Goal: Task Accomplishment & Management: Complete application form

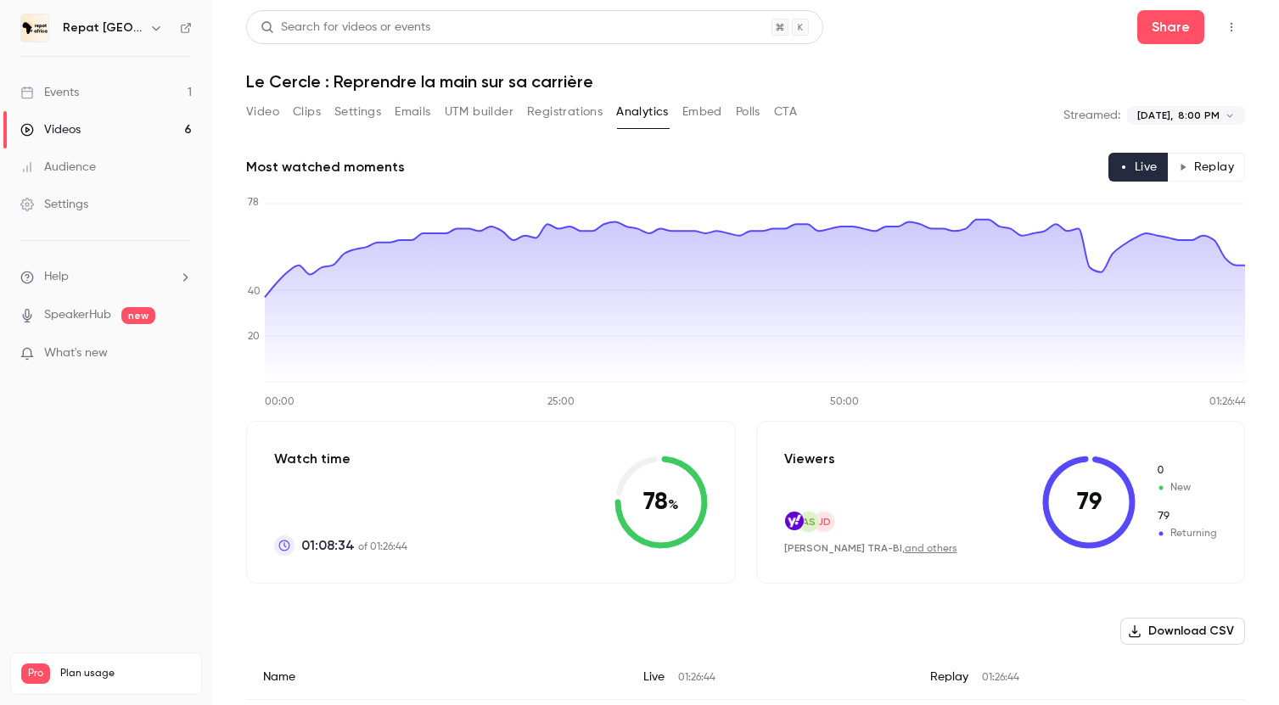
scroll to position [4986, 0]
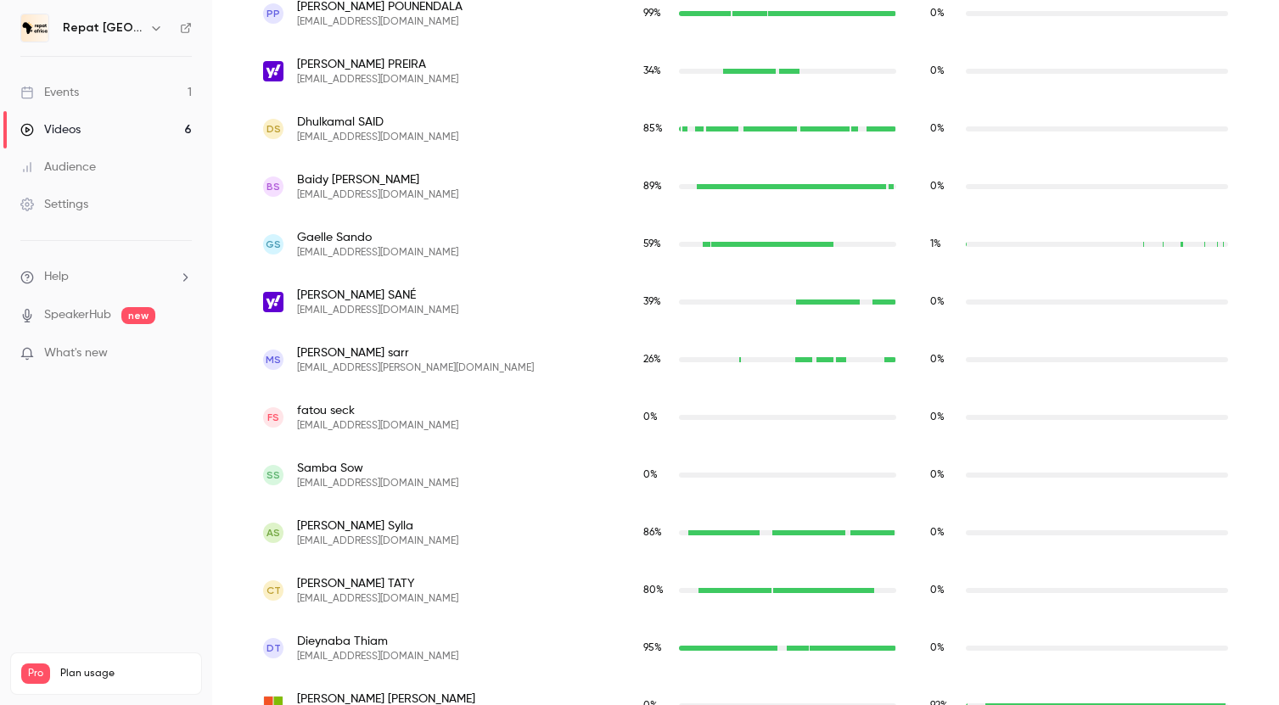
click at [48, 92] on div "Events" at bounding box center [49, 92] width 59 height 17
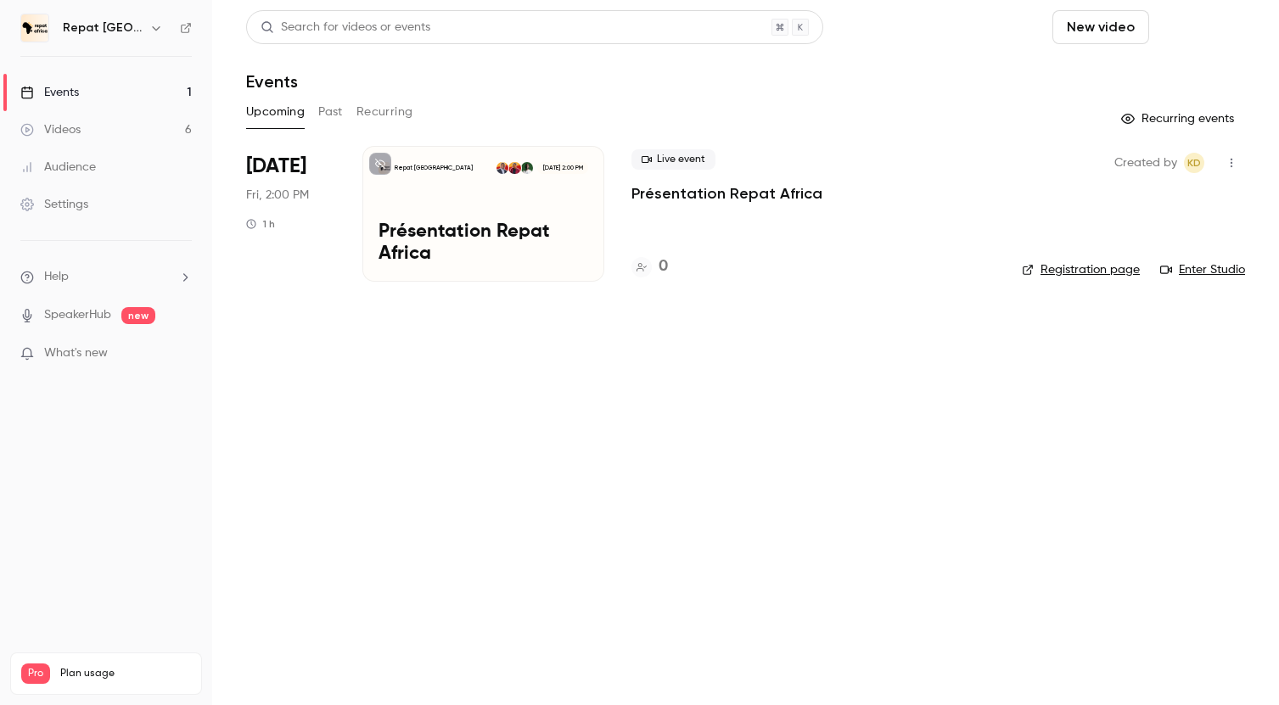
click at [1187, 25] on button "Schedule" at bounding box center [1200, 27] width 89 height 34
click at [1145, 72] on div "One time event" at bounding box center [1166, 73] width 129 height 17
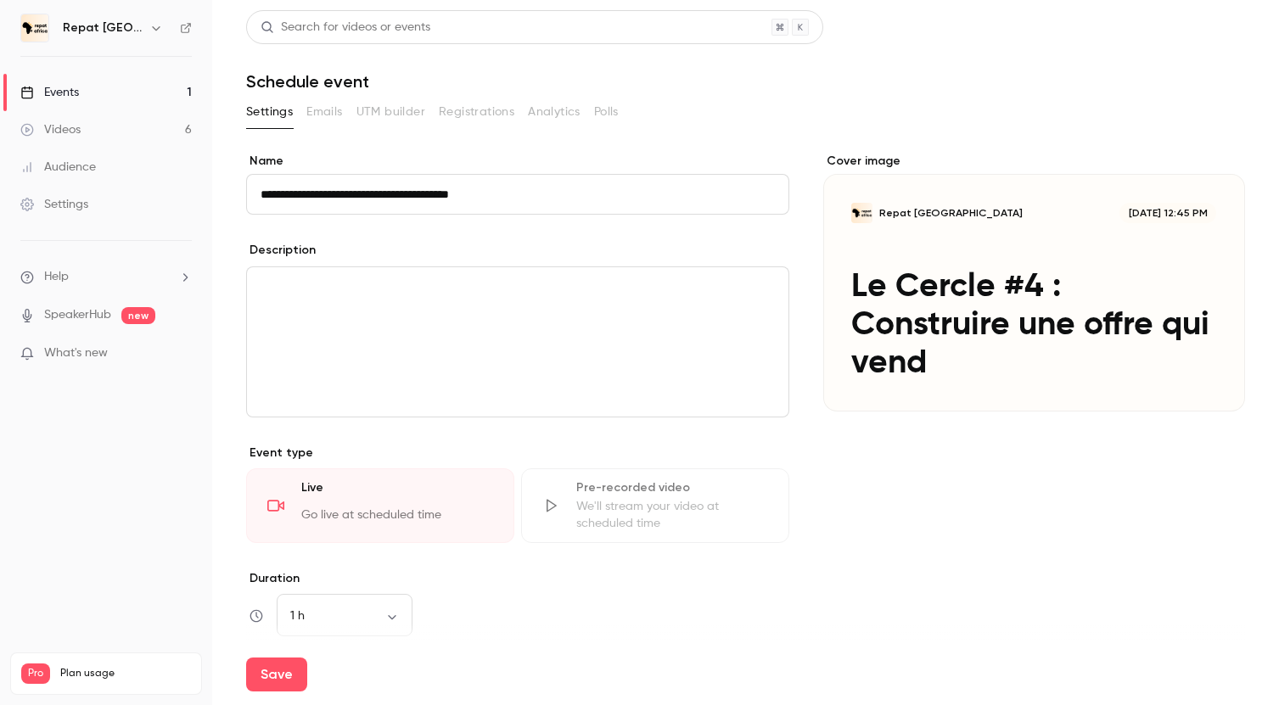
drag, startPoint x: 530, startPoint y: 198, endPoint x: 338, endPoint y: 198, distance: 192.7
click at [338, 198] on input "**********" at bounding box center [517, 194] width 543 height 41
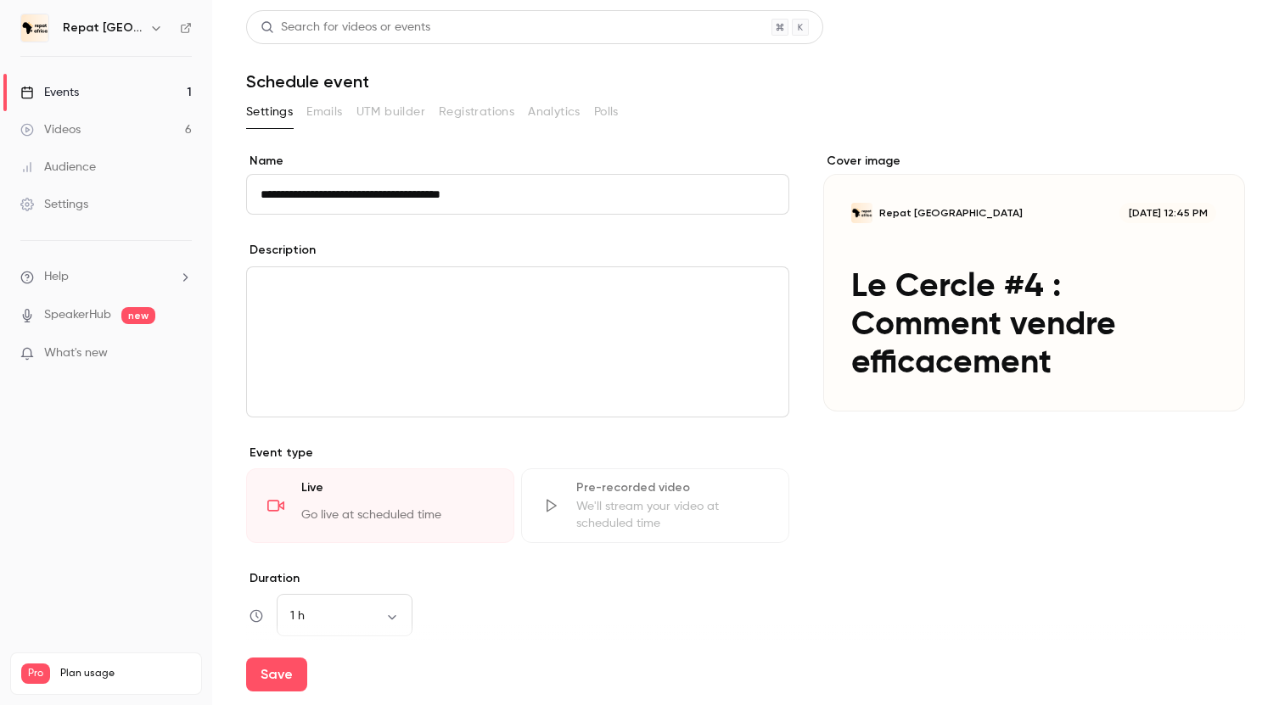
type input "**********"
click at [331, 307] on div "editor" at bounding box center [517, 341] width 541 height 149
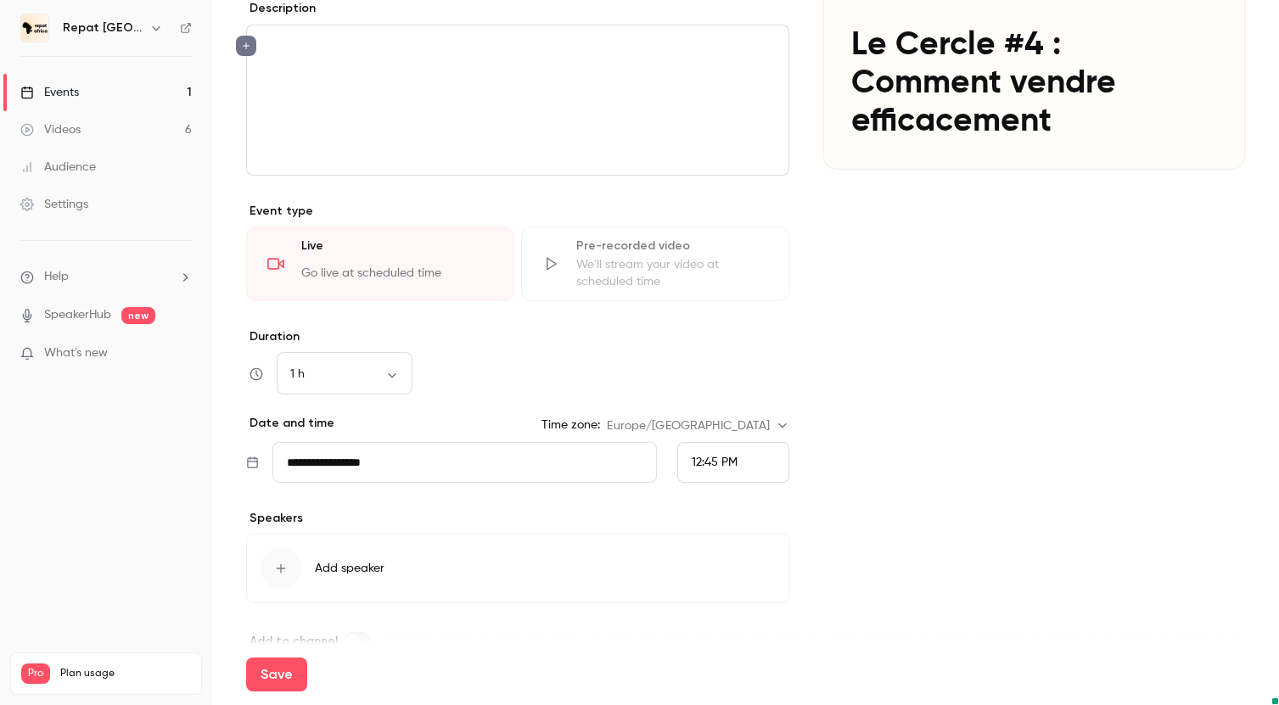
scroll to position [276, 0]
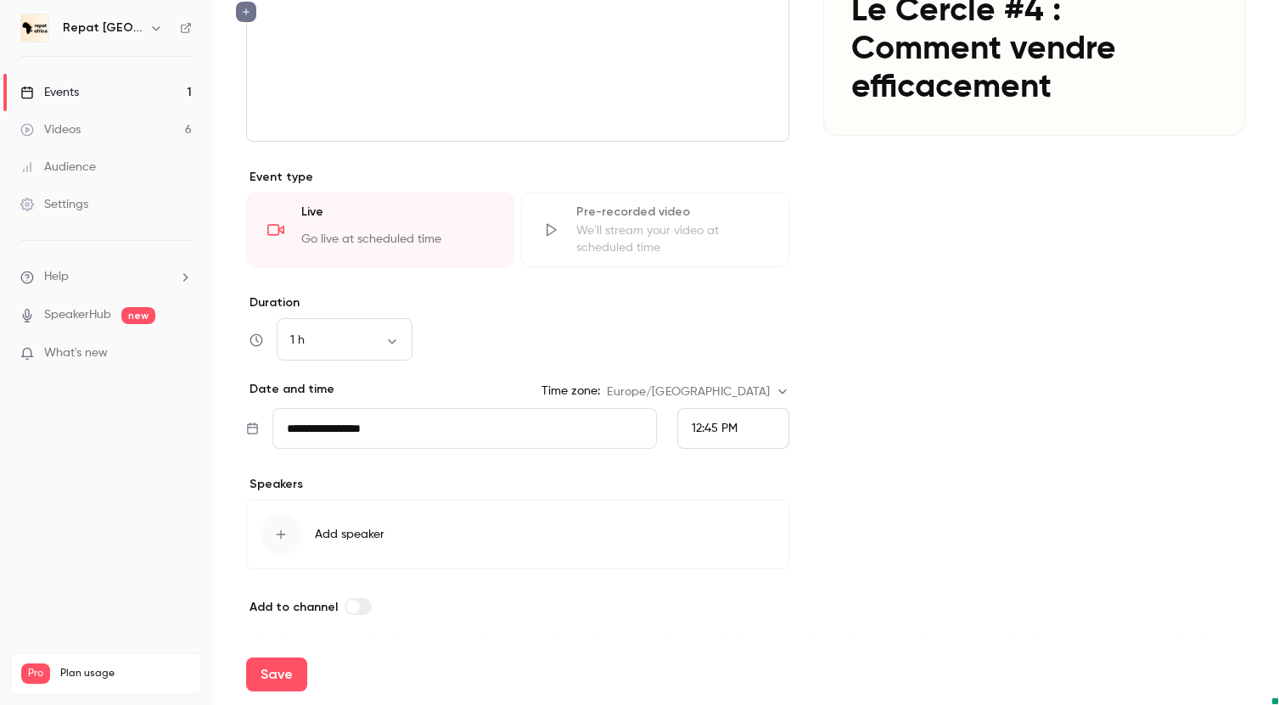
click at [404, 434] on input "**********" at bounding box center [464, 428] width 384 height 41
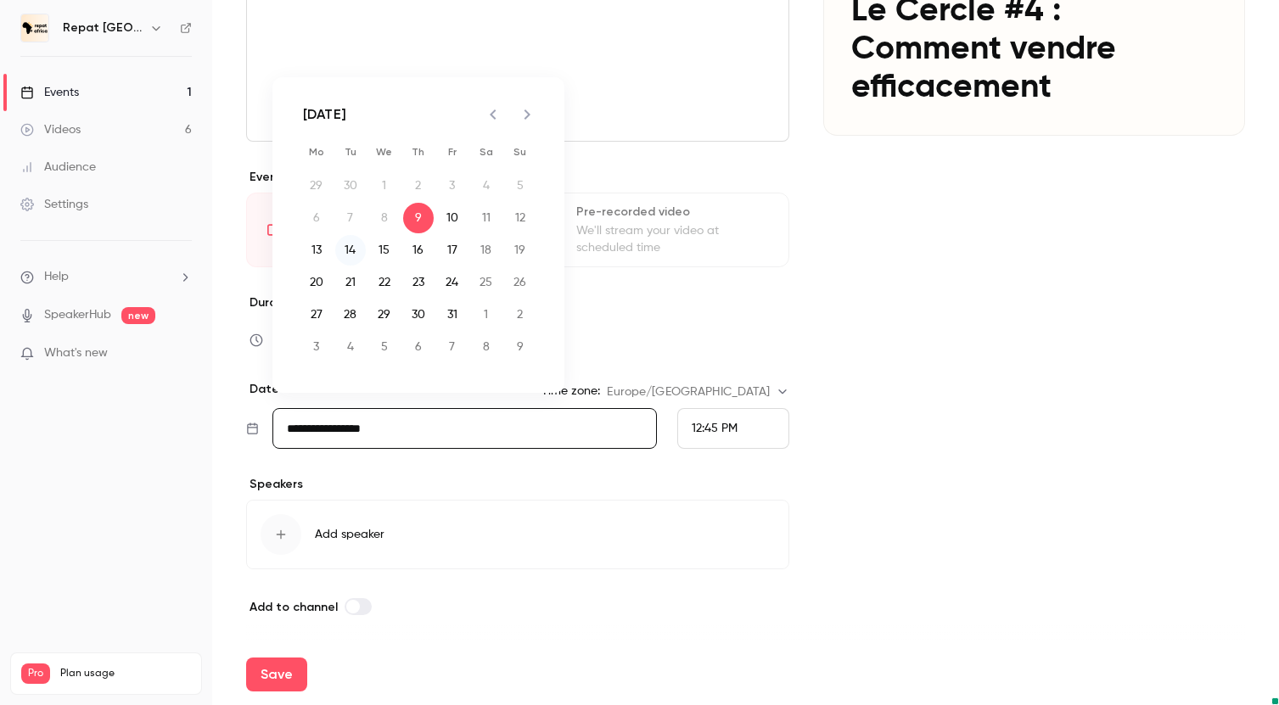
click at [343, 255] on button "14" at bounding box center [350, 250] width 31 height 31
type input "**********"
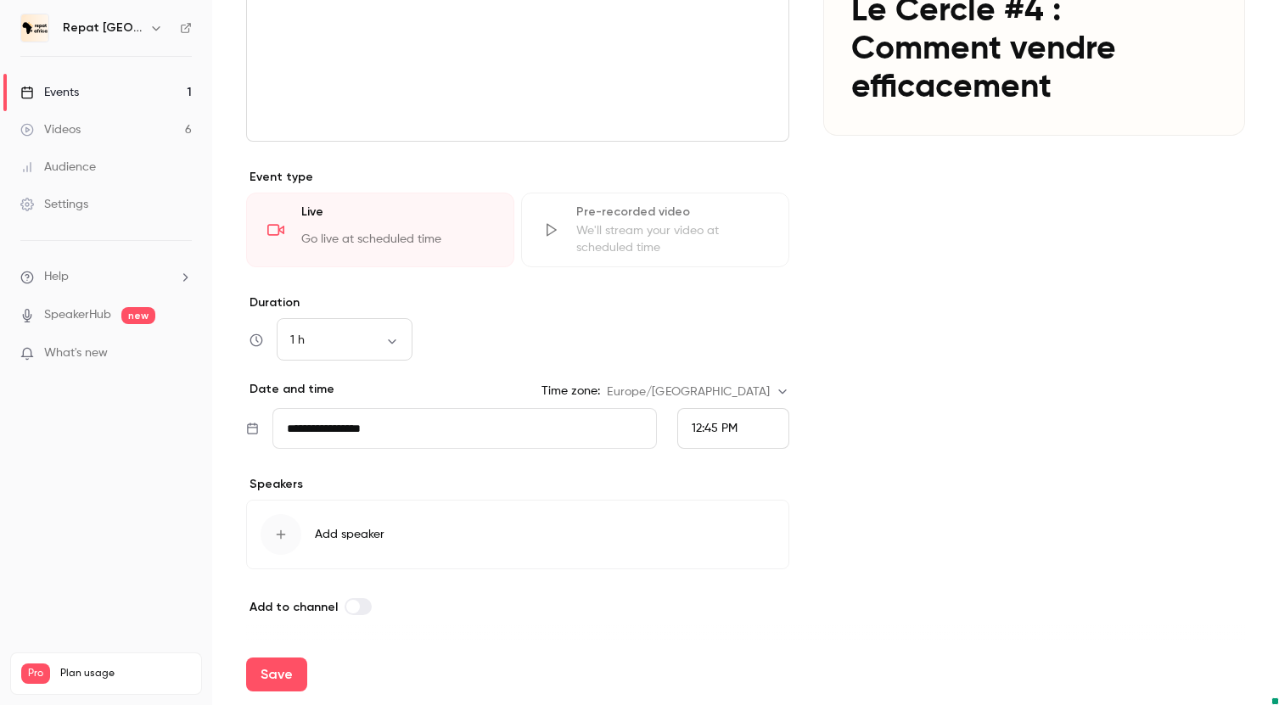
click at [339, 534] on span "Add speaker" at bounding box center [350, 534] width 70 height 17
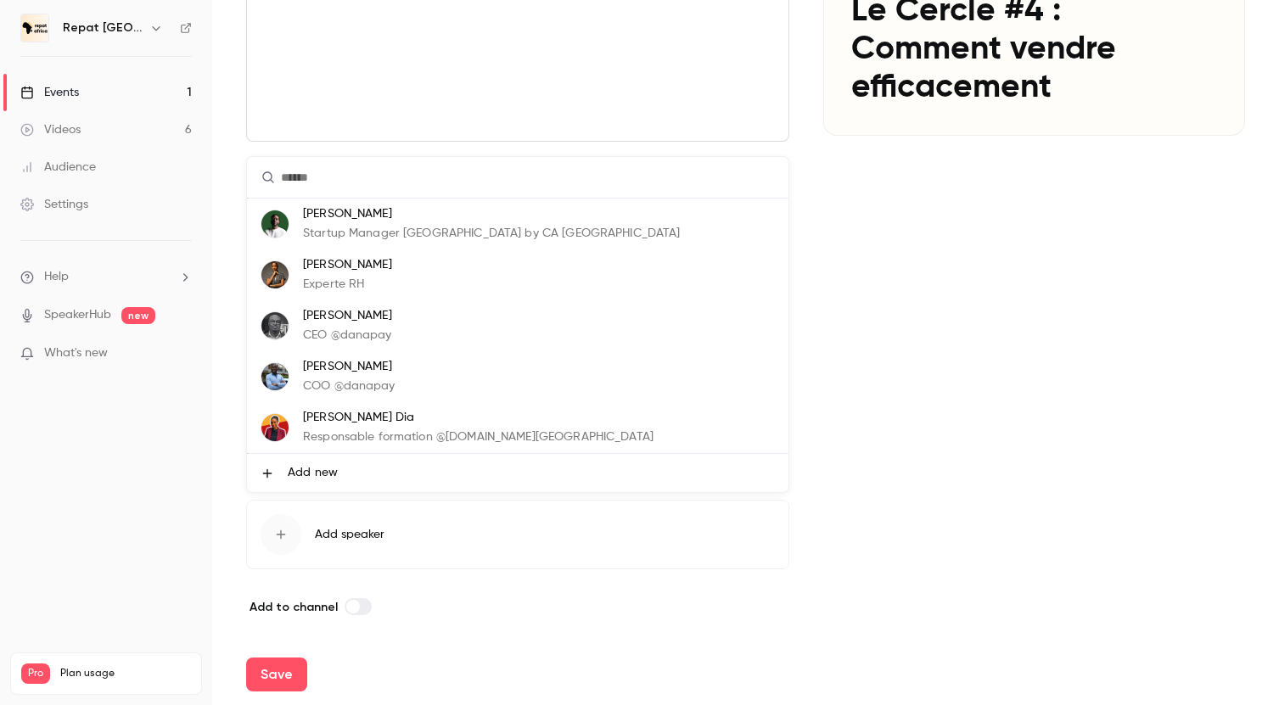
scroll to position [102, 0]
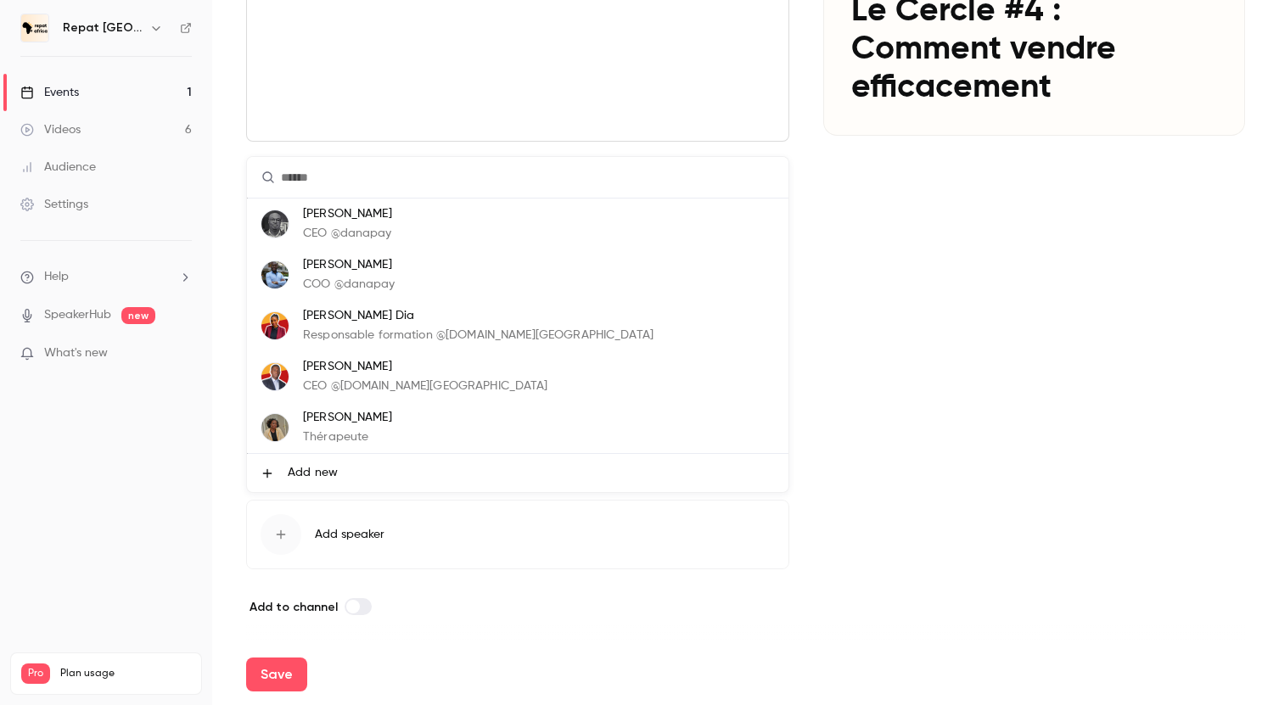
click at [374, 380] on p "CEO @repat.africa" at bounding box center [425, 387] width 245 height 18
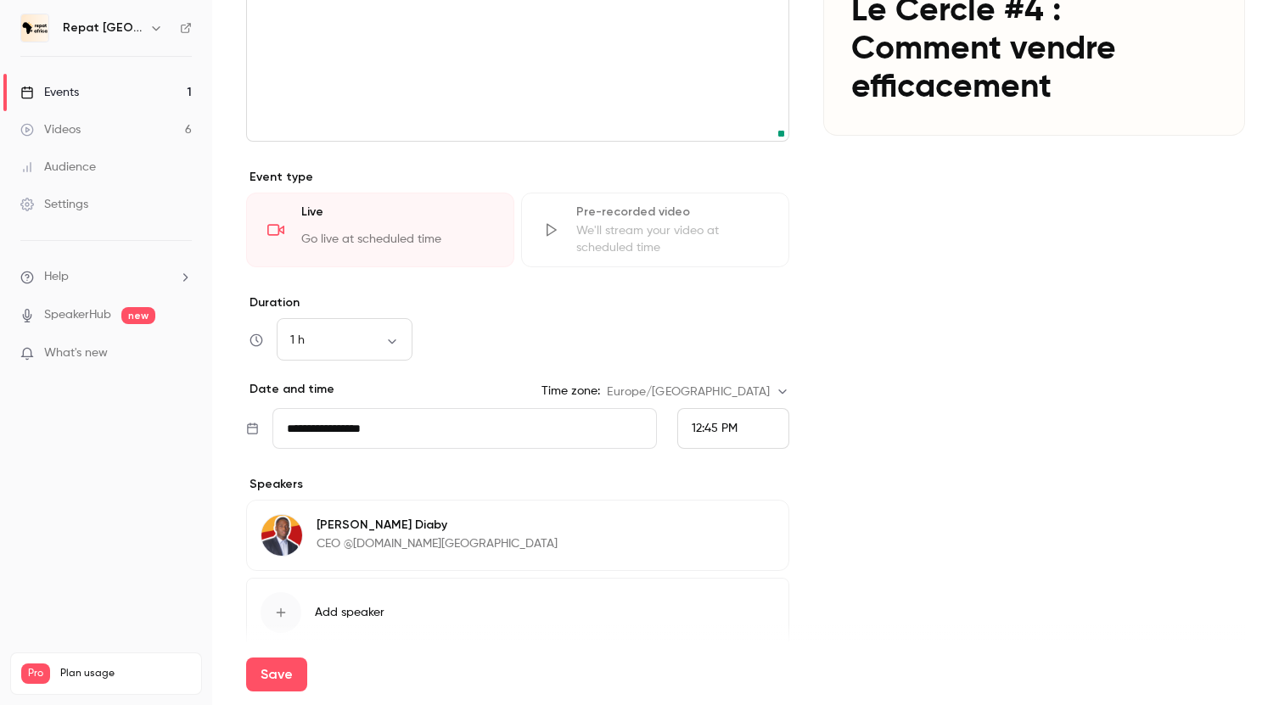
click at [330, 614] on span "Add speaker" at bounding box center [350, 612] width 70 height 17
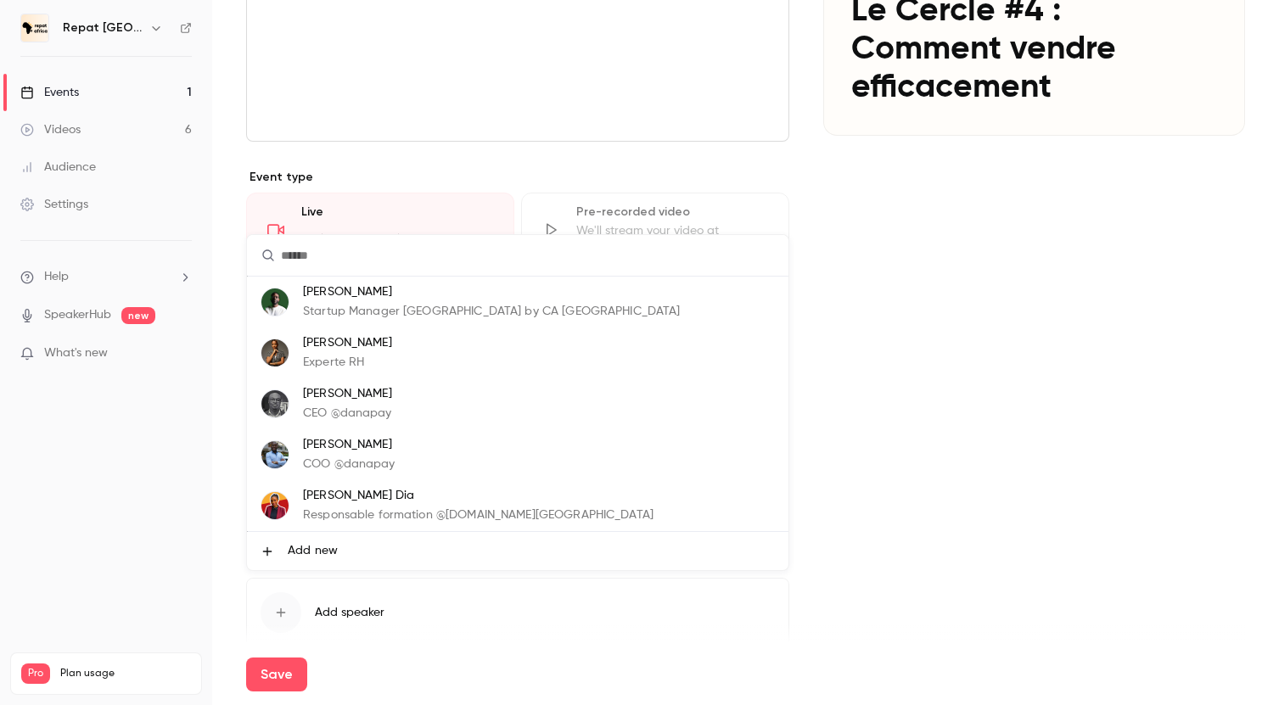
click at [365, 552] on li "Add new" at bounding box center [517, 551] width 541 height 38
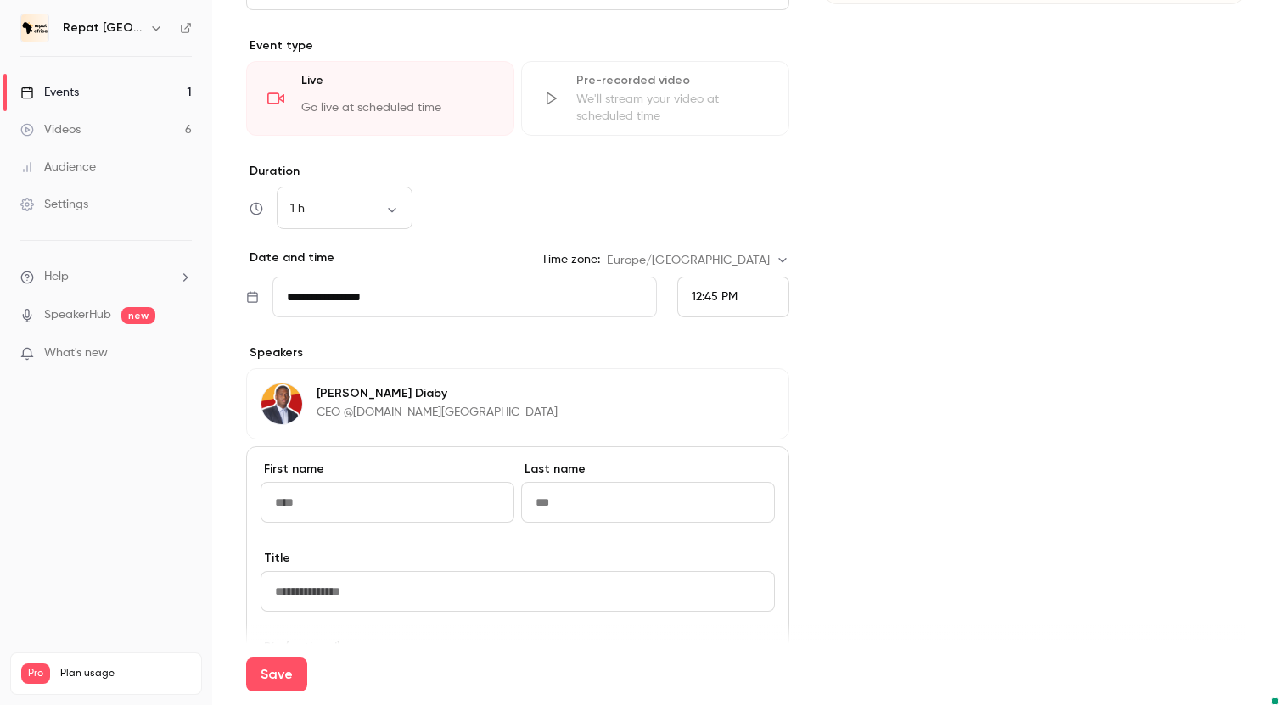
scroll to position [408, 0]
type input "**********"
type input "****"
click at [382, 597] on input at bounding box center [518, 590] width 514 height 41
type input "*"
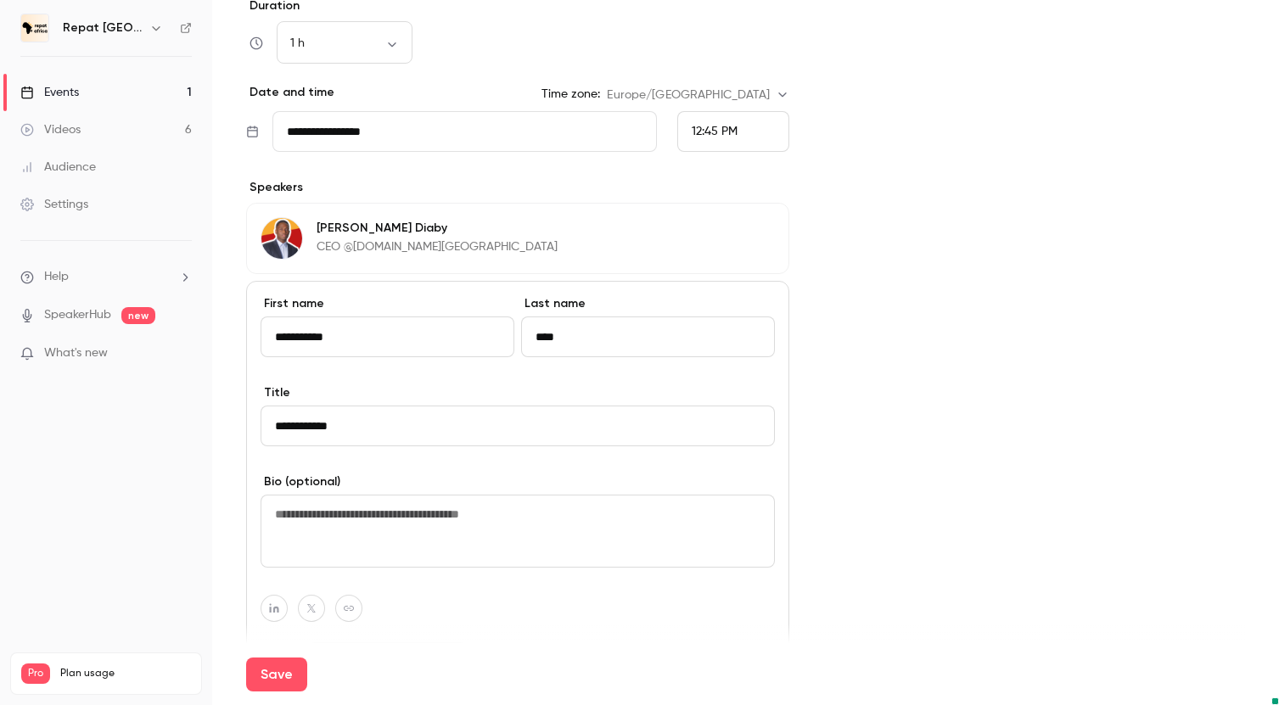
scroll to position [575, 0]
type input "**********"
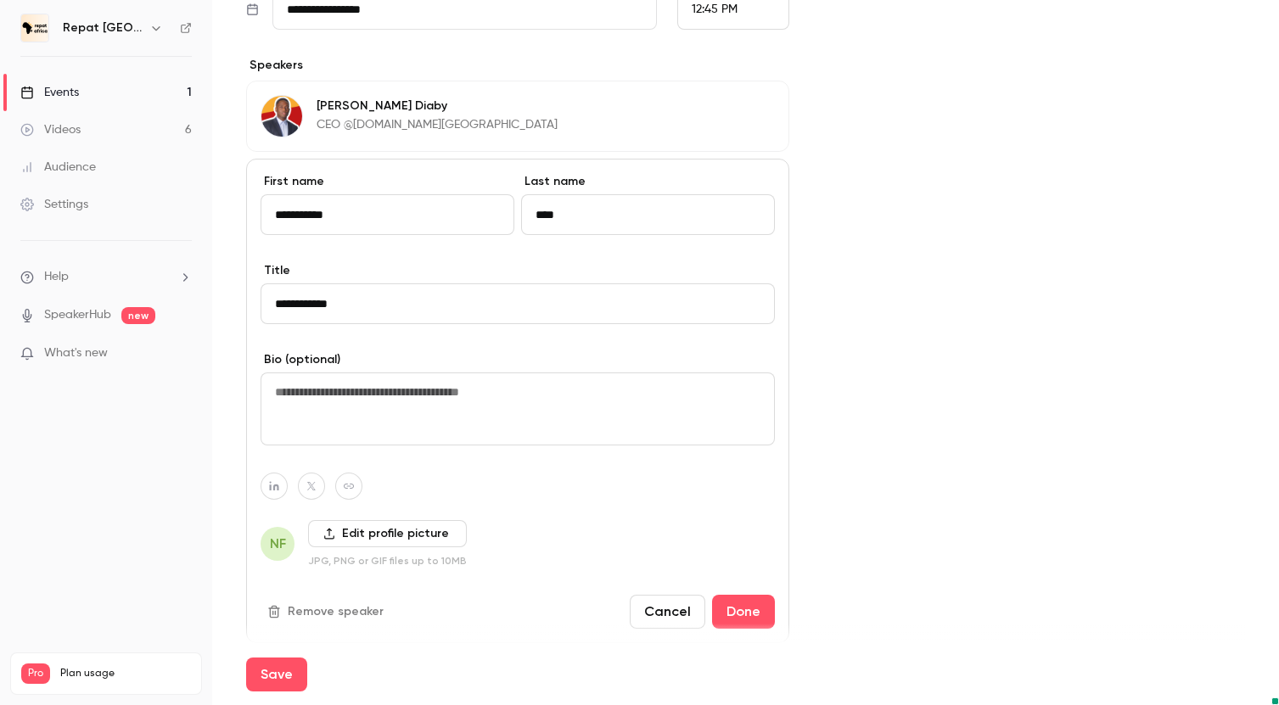
scroll to position [698, 0]
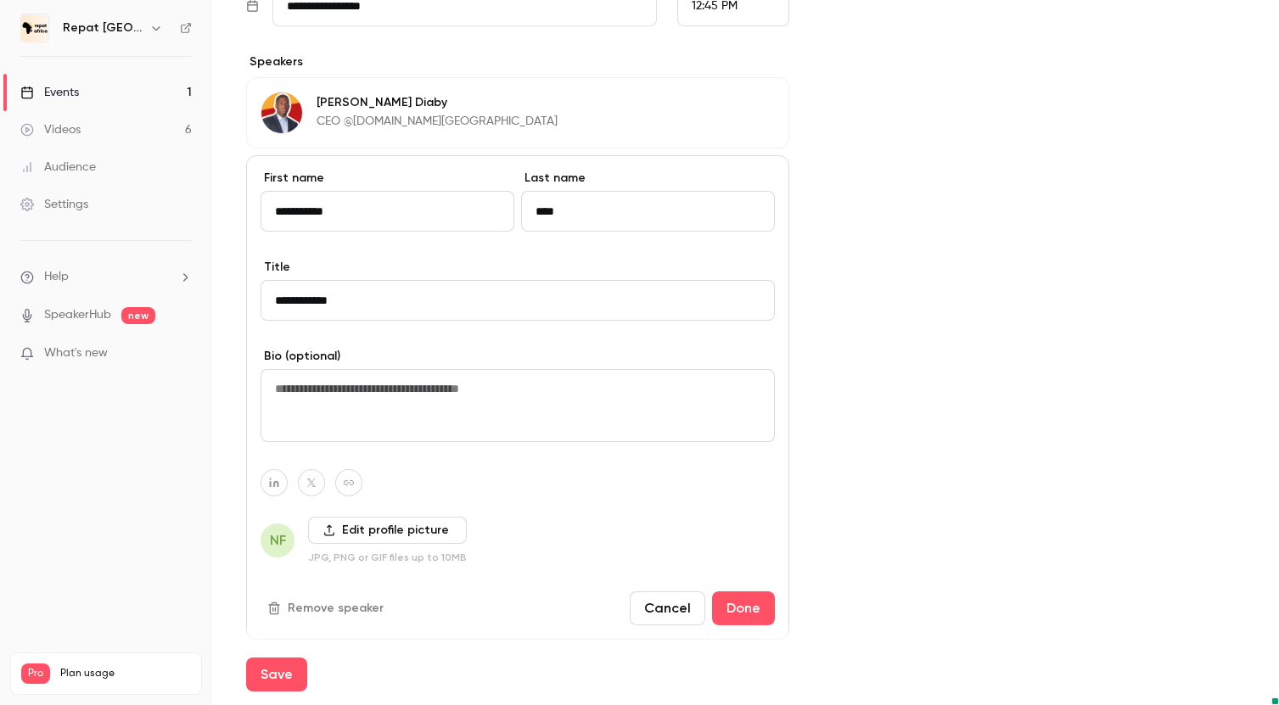
click at [357, 538] on label "Edit profile picture" at bounding box center [387, 530] width 159 height 27
click at [0, 0] on input "Edit profile picture" at bounding box center [0, 0] width 0 height 0
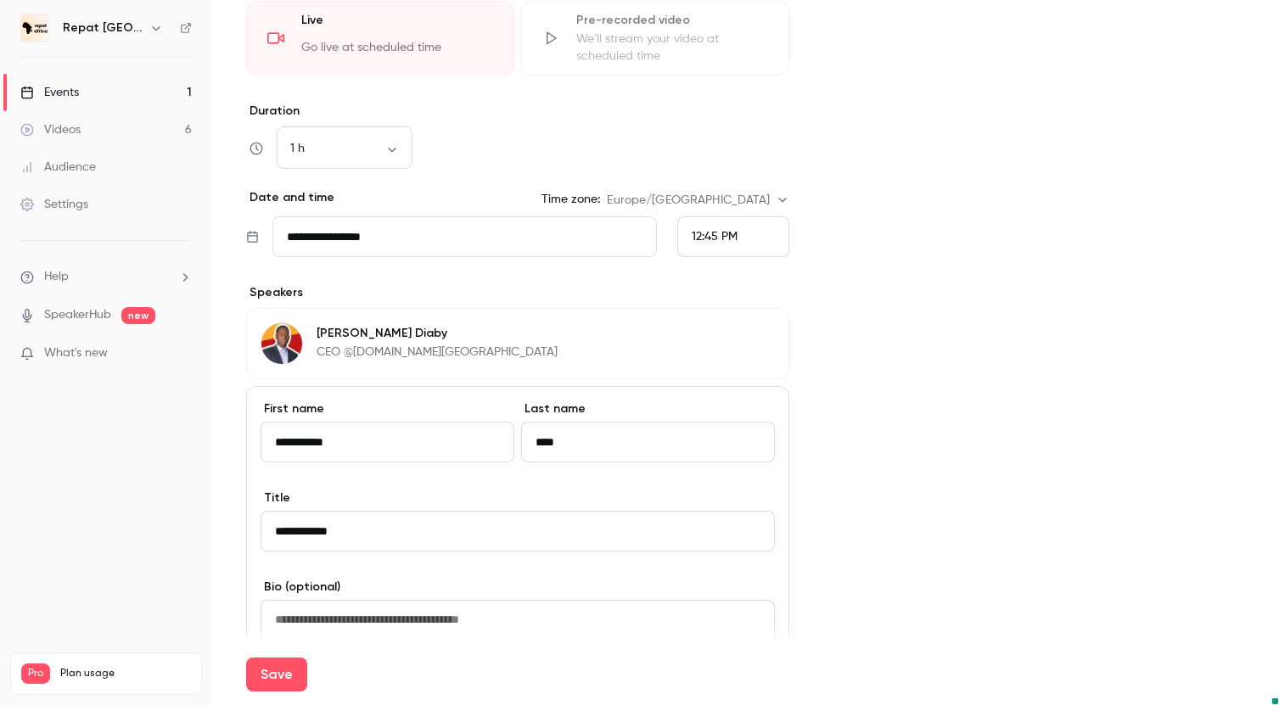
scroll to position [615, 0]
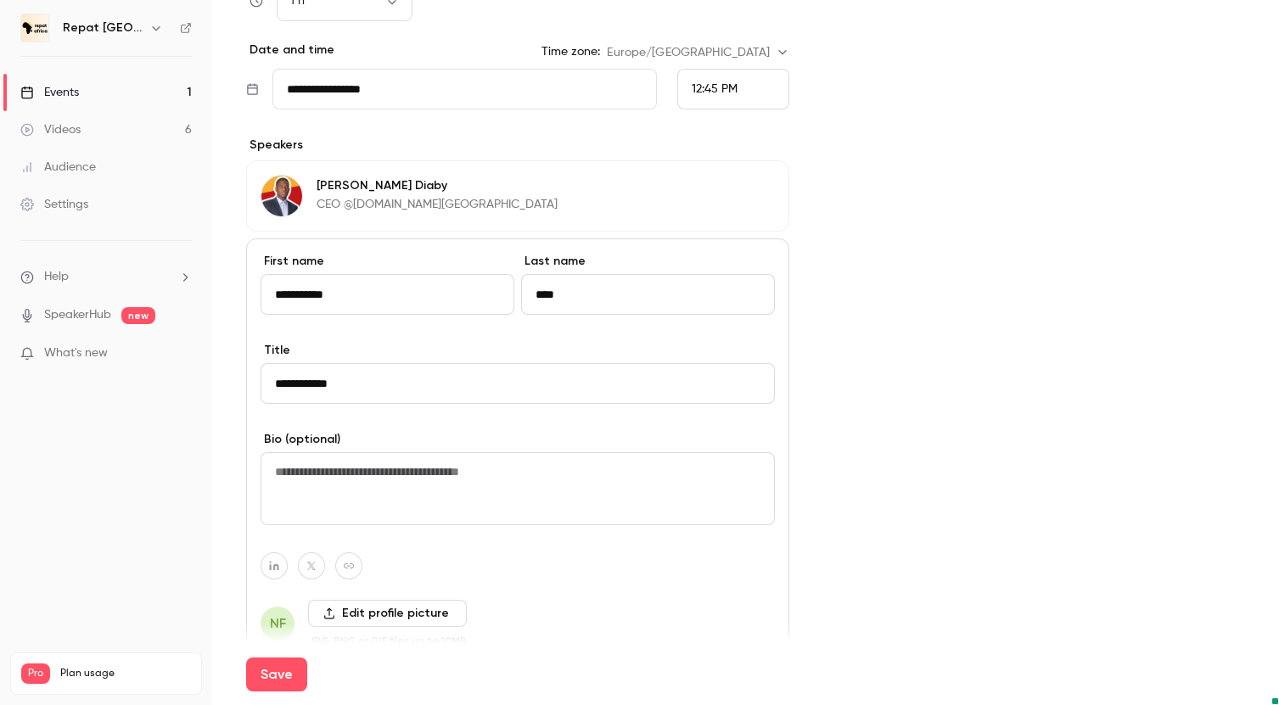
click at [344, 618] on label "Edit profile picture" at bounding box center [387, 613] width 159 height 27
click at [0, 0] on input "Edit profile picture" at bounding box center [0, 0] width 0 height 0
click at [345, 604] on label "Edit profile picture" at bounding box center [387, 613] width 159 height 27
click at [0, 0] on input "Edit profile picture" at bounding box center [0, 0] width 0 height 0
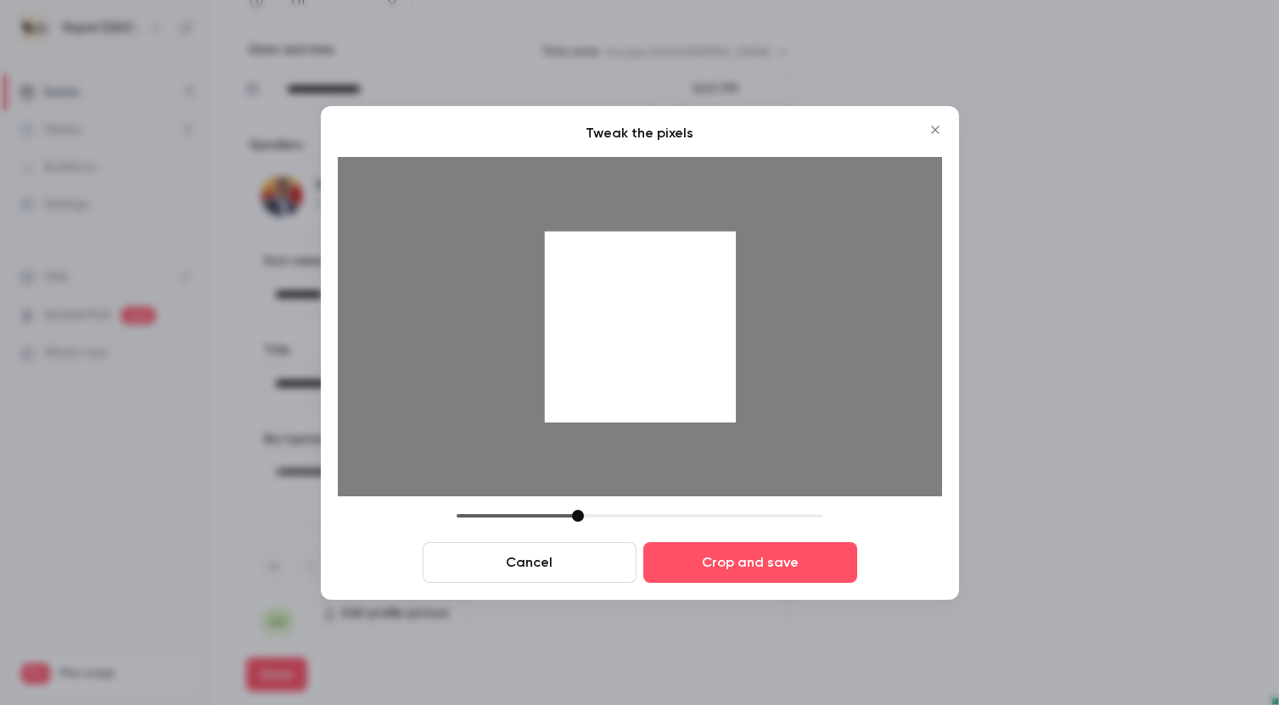
drag, startPoint x: 671, startPoint y: 339, endPoint x: 667, endPoint y: 431, distance: 92.6
click at [667, 431] on div at bounding box center [640, 326] width 604 height 339
drag, startPoint x: 667, startPoint y: 431, endPoint x: 671, endPoint y: 400, distance: 31.7
click at [671, 400] on div at bounding box center [640, 326] width 604 height 339
click at [748, 556] on button "Crop and save" at bounding box center [750, 562] width 214 height 41
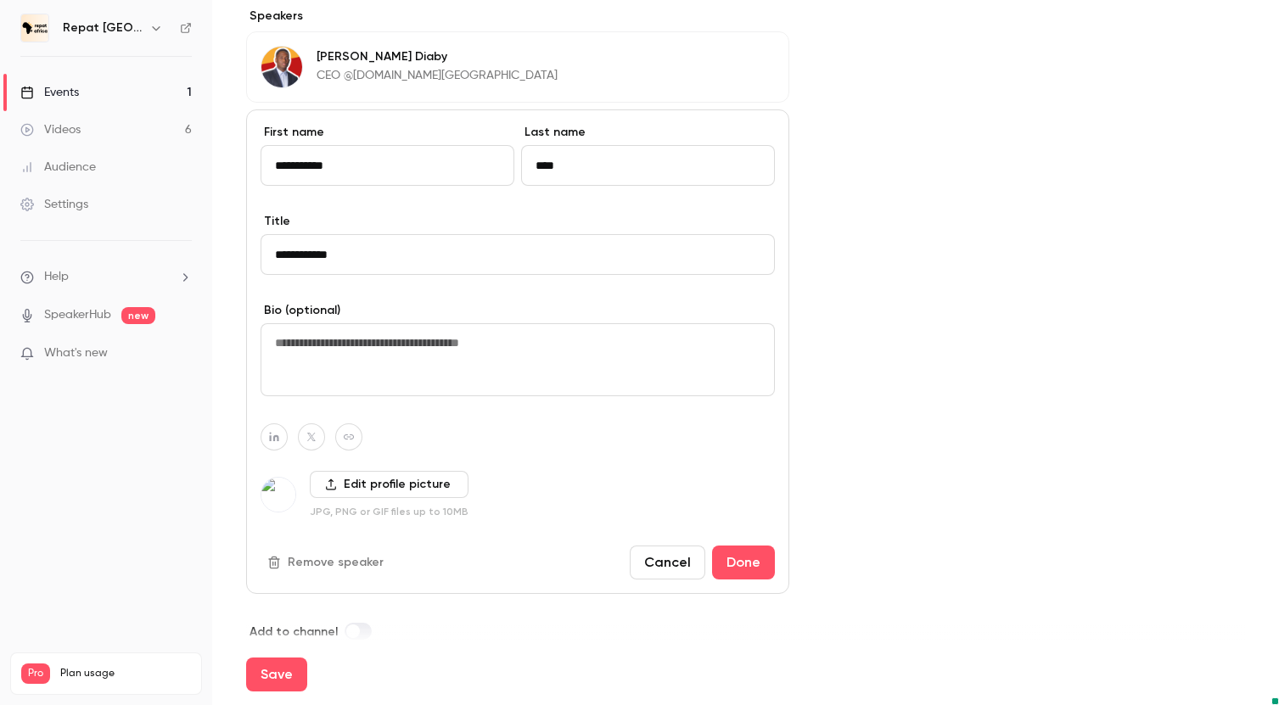
scroll to position [746, 0]
click at [754, 560] on button "Done" at bounding box center [743, 561] width 63 height 34
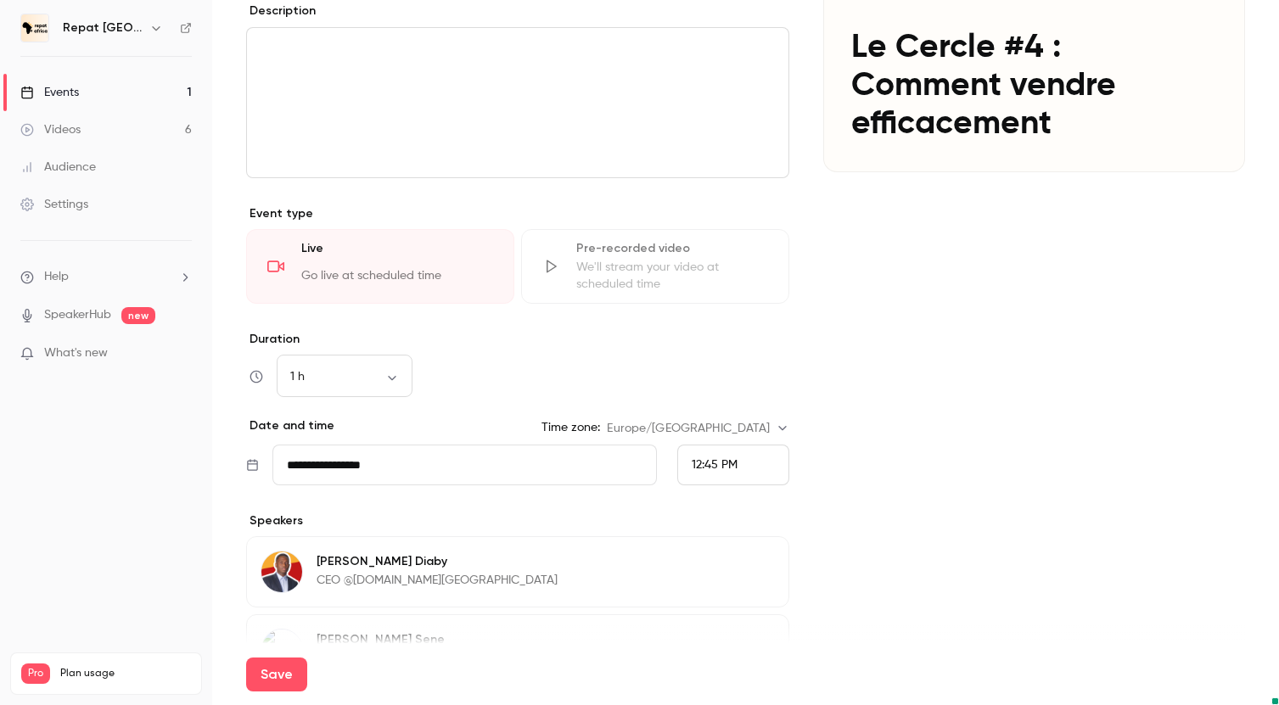
scroll to position [0, 0]
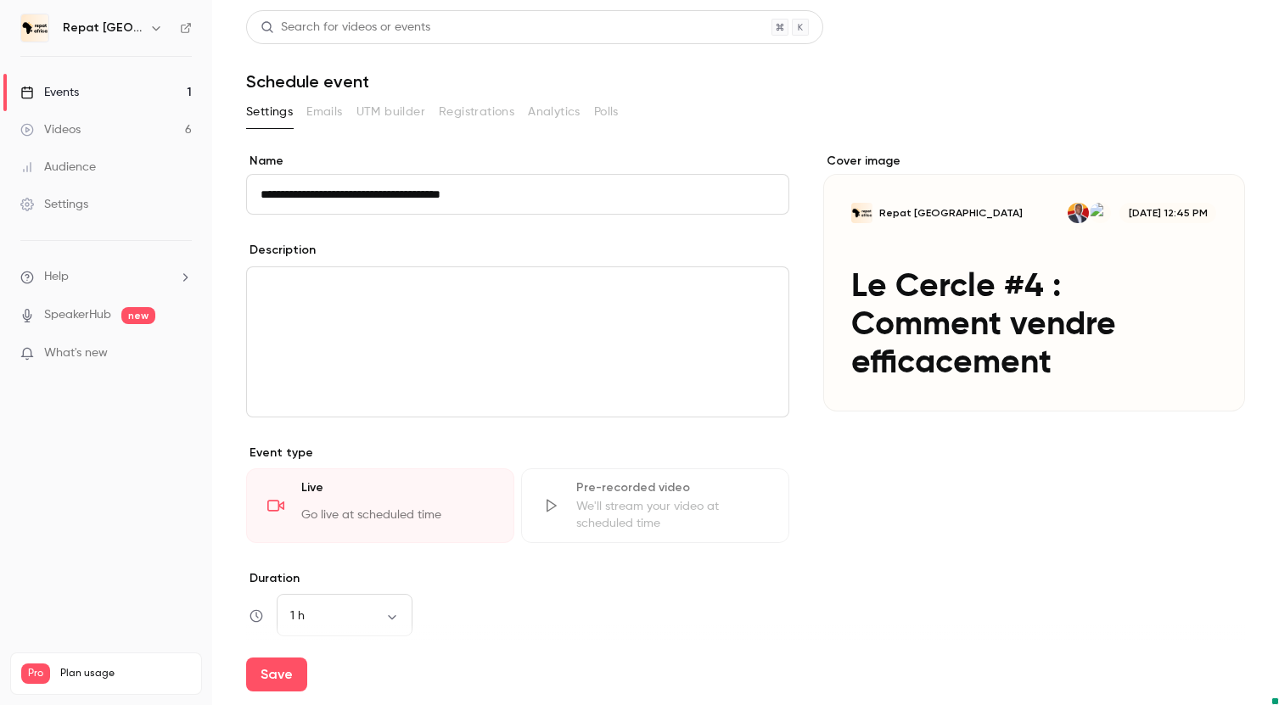
click at [366, 335] on div "editor" at bounding box center [517, 341] width 541 height 149
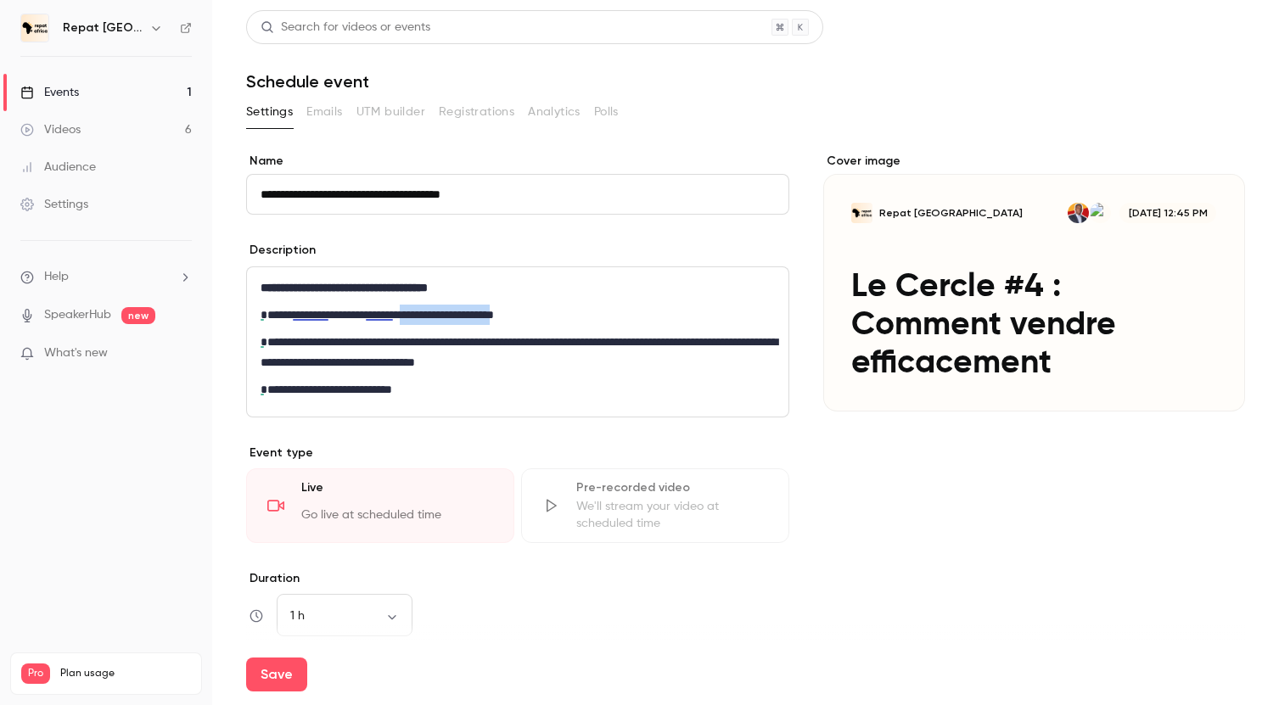
drag, startPoint x: 558, startPoint y: 313, endPoint x: 444, endPoint y: 317, distance: 114.6
click at [444, 317] on p "**********" at bounding box center [518, 315] width 514 height 20
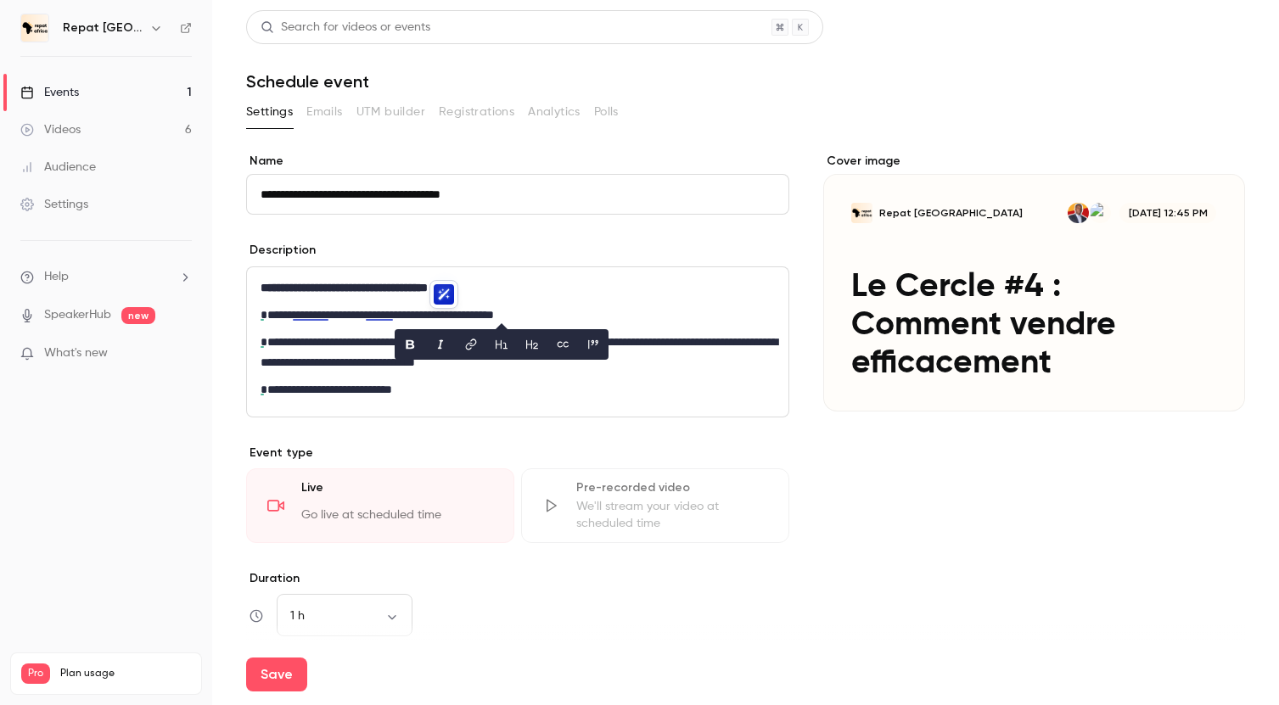
click at [277, 340] on p "**********" at bounding box center [518, 352] width 514 height 41
click at [365, 339] on p "**********" at bounding box center [518, 352] width 514 height 41
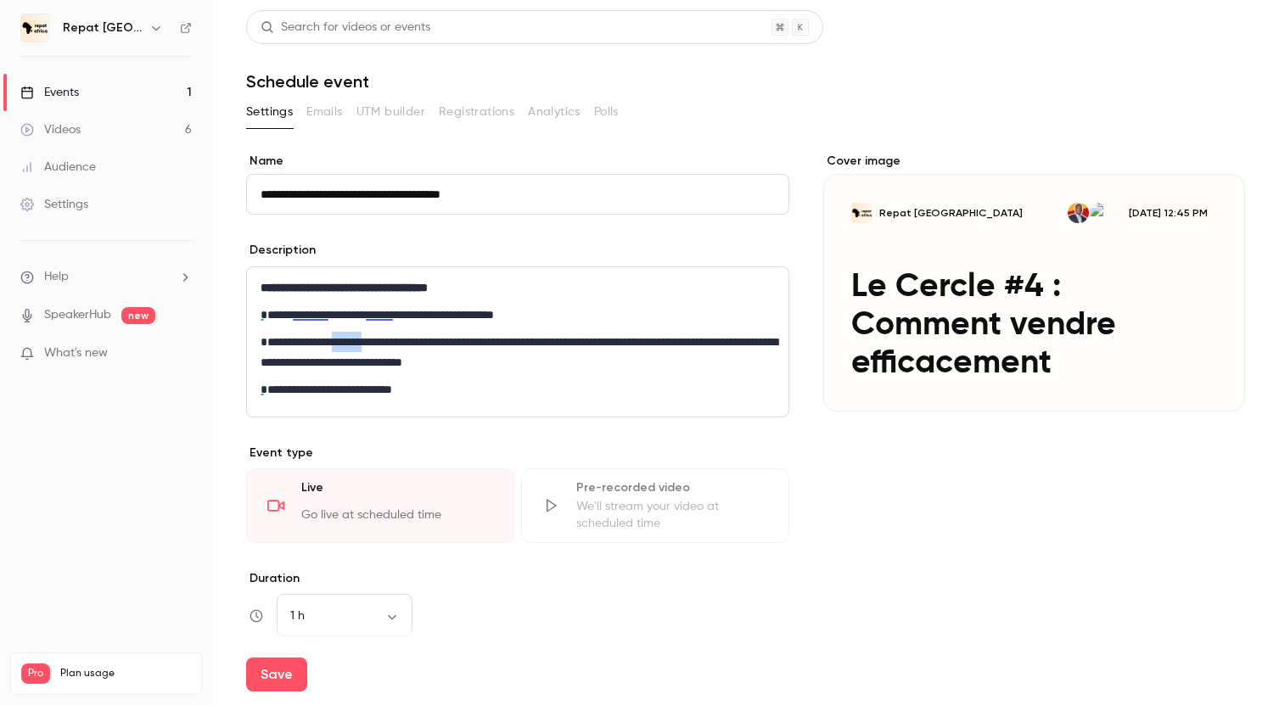
click at [365, 339] on p "**********" at bounding box center [518, 352] width 514 height 41
click at [264, 389] on p "**********" at bounding box center [518, 389] width 514 height 20
click at [423, 390] on p "**********" at bounding box center [518, 389] width 514 height 20
click at [265, 339] on p "**********" at bounding box center [518, 352] width 514 height 41
click at [265, 313] on p "**********" at bounding box center [518, 315] width 514 height 20
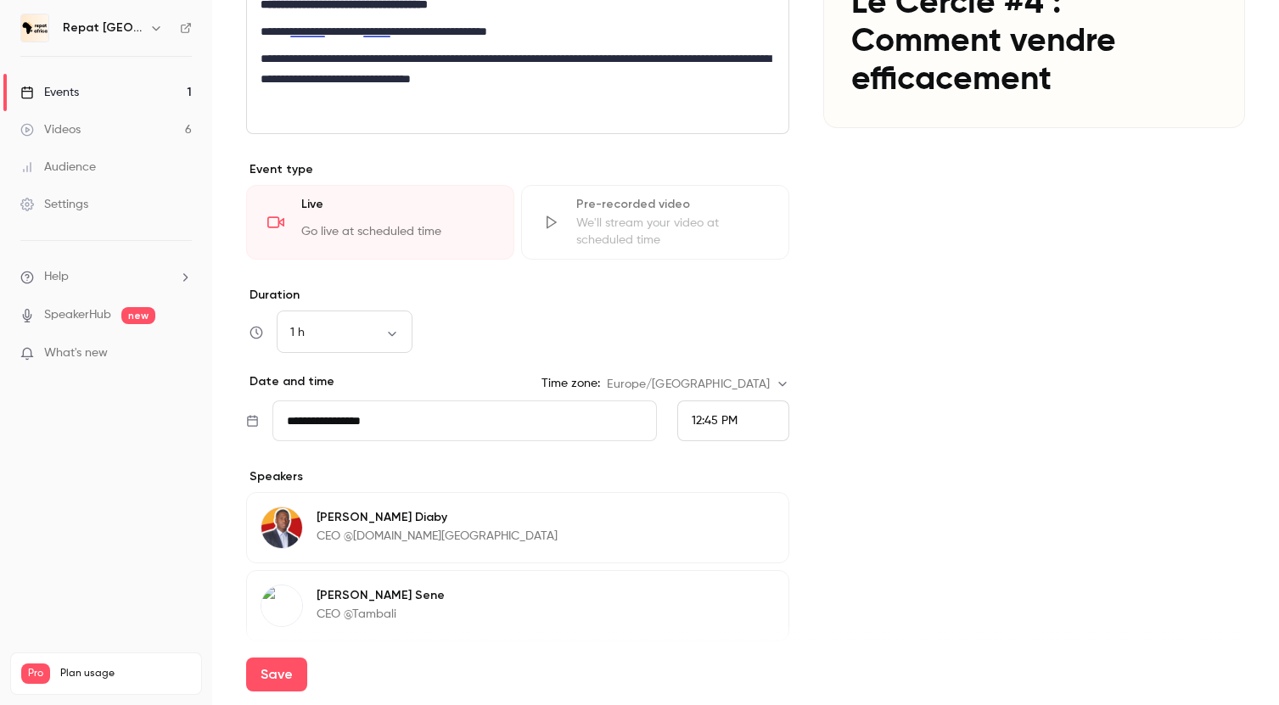
scroll to position [289, 0]
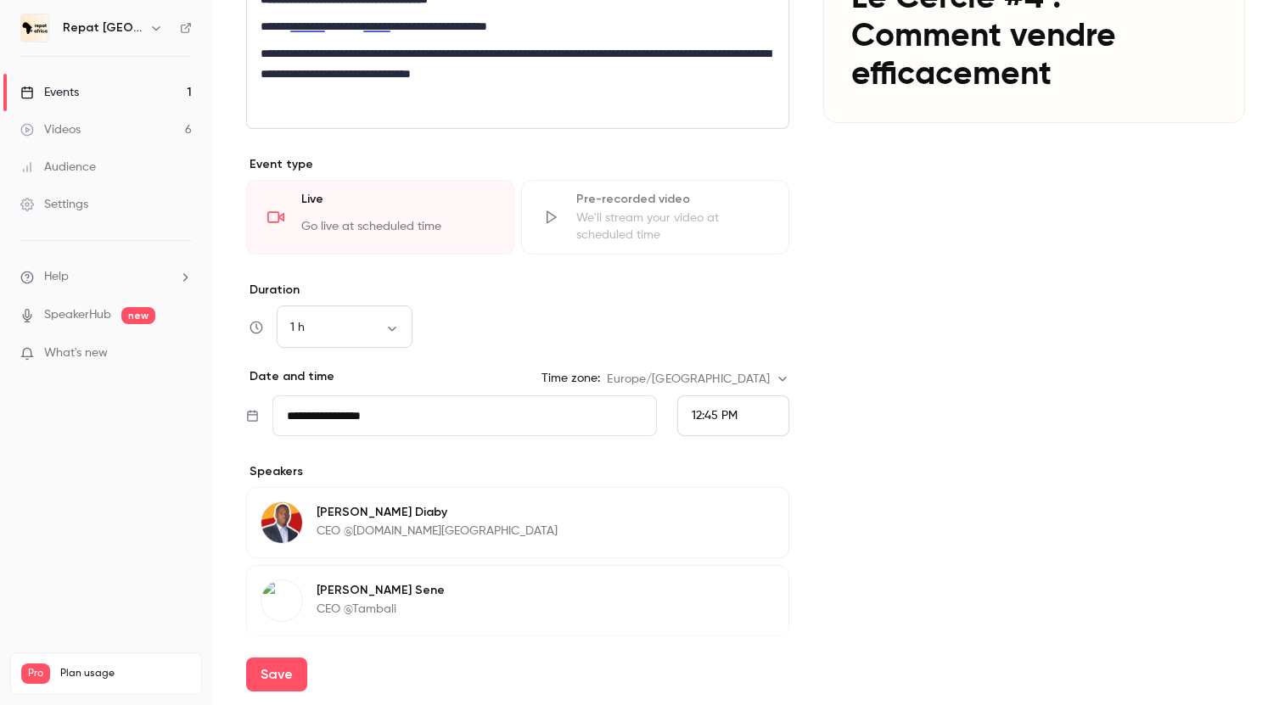
click at [685, 423] on div "12:45 PM" at bounding box center [733, 416] width 112 height 41
click at [733, 296] on span "8:00 PM" at bounding box center [714, 301] width 45 height 12
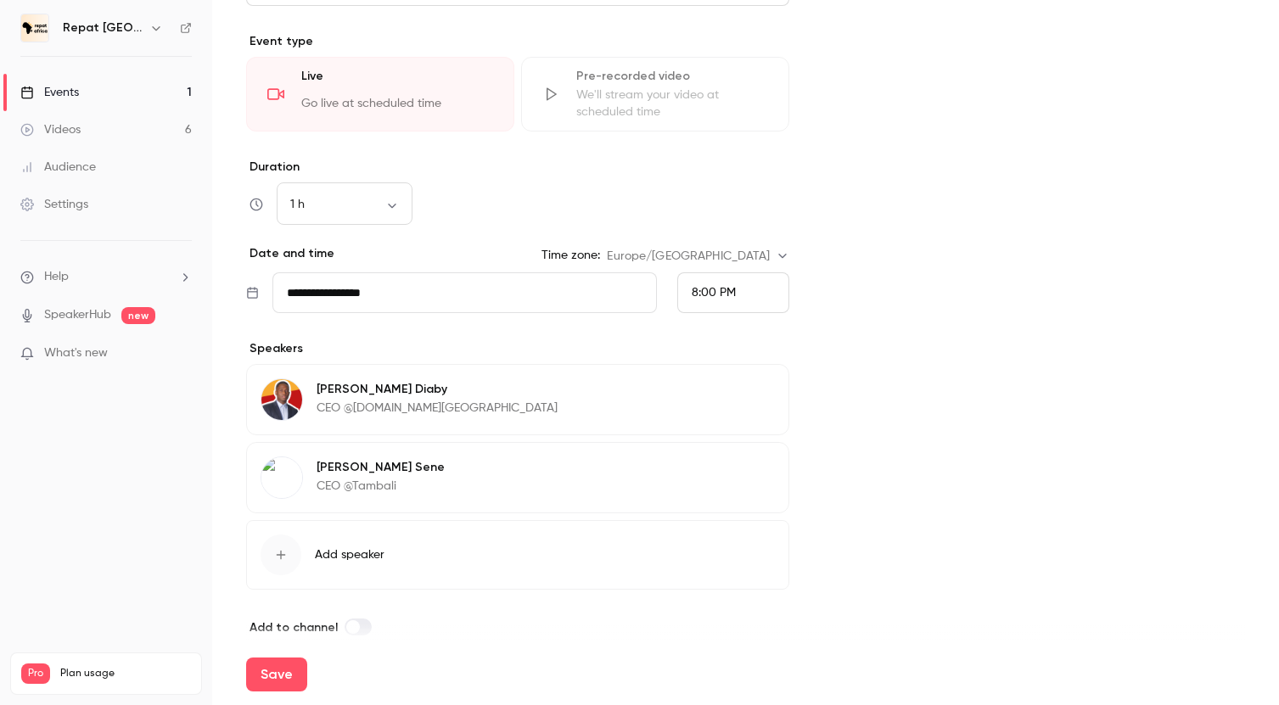
scroll to position [432, 0]
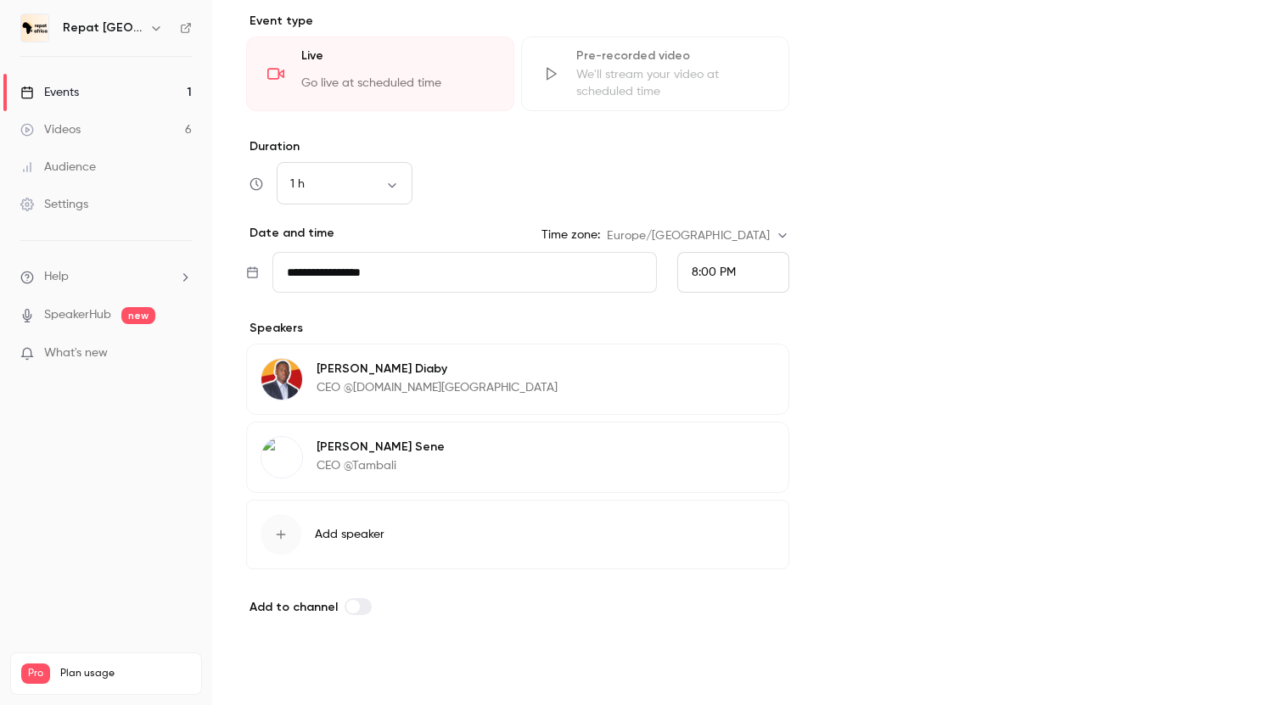
click at [273, 670] on button "Save" at bounding box center [276, 675] width 61 height 34
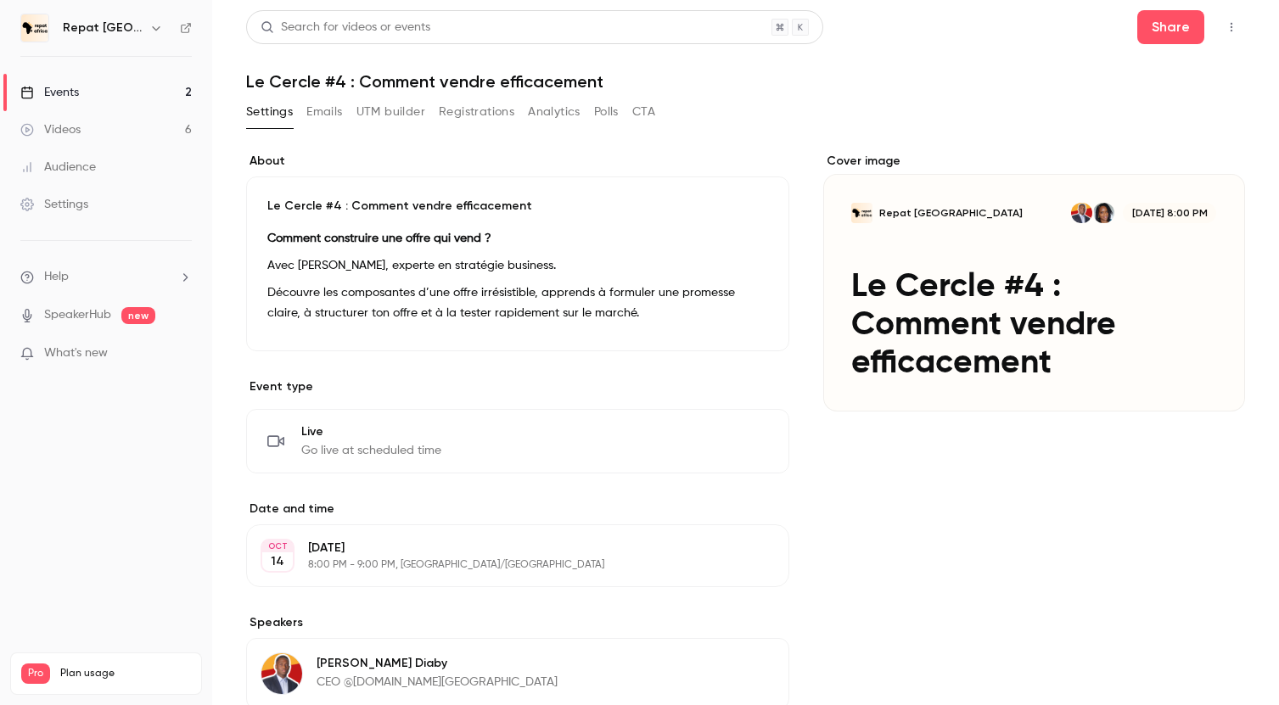
click at [320, 111] on button "Emails" at bounding box center [324, 111] width 36 height 27
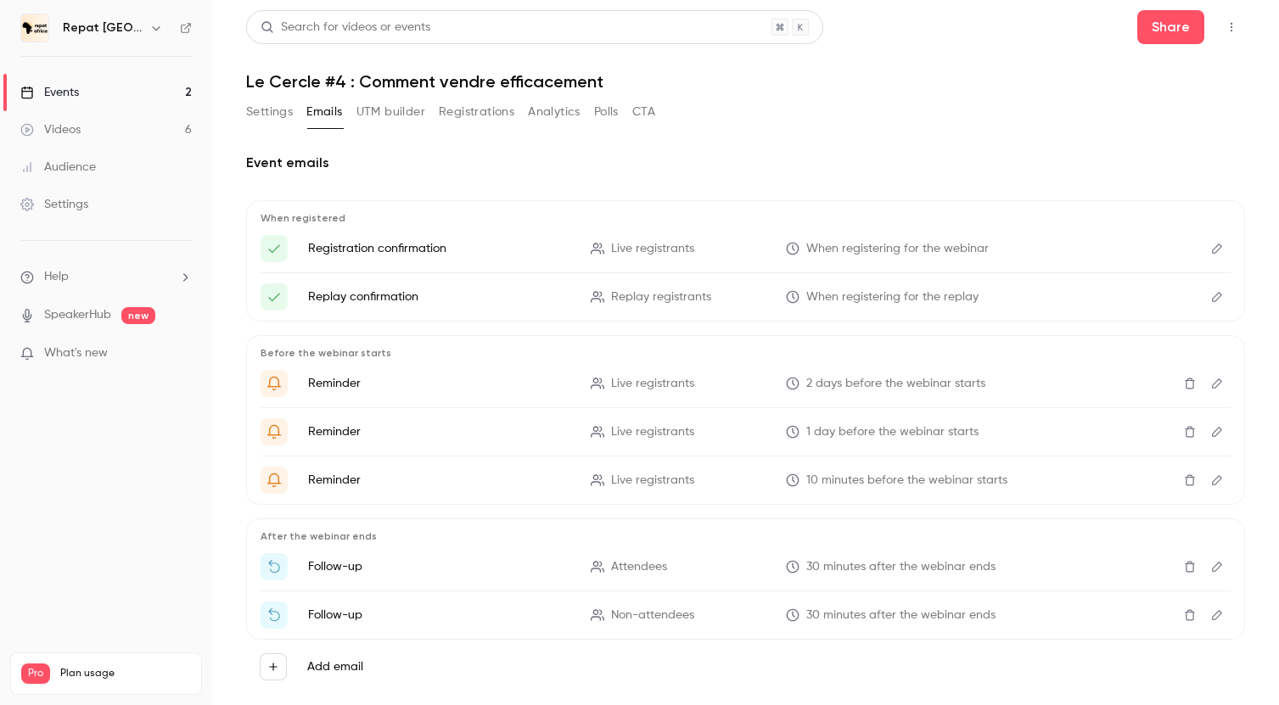
click at [266, 113] on button "Settings" at bounding box center [269, 111] width 47 height 27
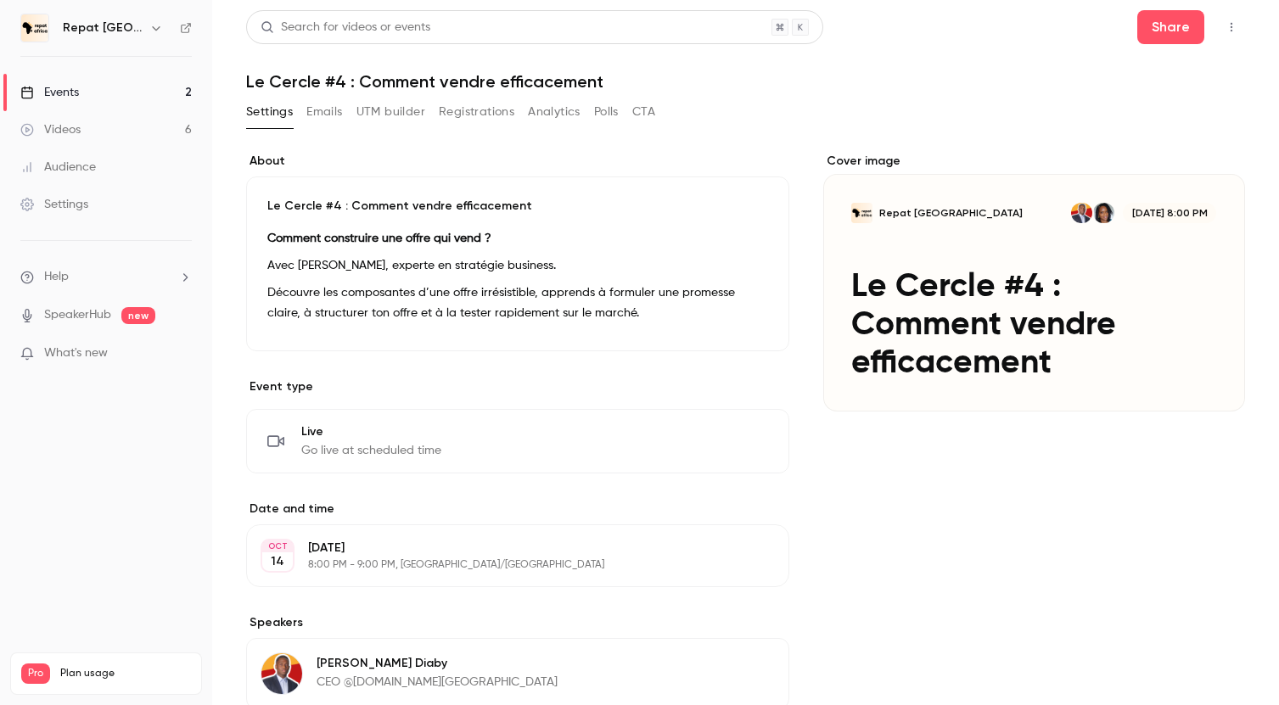
click at [342, 118] on button "Emails" at bounding box center [324, 111] width 36 height 27
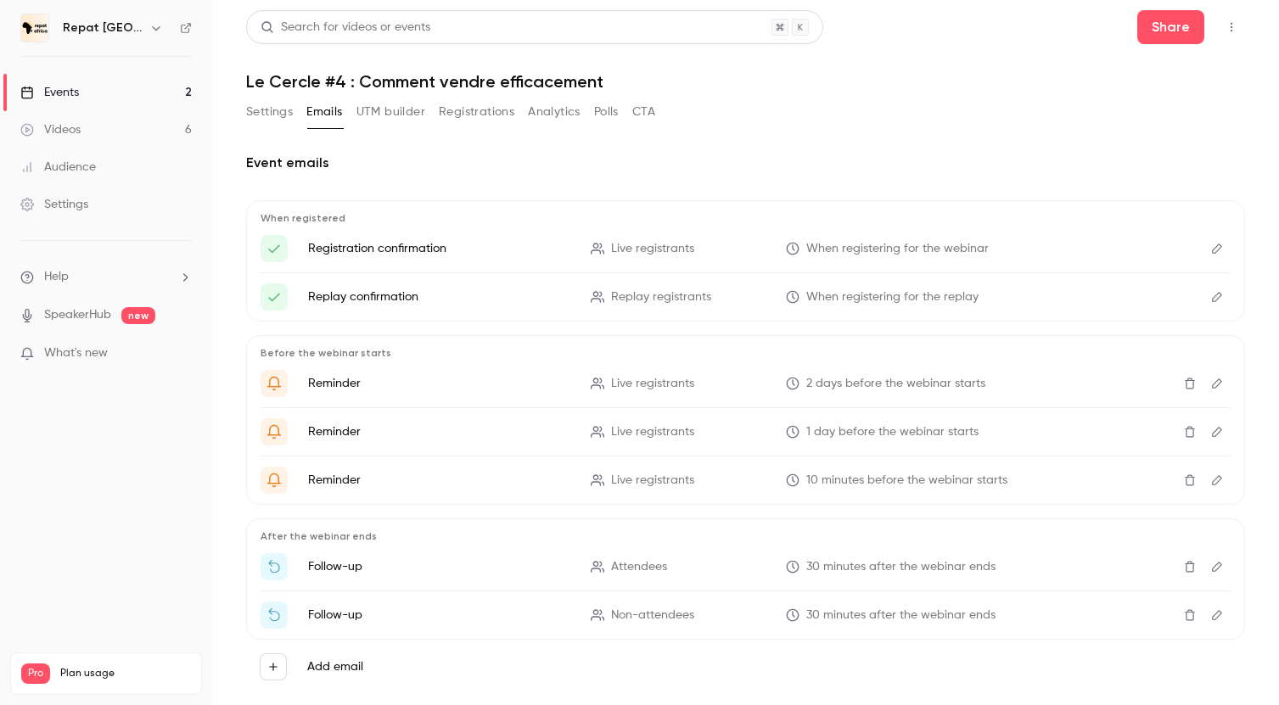
click at [263, 112] on button "Settings" at bounding box center [269, 111] width 47 height 27
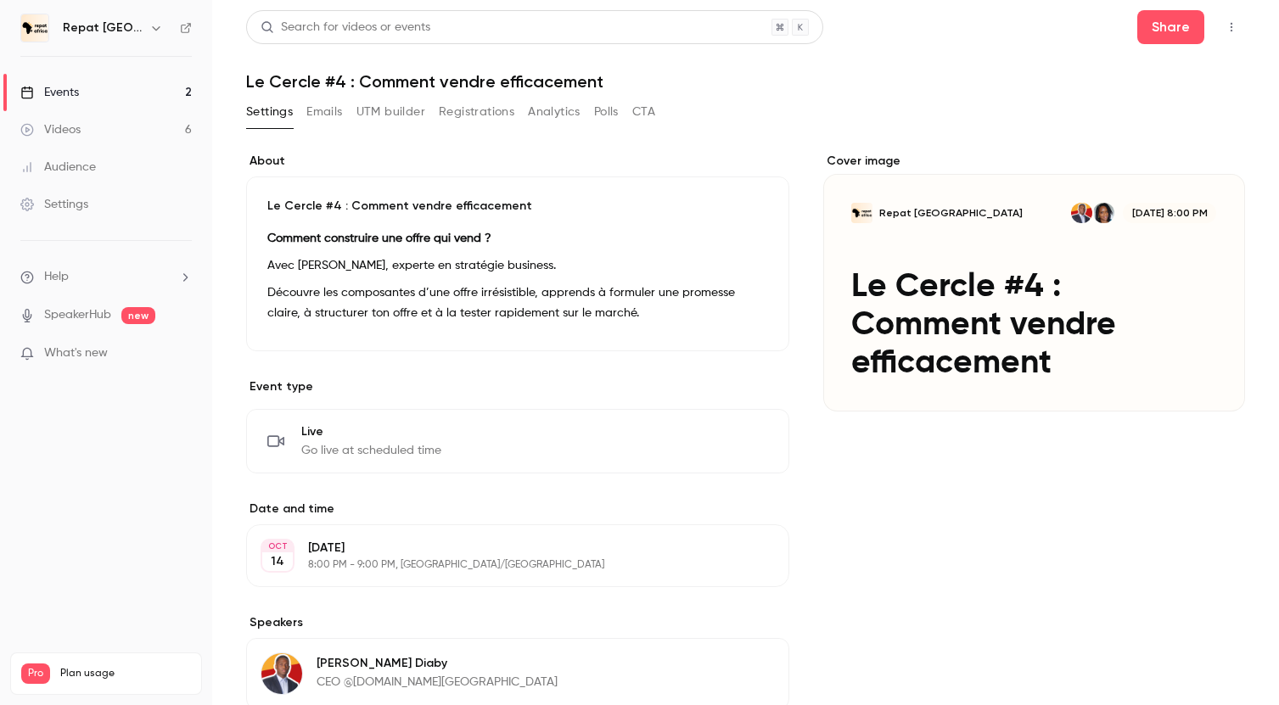
click at [76, 93] on div "Events" at bounding box center [49, 92] width 59 height 17
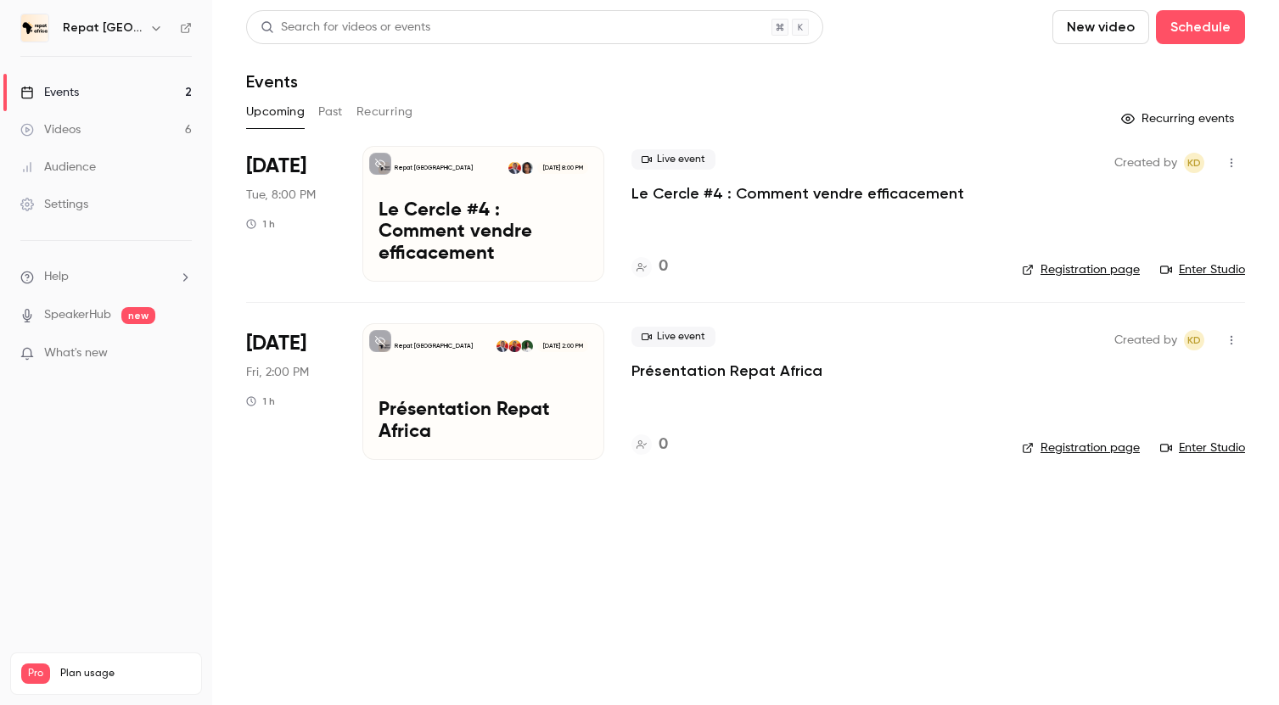
click at [423, 226] on p "Le Cercle #4 : Comment vendre efficacement" at bounding box center [484, 232] width 210 height 65
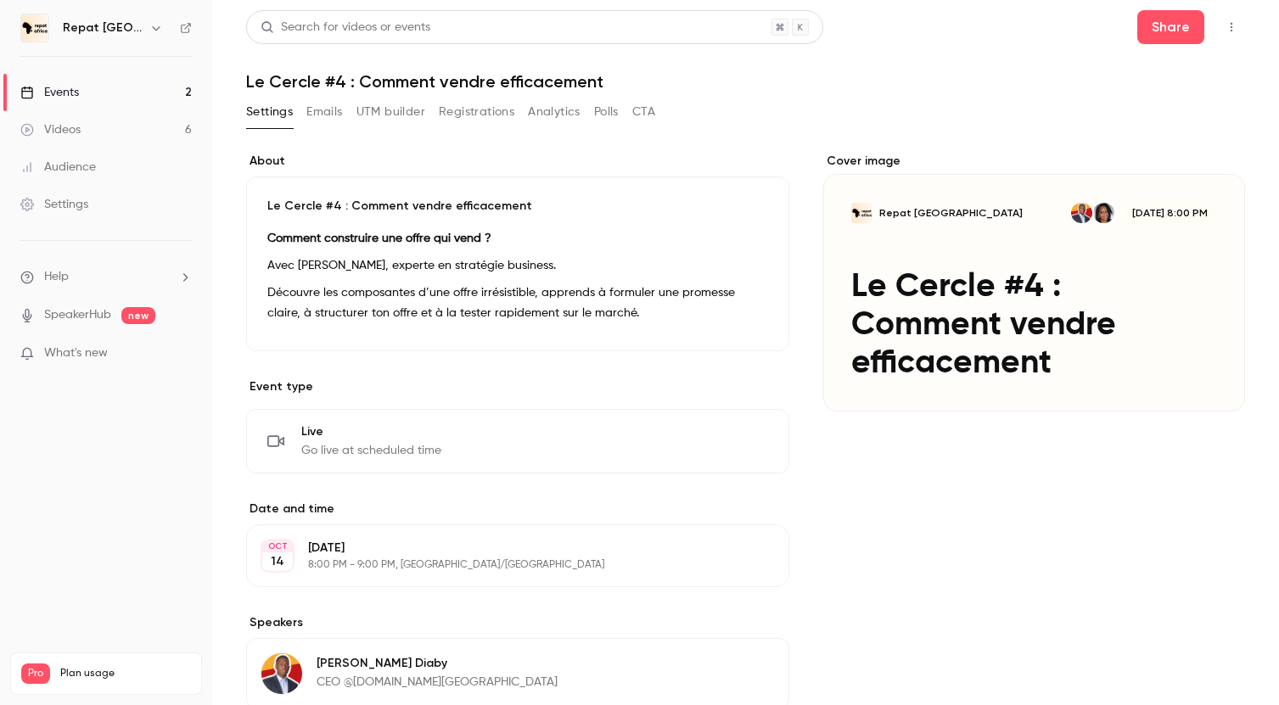
click at [80, 83] on link "Events 2" at bounding box center [106, 92] width 212 height 37
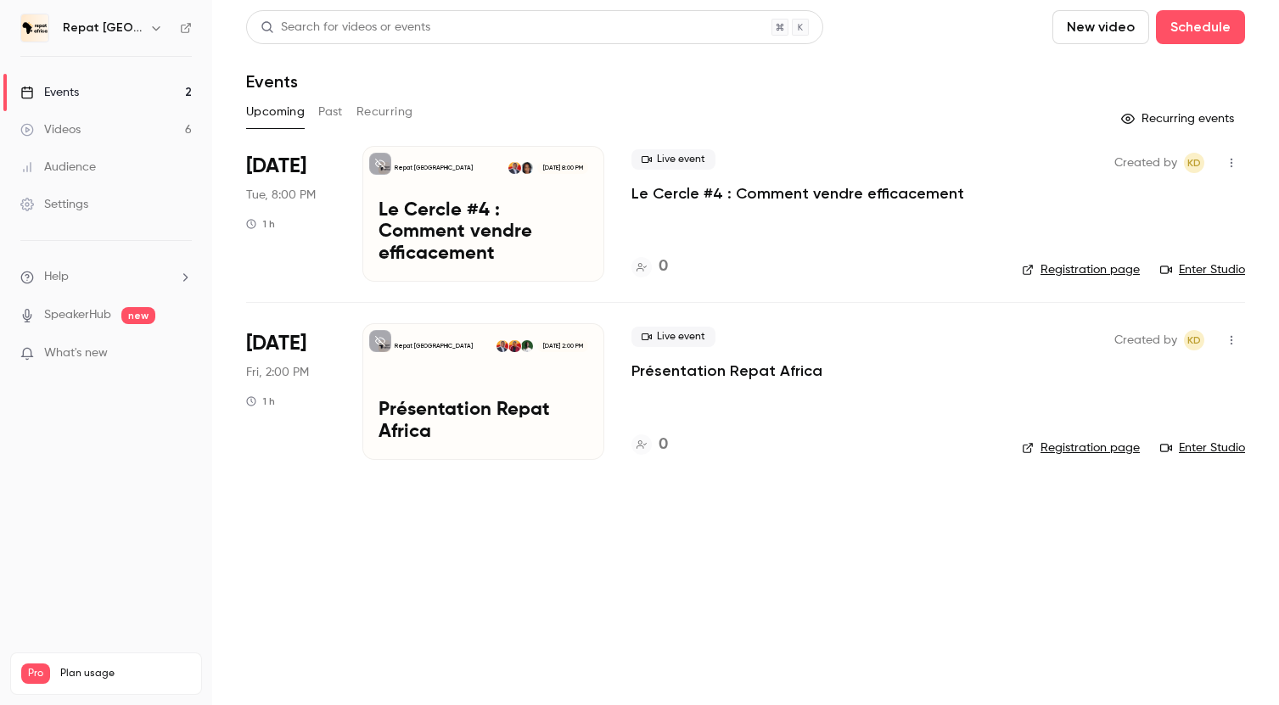
click at [112, 135] on link "Videos 6" at bounding box center [106, 129] width 212 height 37
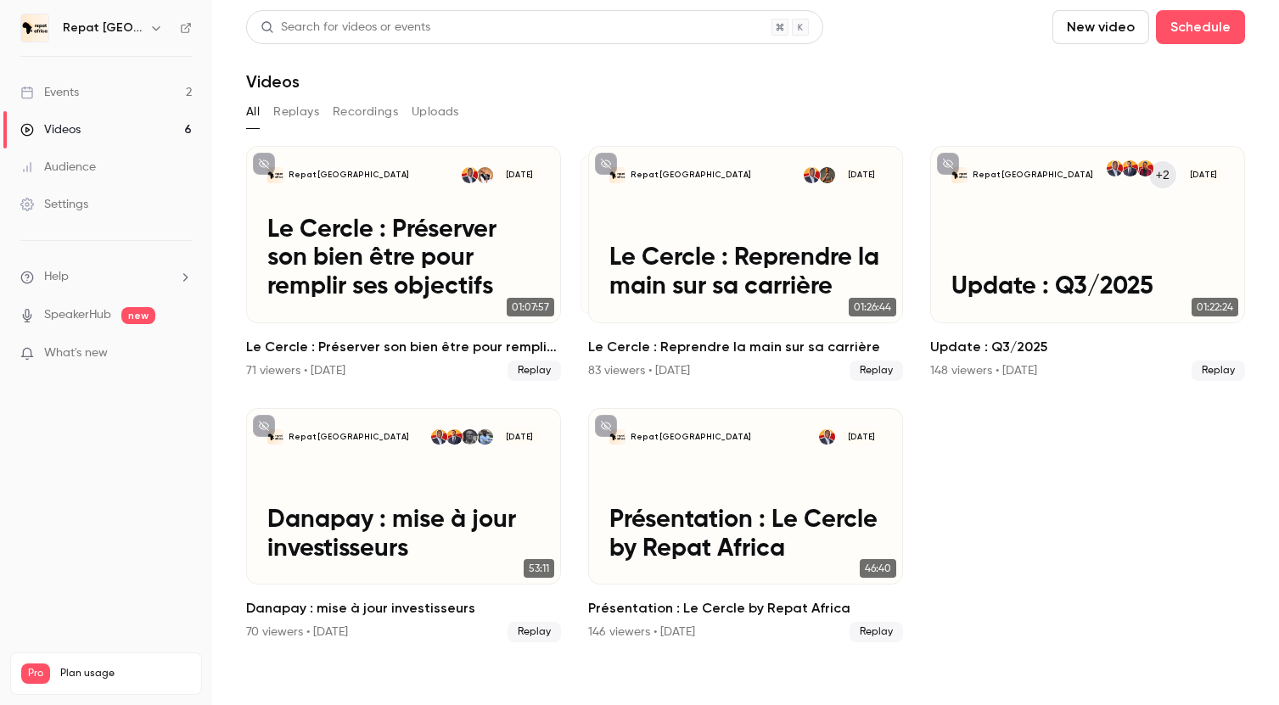
click at [111, 93] on link "Events 2" at bounding box center [106, 92] width 212 height 37
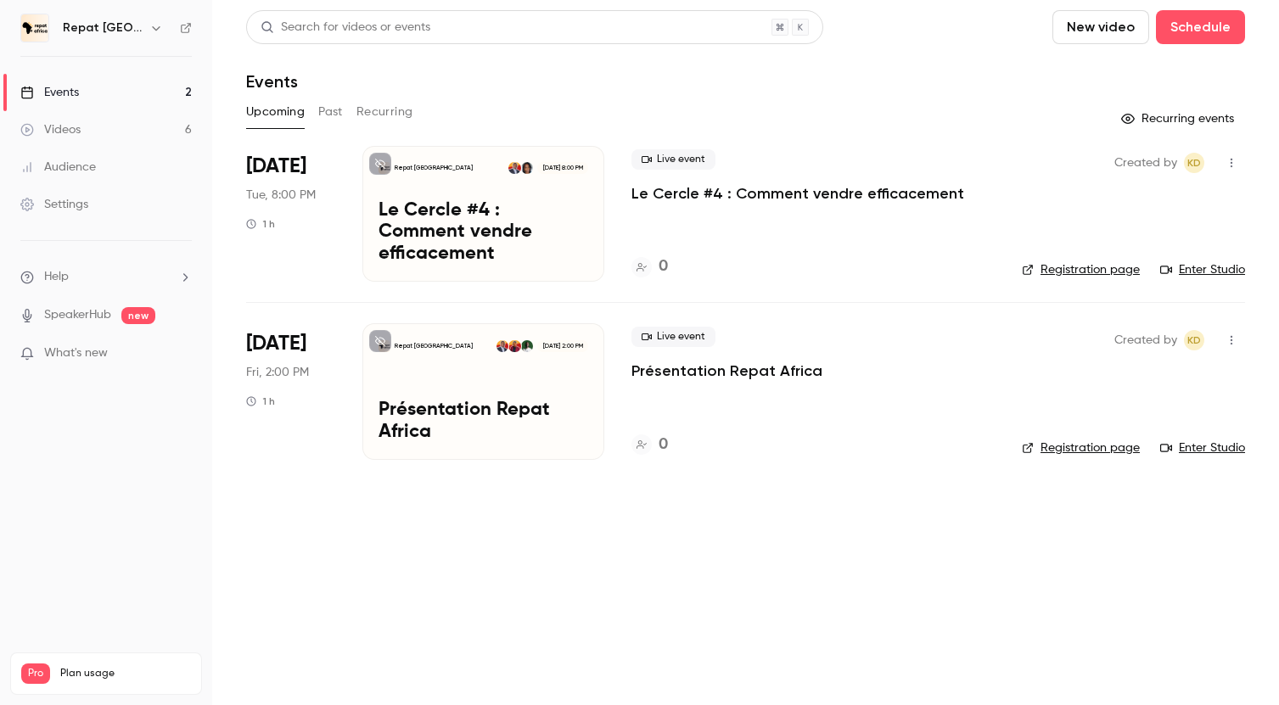
click at [144, 88] on link "Events 2" at bounding box center [106, 92] width 212 height 37
click at [81, 121] on link "Videos 6" at bounding box center [106, 129] width 212 height 37
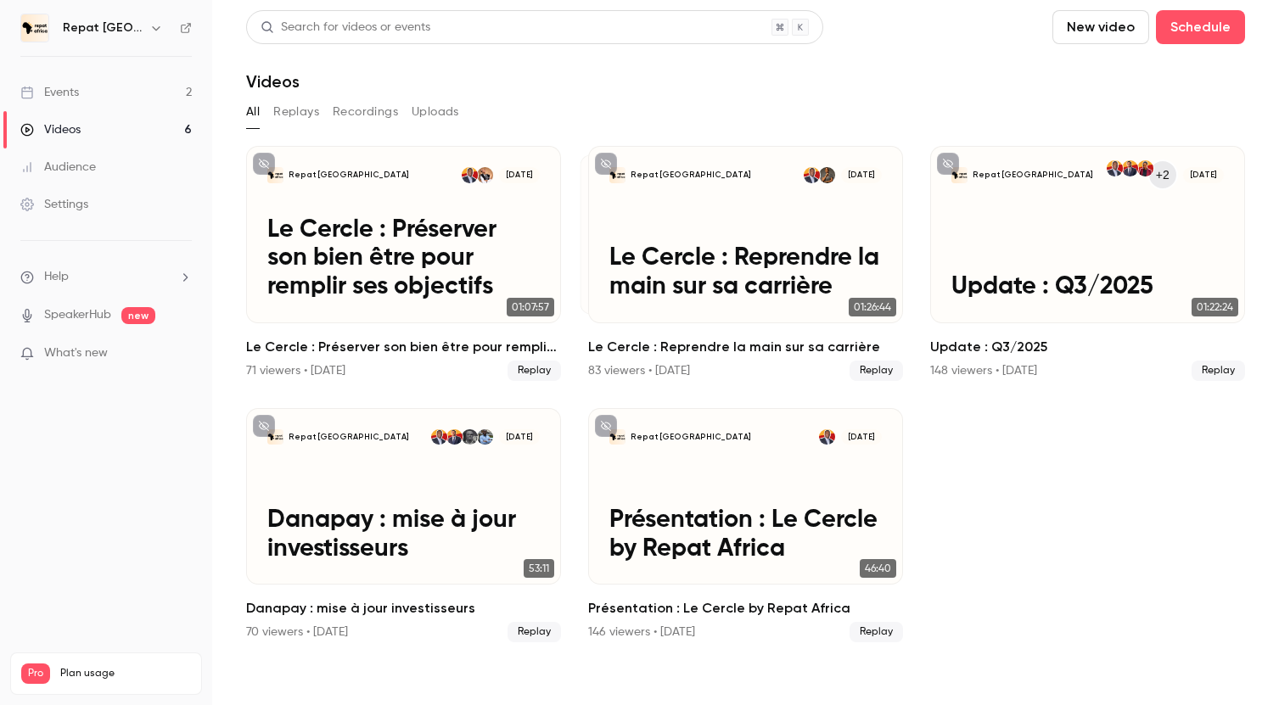
click at [81, 76] on link "Events 2" at bounding box center [106, 92] width 212 height 37
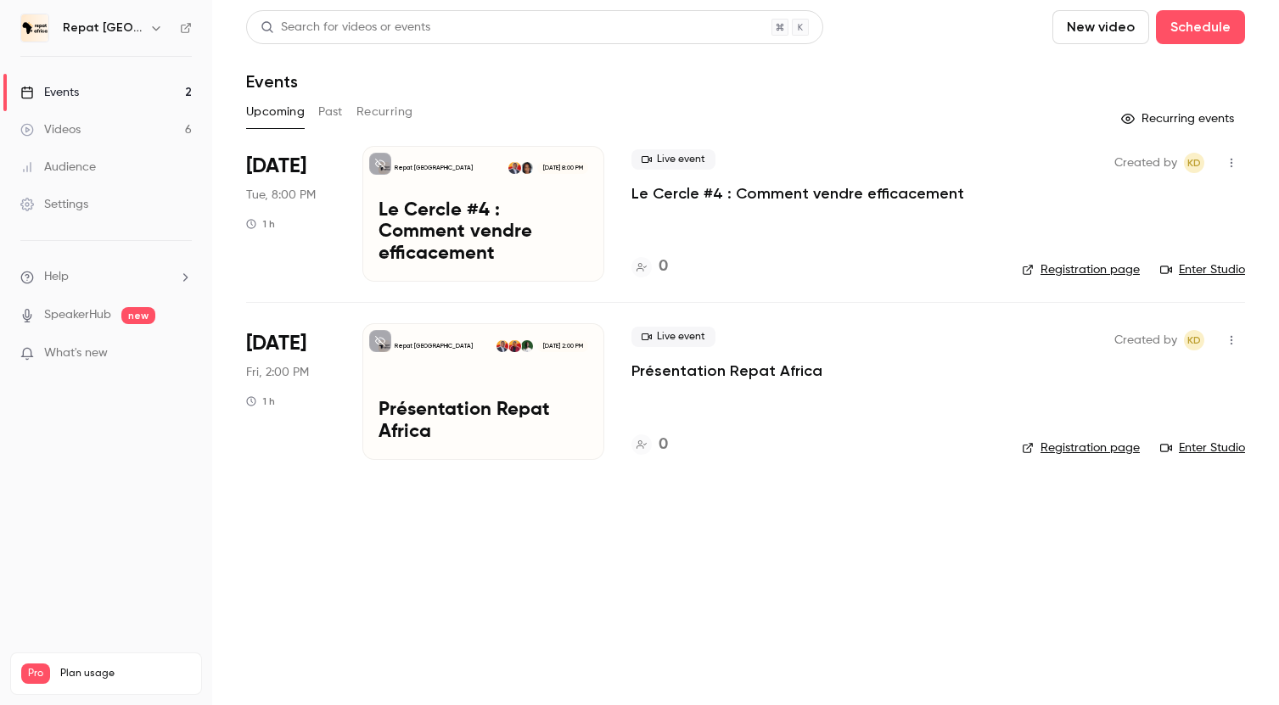
click at [725, 200] on p "Le Cercle #4 : Comment vendre efficacement" at bounding box center [797, 193] width 333 height 20
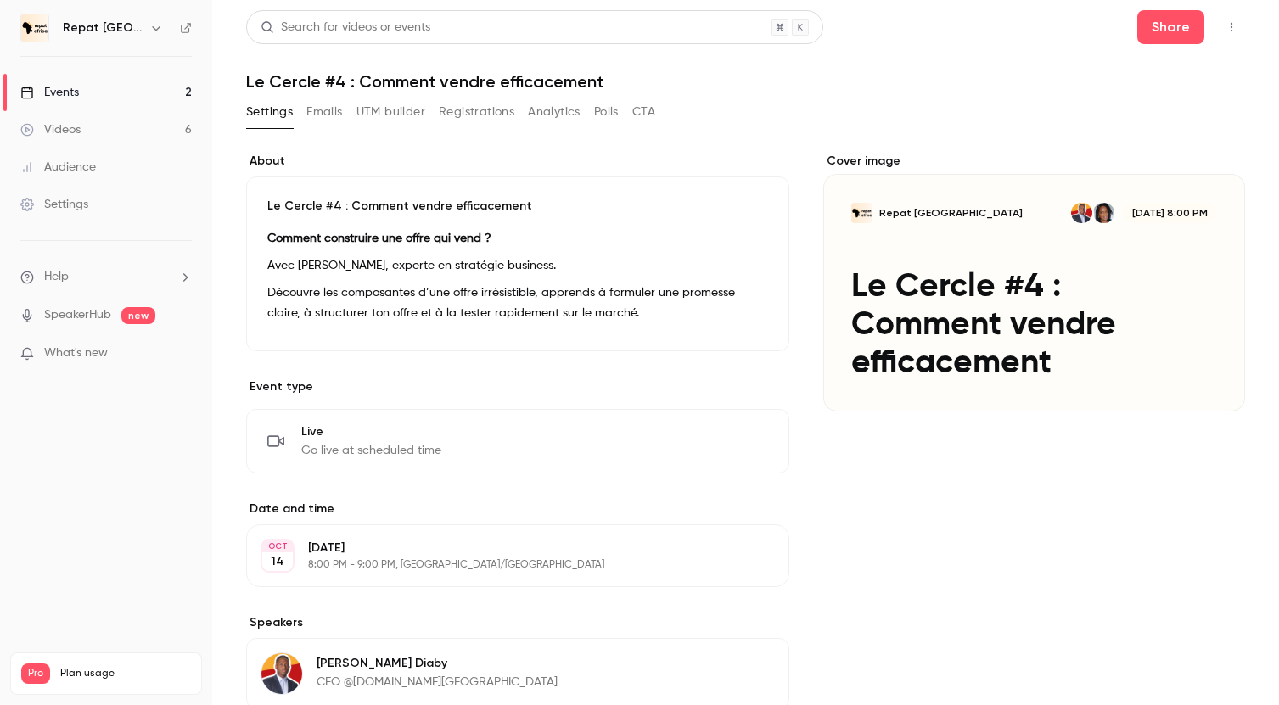
click at [154, 91] on link "Events 2" at bounding box center [106, 92] width 212 height 37
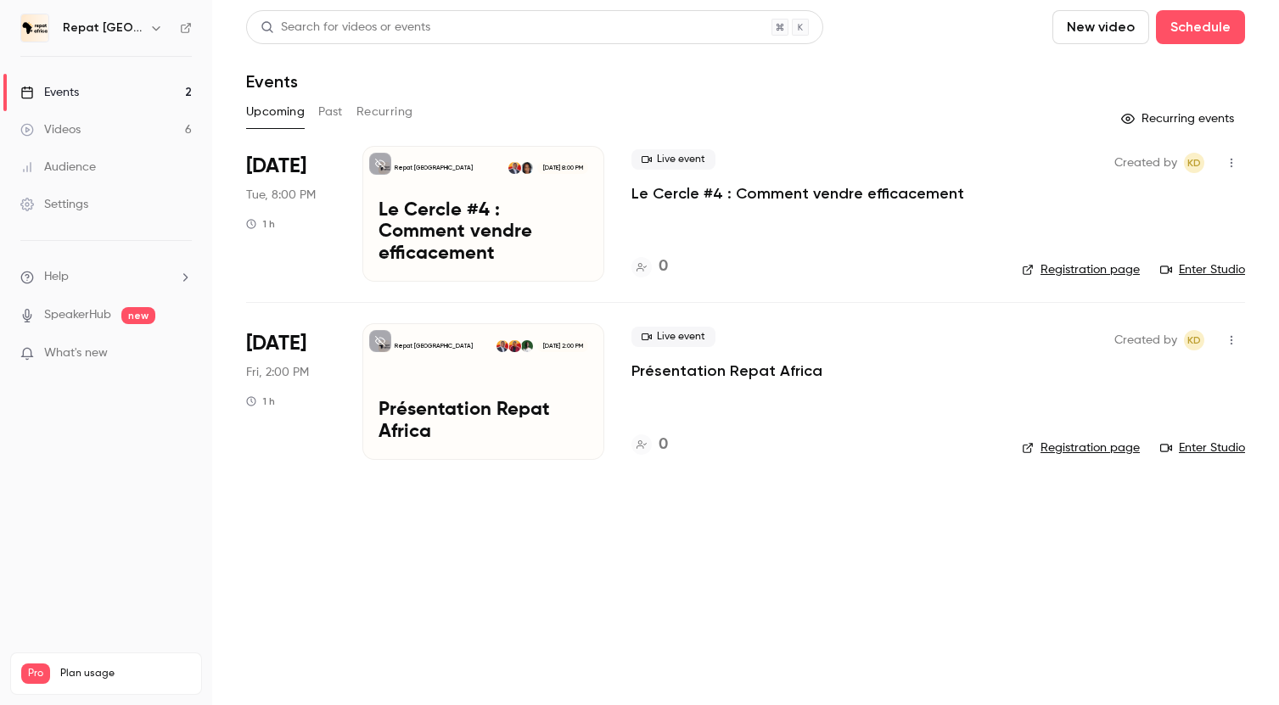
click at [497, 233] on p "Le Cercle #4 : Comment vendre efficacement" at bounding box center [484, 232] width 210 height 65
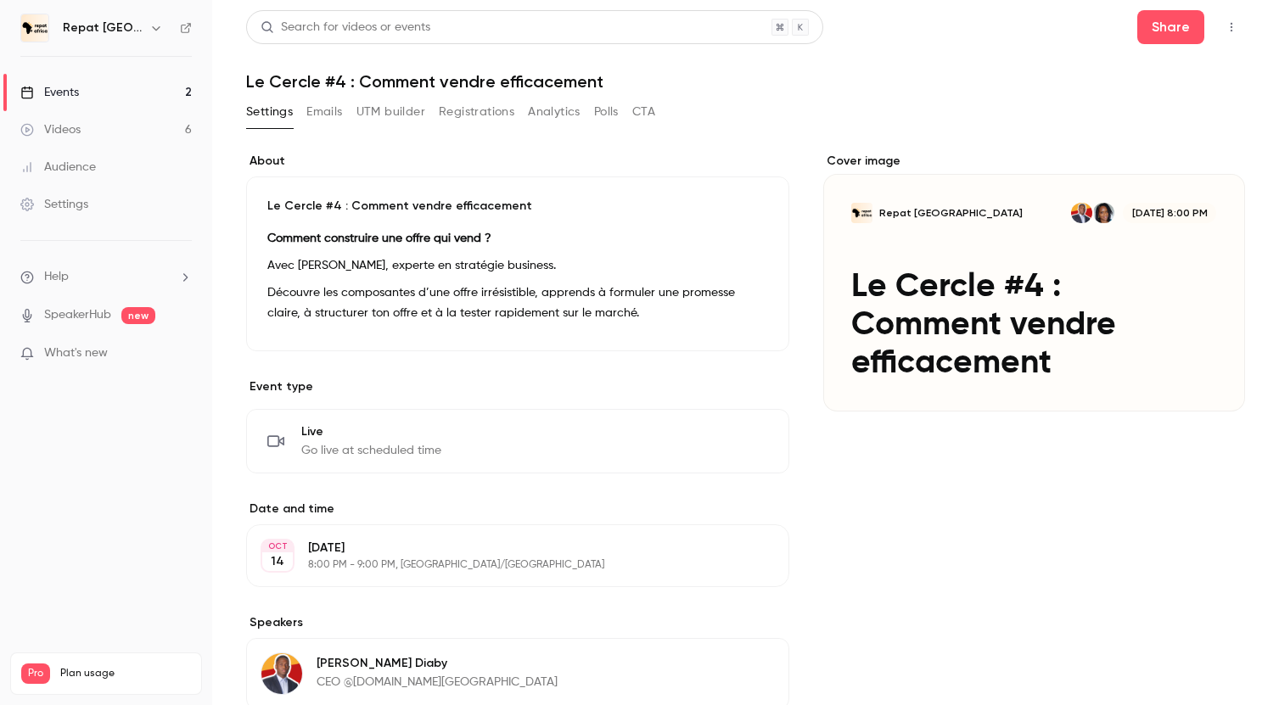
click at [103, 84] on link "Events 2" at bounding box center [106, 92] width 212 height 37
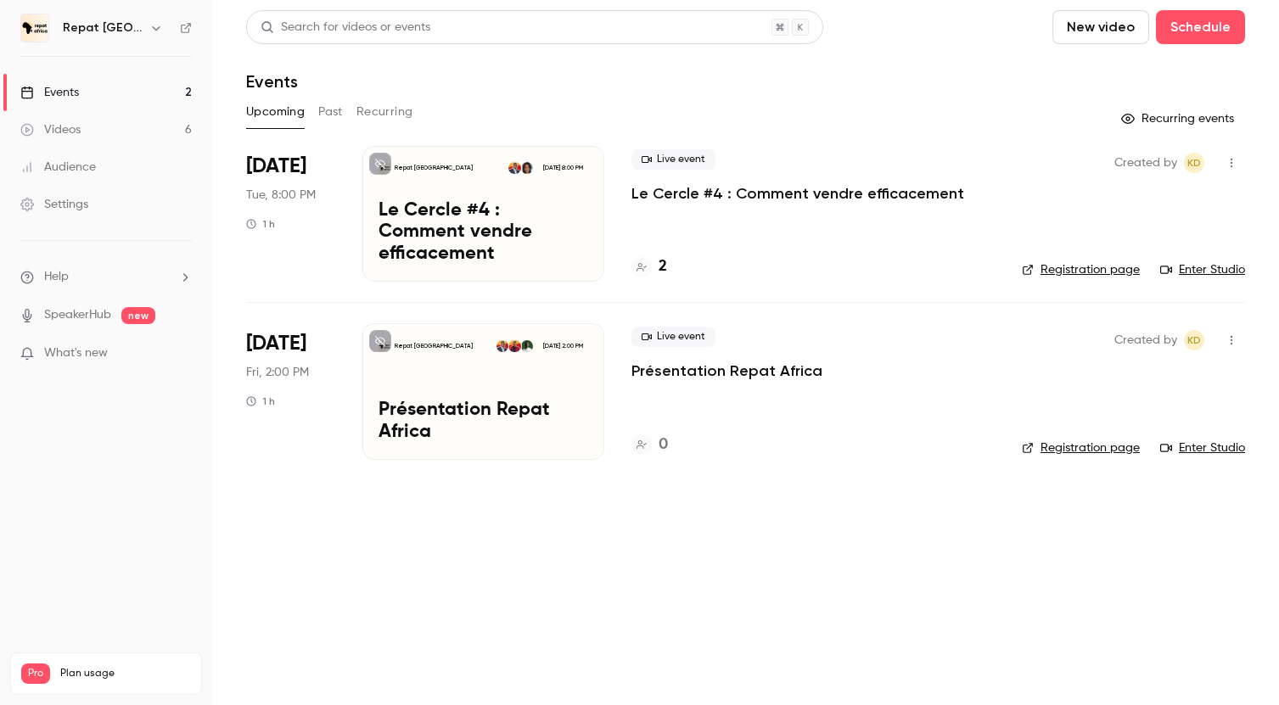
click at [682, 194] on p "Le Cercle #4 : Comment vendre efficacement" at bounding box center [797, 193] width 333 height 20
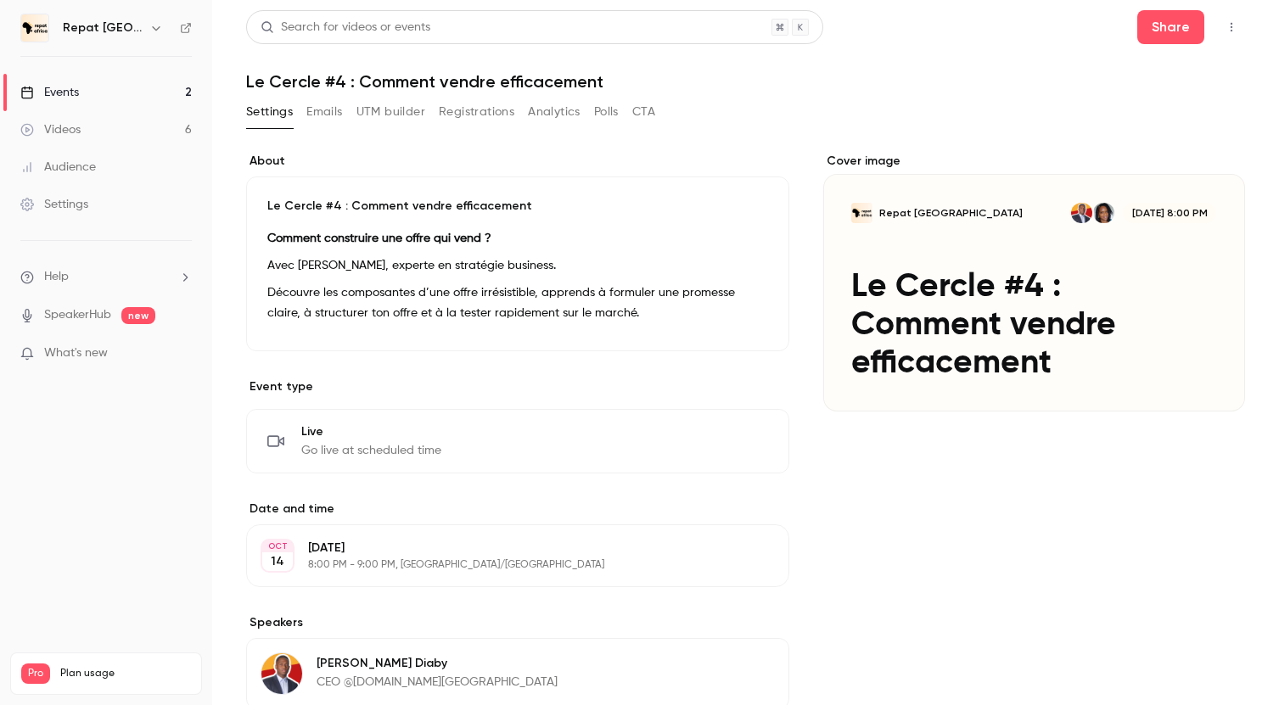
click at [109, 88] on link "Events 2" at bounding box center [106, 92] width 212 height 37
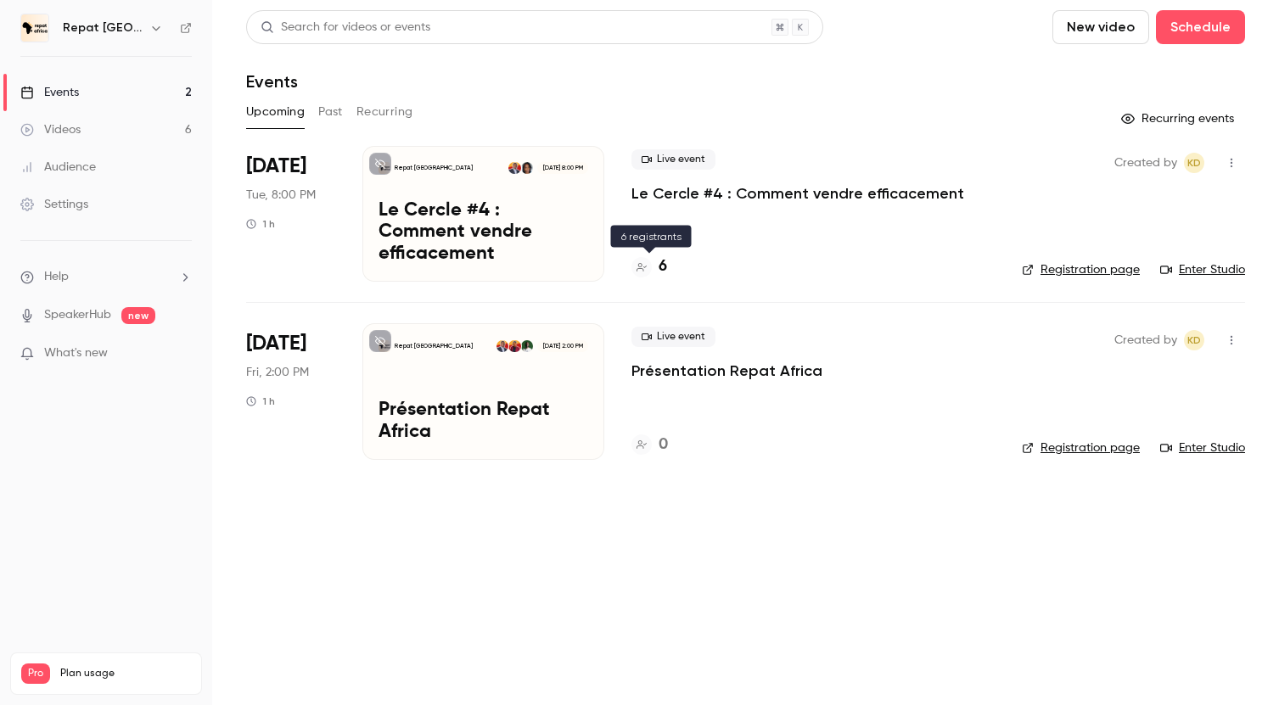
click at [662, 263] on h4 "6" at bounding box center [663, 266] width 8 height 23
click at [665, 266] on h4 "16" at bounding box center [666, 266] width 14 height 23
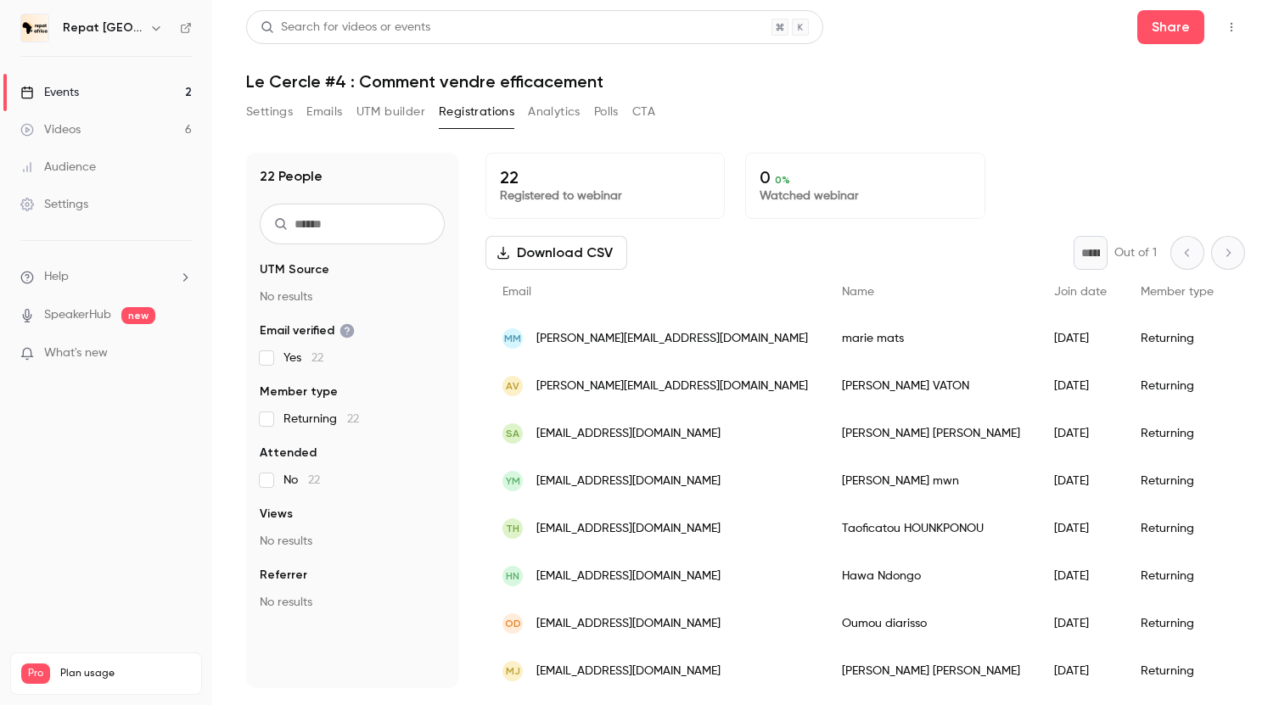
click at [145, 79] on link "Events 2" at bounding box center [106, 92] width 212 height 37
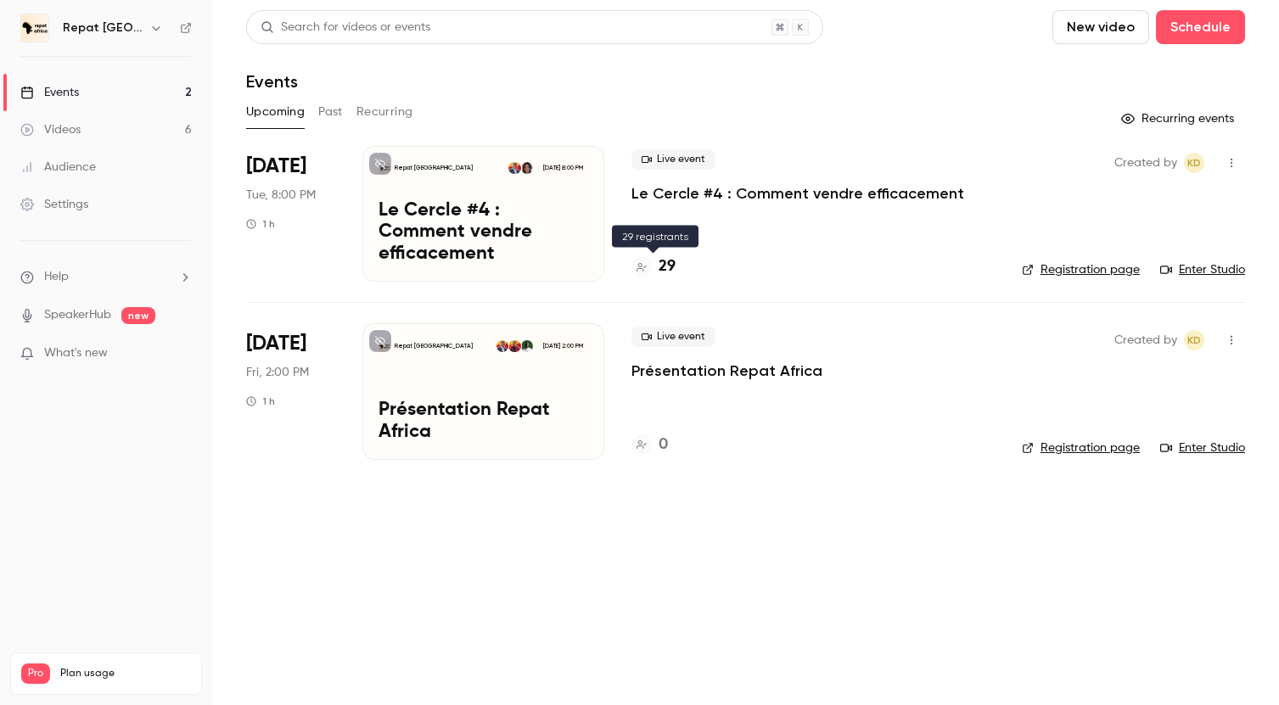
click at [661, 265] on h4 "29" at bounding box center [667, 266] width 17 height 23
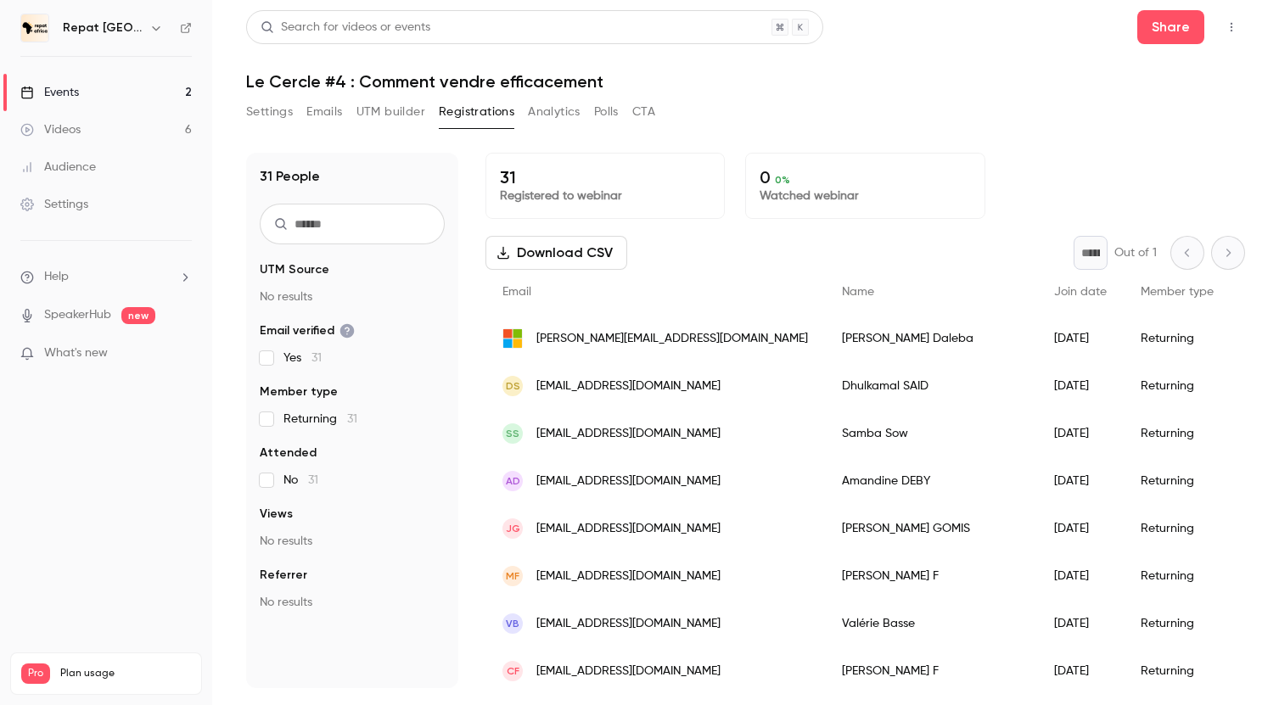
click at [92, 94] on link "Events 2" at bounding box center [106, 92] width 212 height 37
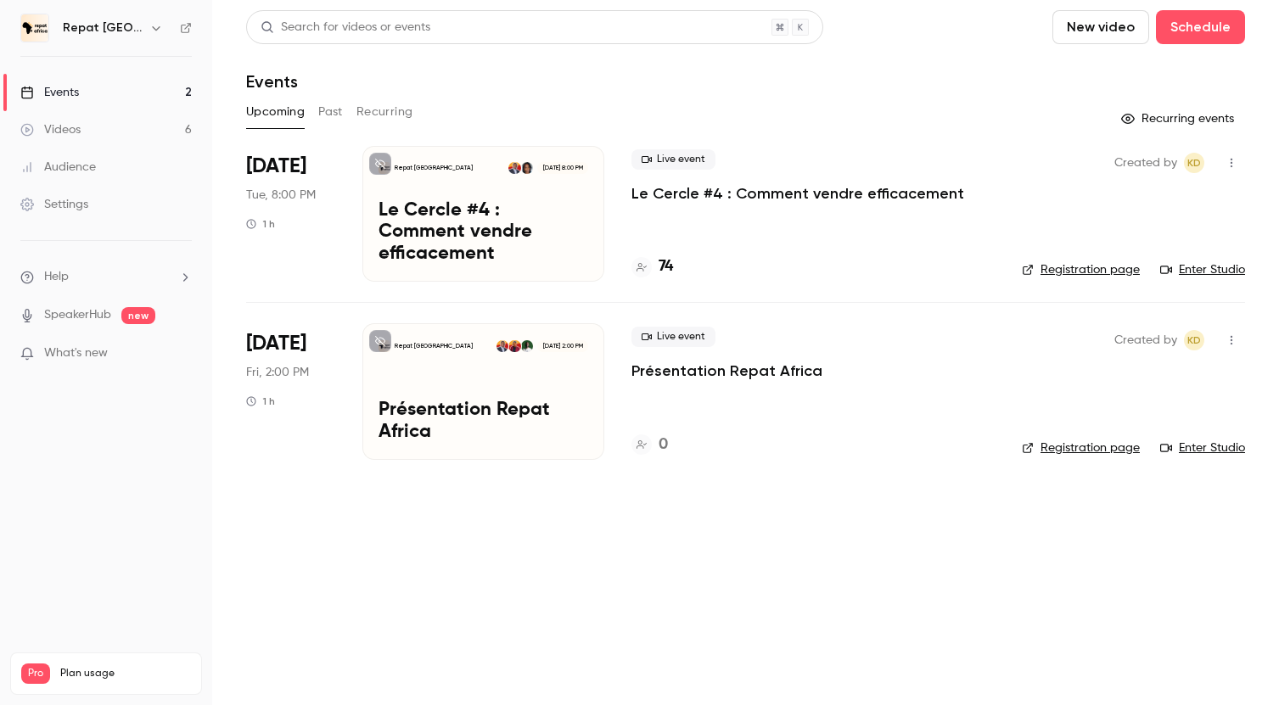
click at [663, 265] on h4 "74" at bounding box center [666, 266] width 14 height 23
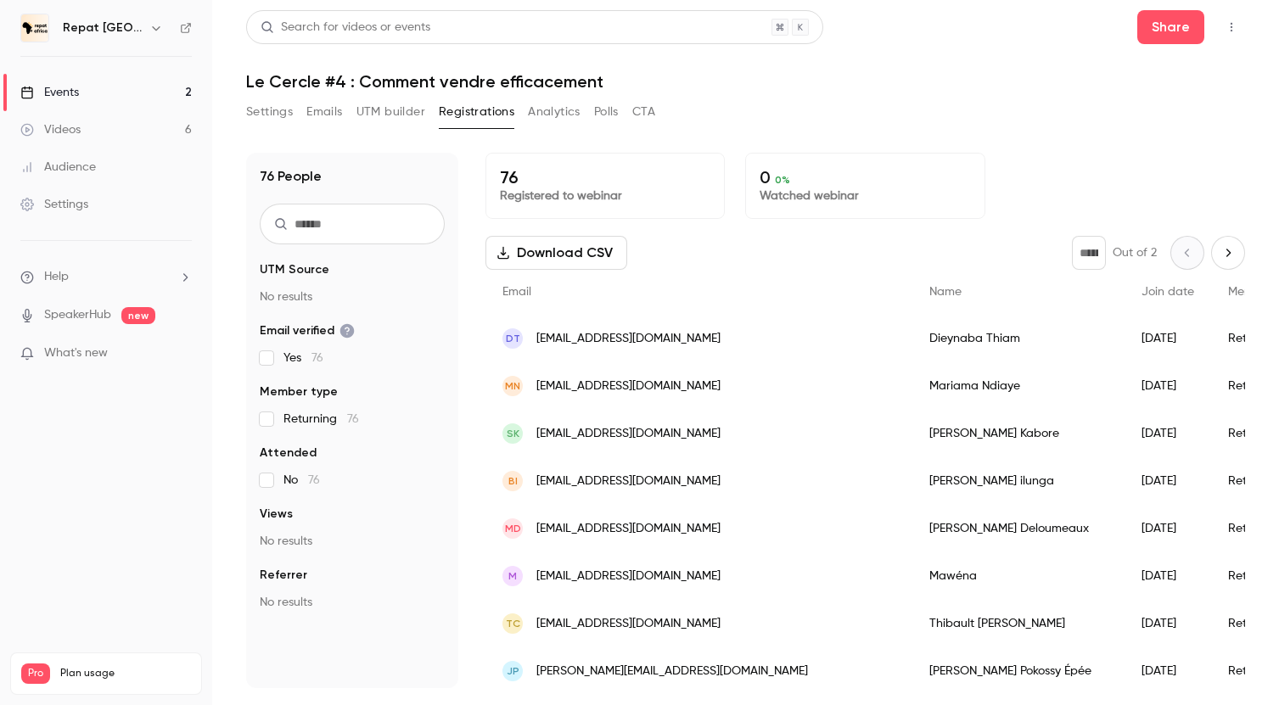
scroll to position [8, 0]
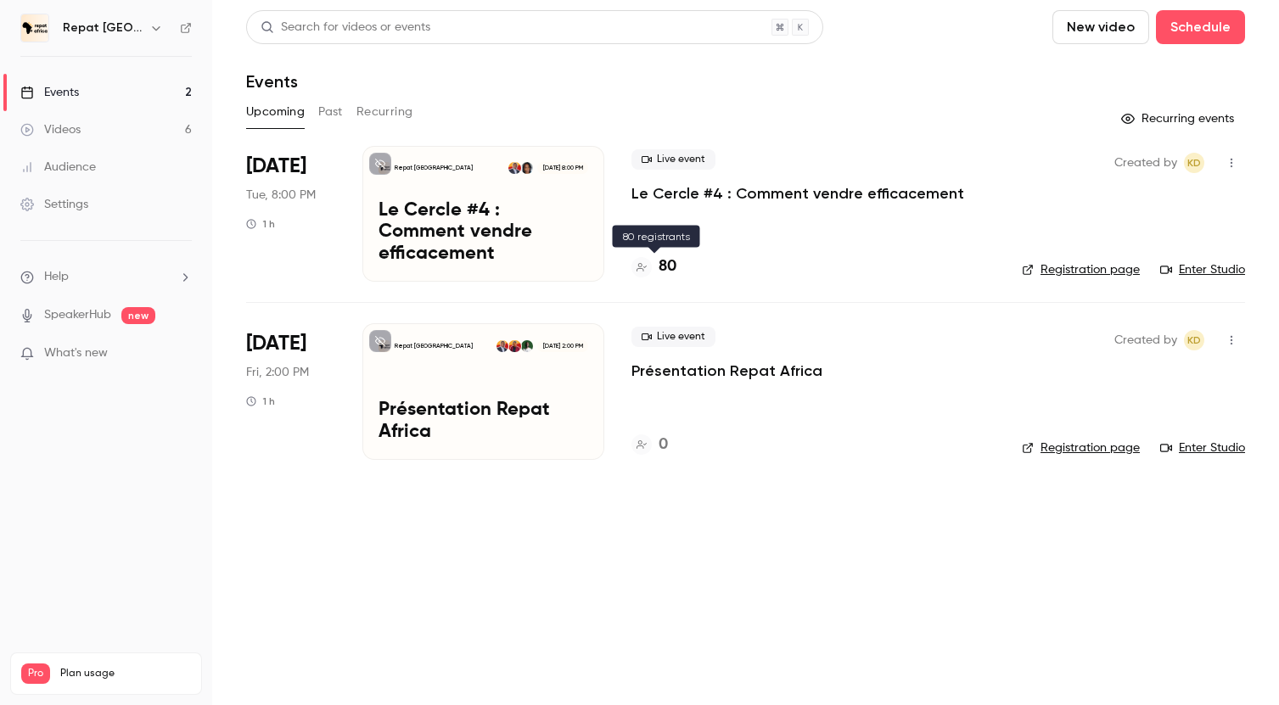
click at [667, 262] on h4 "80" at bounding box center [668, 266] width 18 height 23
click at [664, 265] on h4 "84" at bounding box center [667, 266] width 17 height 23
click at [663, 270] on h4 "92" at bounding box center [667, 266] width 17 height 23
click at [663, 265] on h4 "92" at bounding box center [667, 266] width 17 height 23
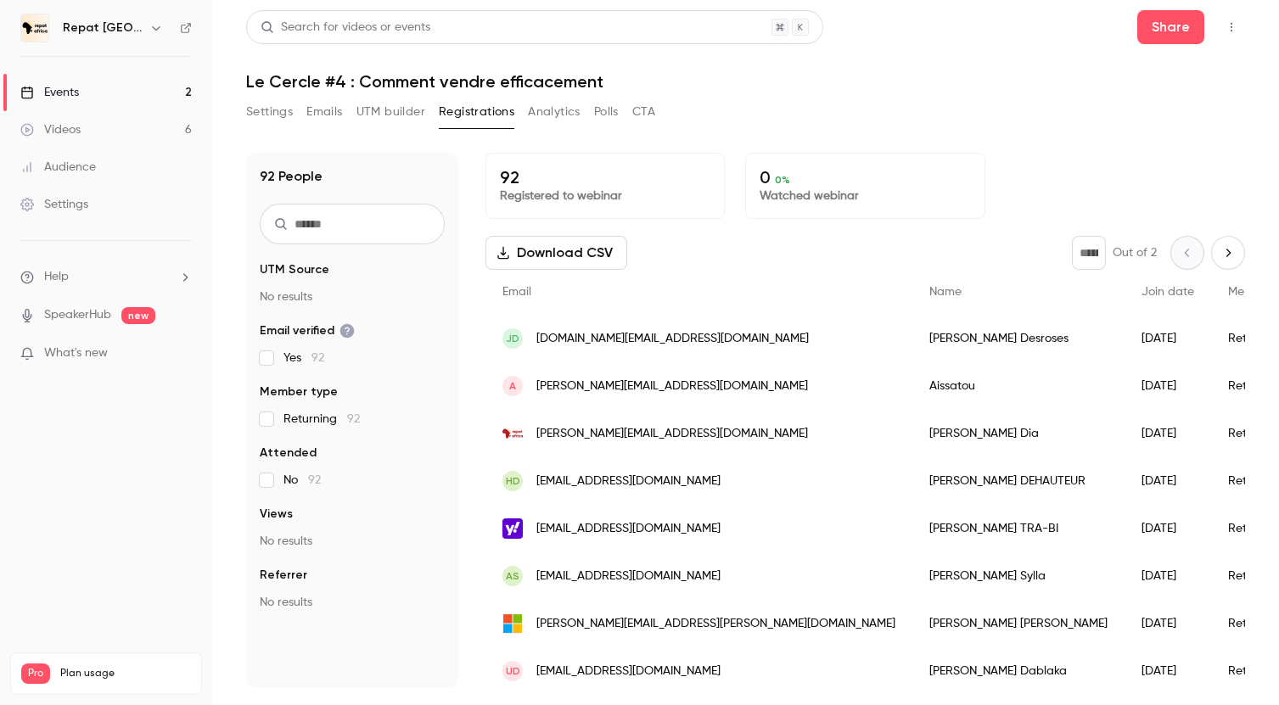
click at [167, 86] on link "Events 2" at bounding box center [106, 92] width 212 height 37
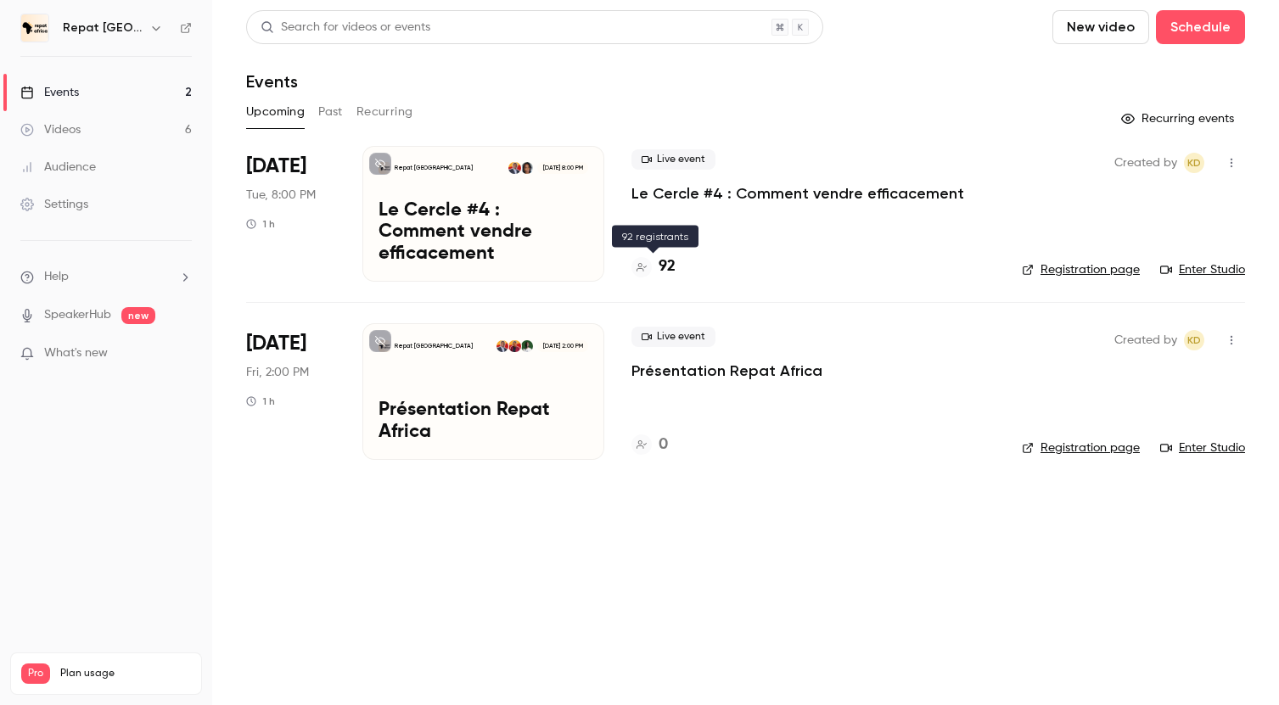
click at [665, 270] on h4 "92" at bounding box center [667, 266] width 17 height 23
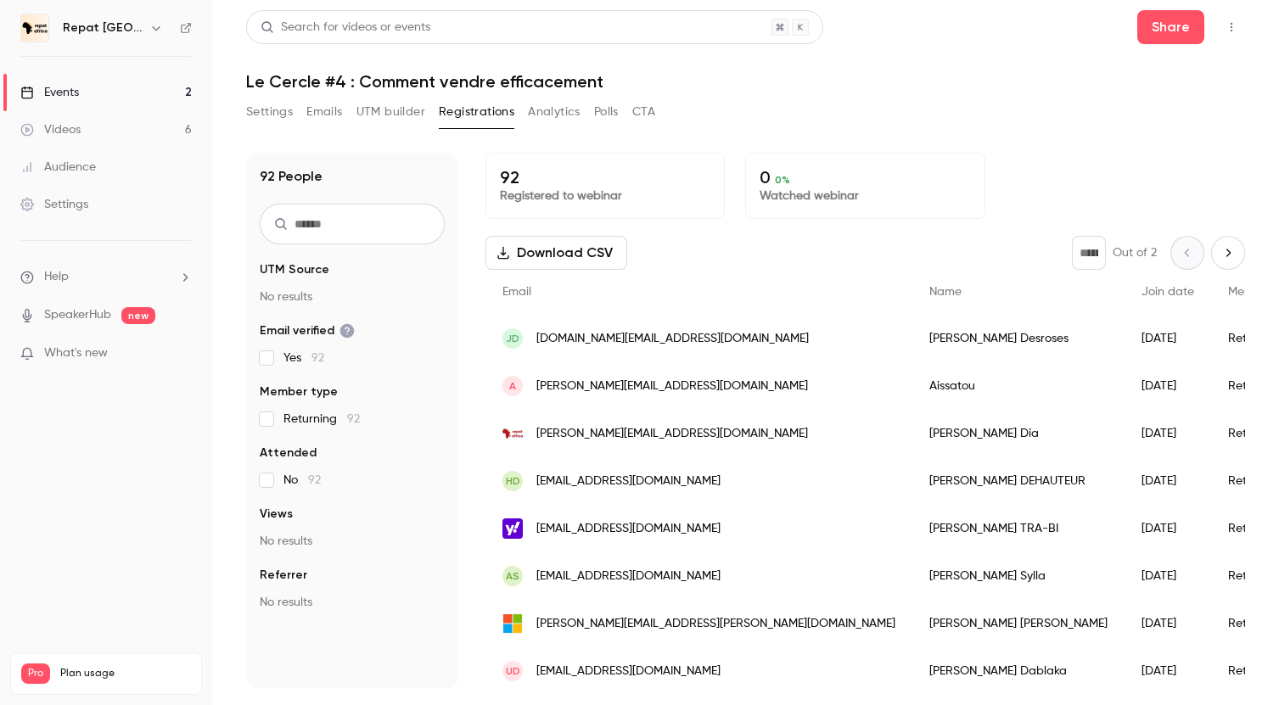
click at [180, 93] on link "Events 2" at bounding box center [106, 92] width 212 height 37
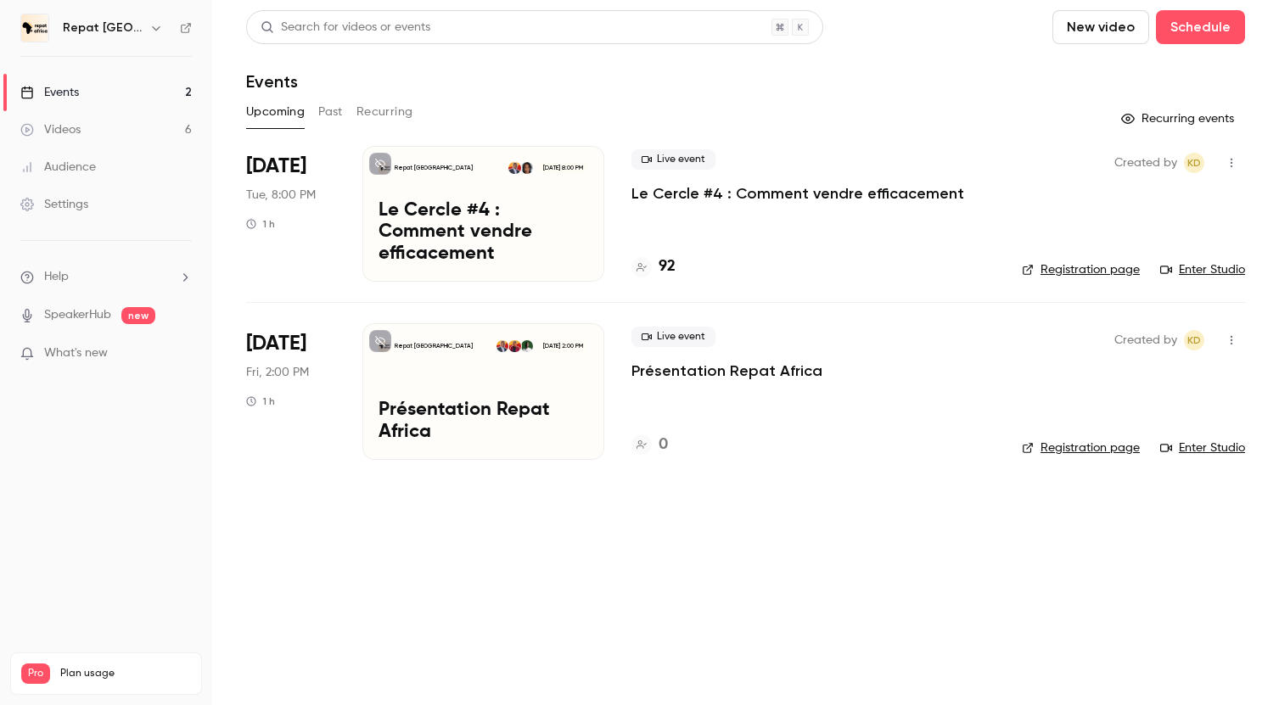
click at [133, 129] on link "Videos 6" at bounding box center [106, 129] width 212 height 37
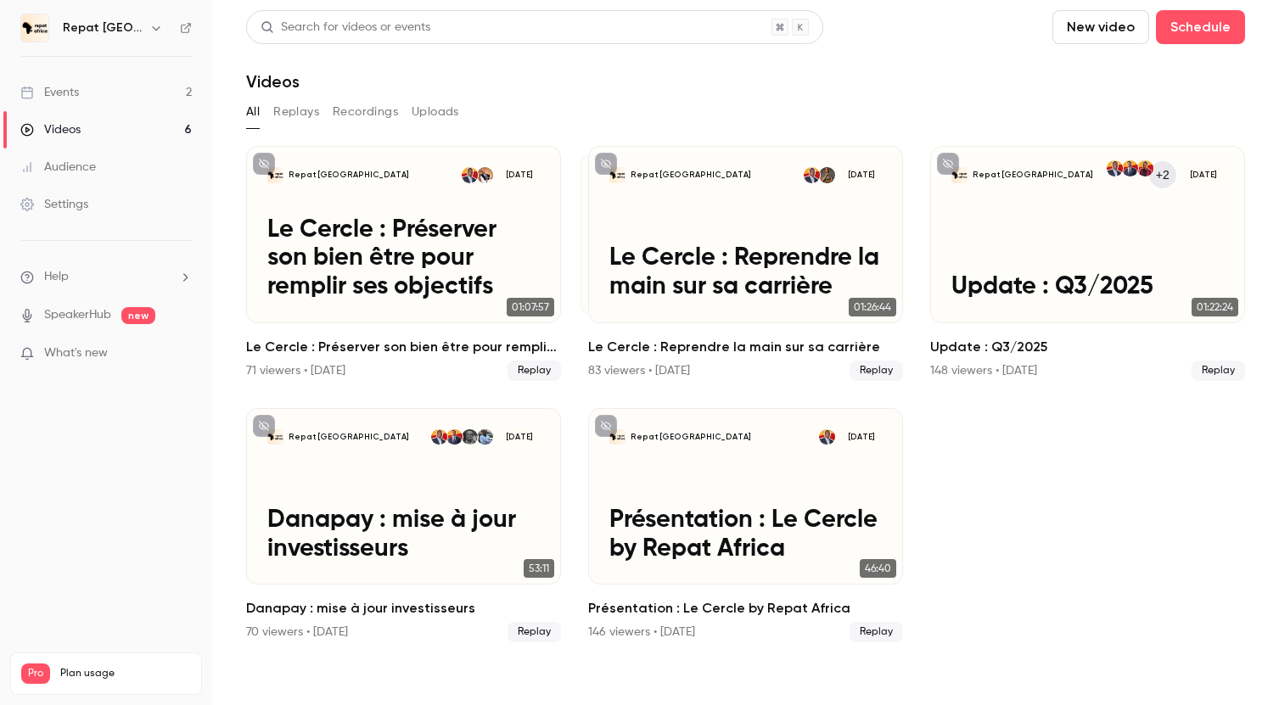
click at [152, 86] on link "Events 2" at bounding box center [106, 92] width 212 height 37
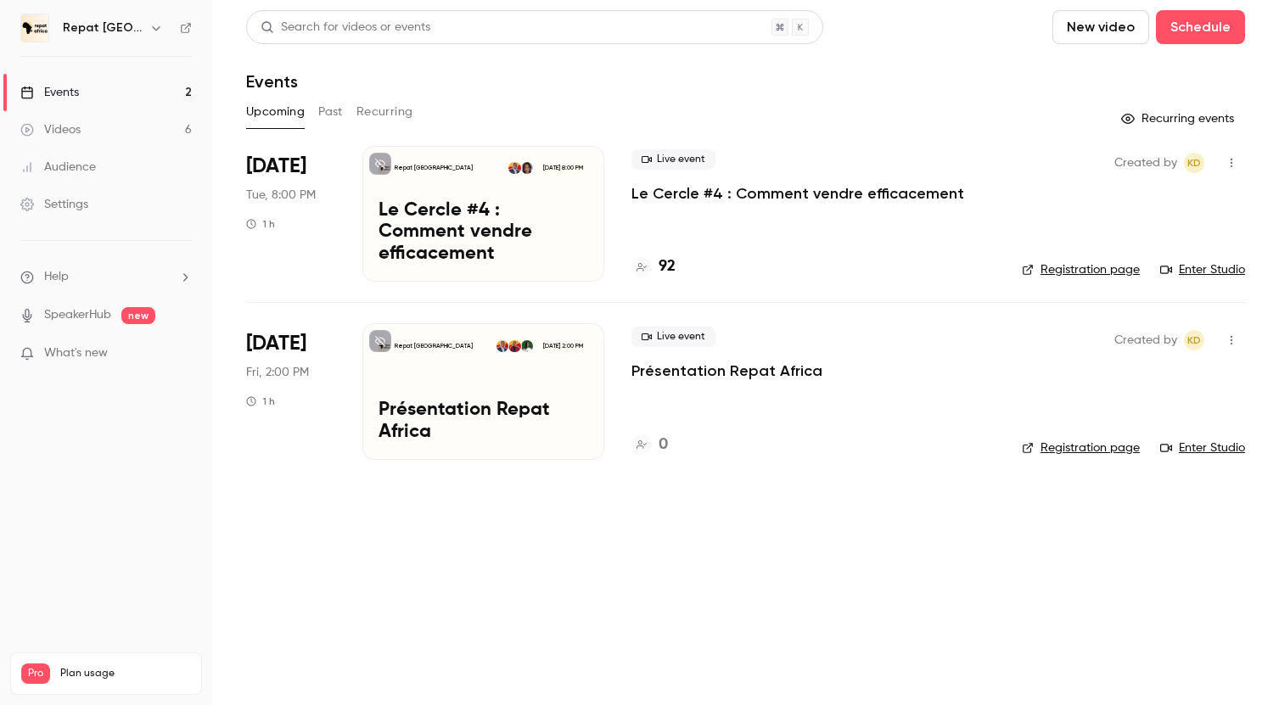
click at [129, 145] on link "Videos 6" at bounding box center [106, 129] width 212 height 37
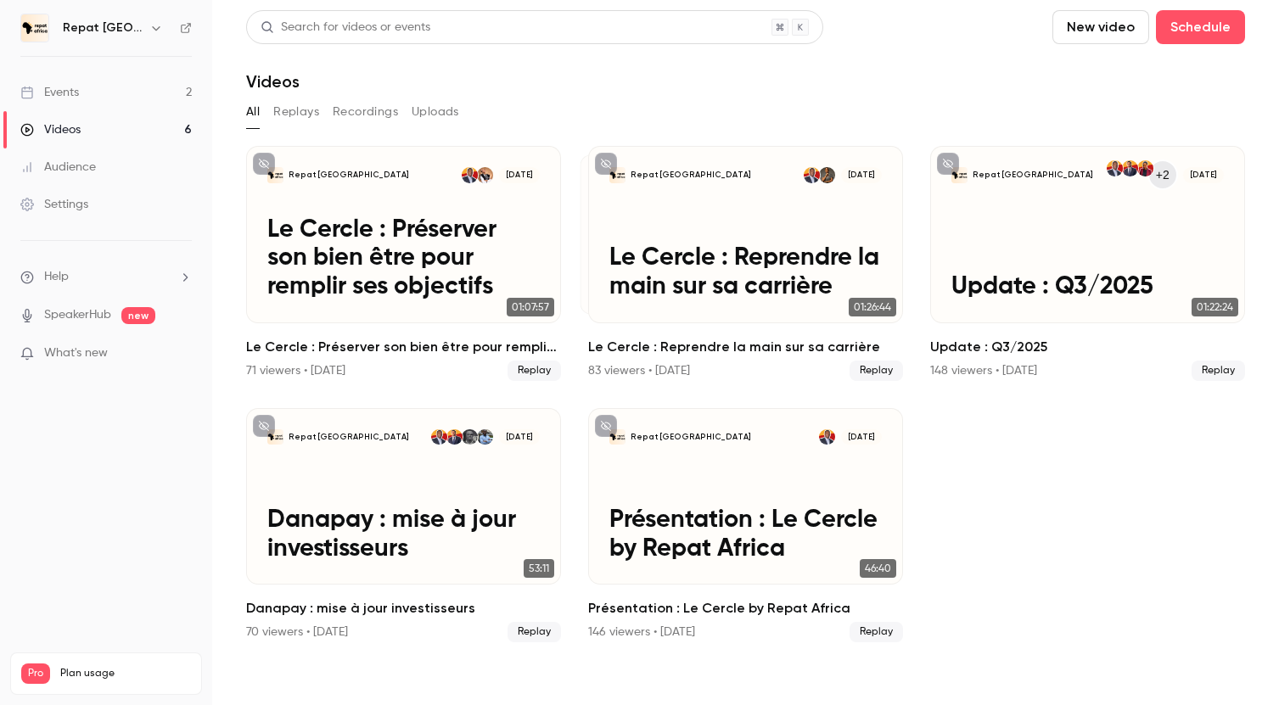
click at [159, 90] on link "Events 2" at bounding box center [106, 92] width 212 height 37
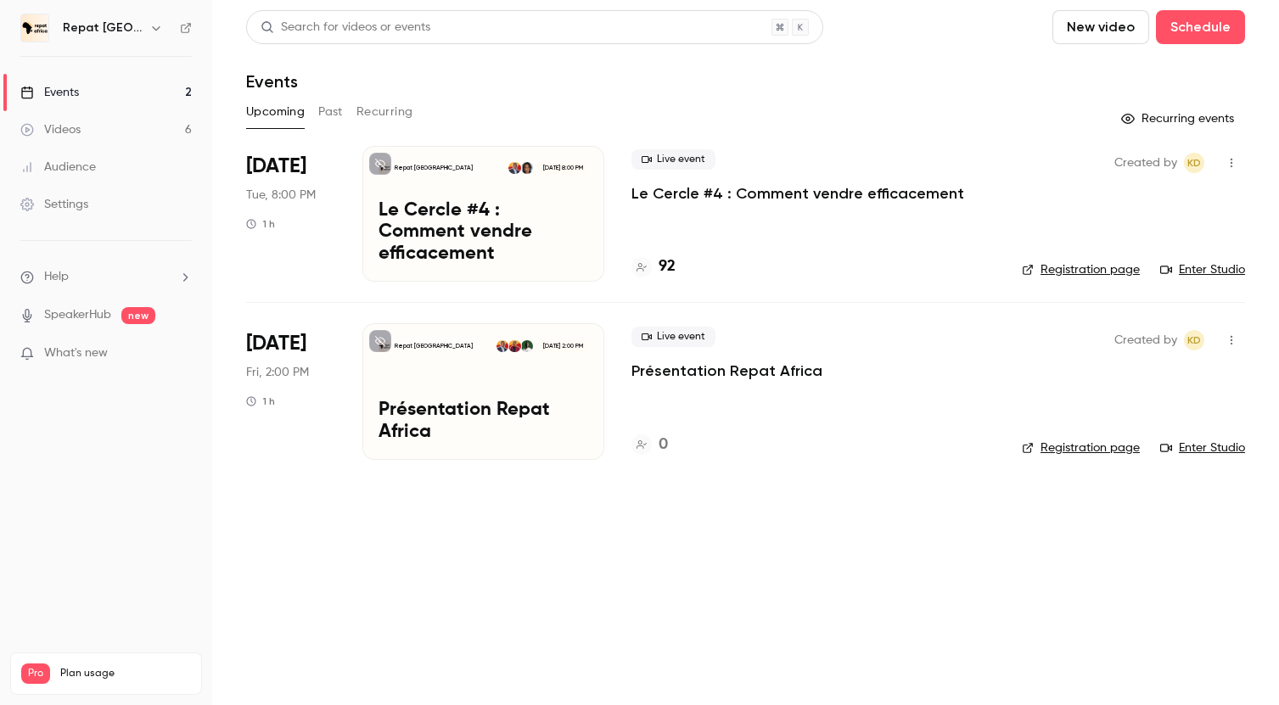
click at [661, 190] on p "Le Cercle #4 : Comment vendre efficacement" at bounding box center [797, 193] width 333 height 20
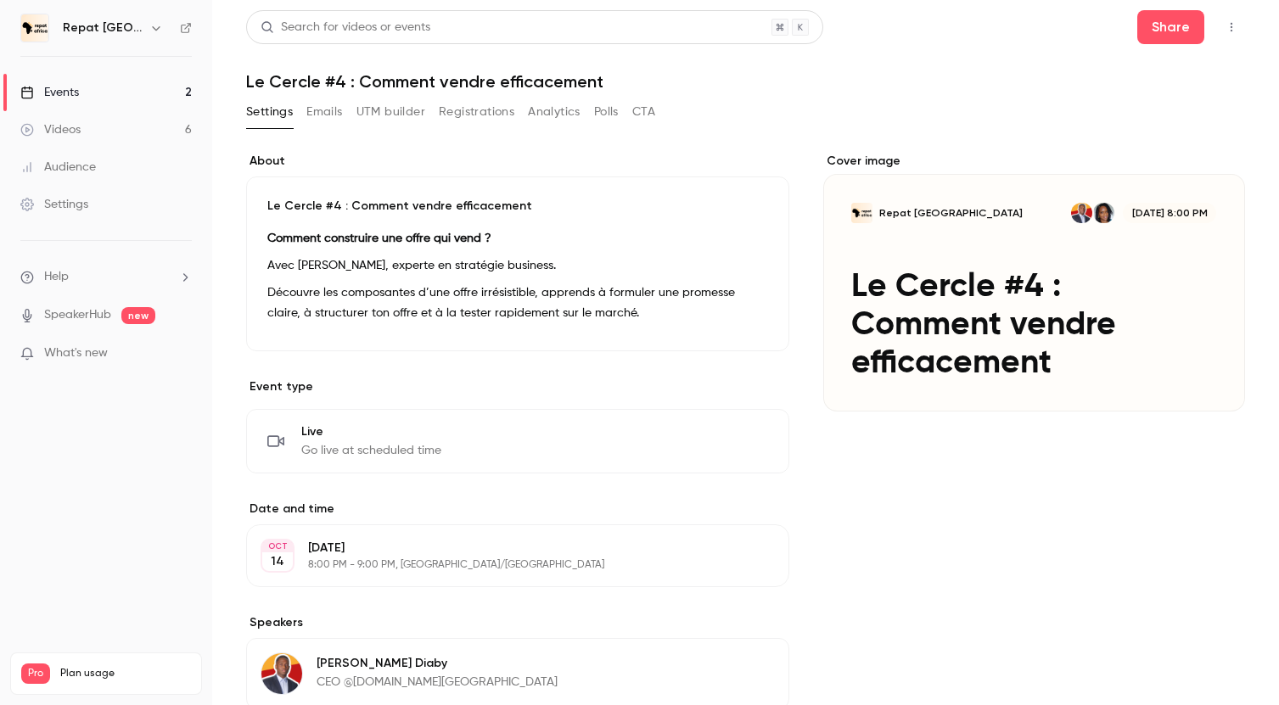
click at [95, 85] on link "Events 2" at bounding box center [106, 92] width 212 height 37
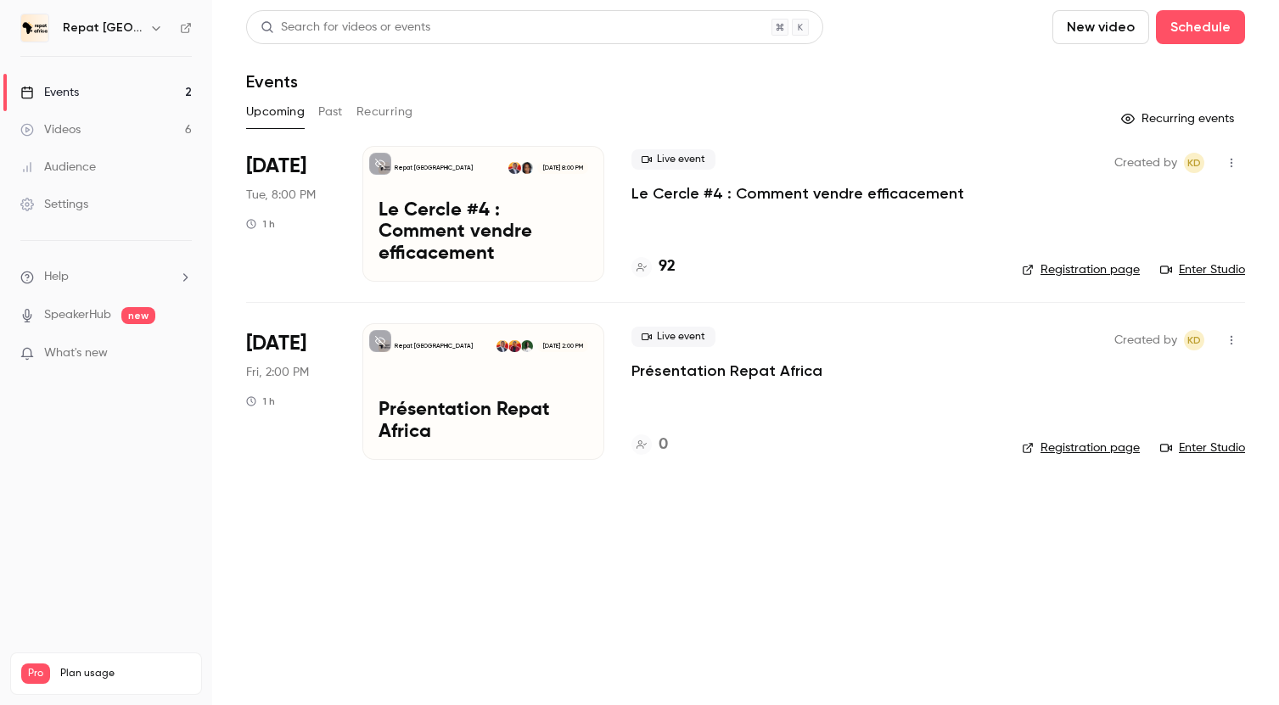
click at [698, 187] on p "Le Cercle #4 : Comment vendre efficacement" at bounding box center [797, 193] width 333 height 20
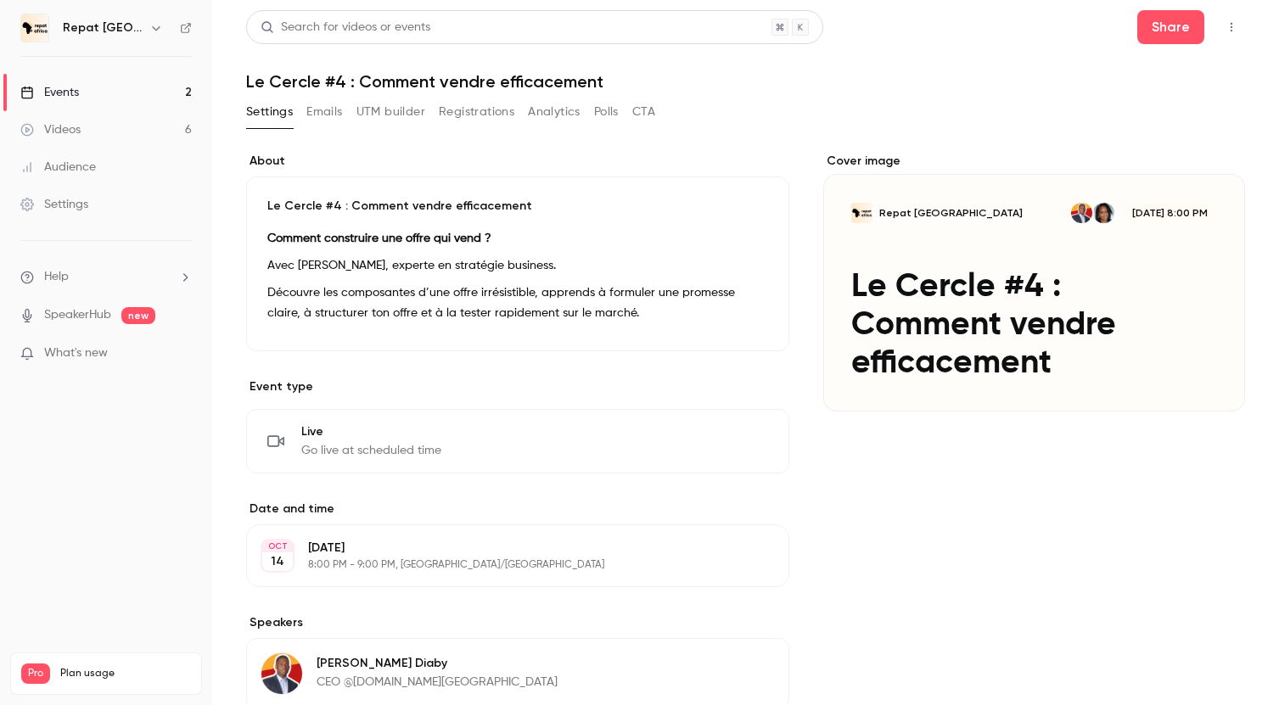
click at [101, 93] on link "Events 2" at bounding box center [106, 92] width 212 height 37
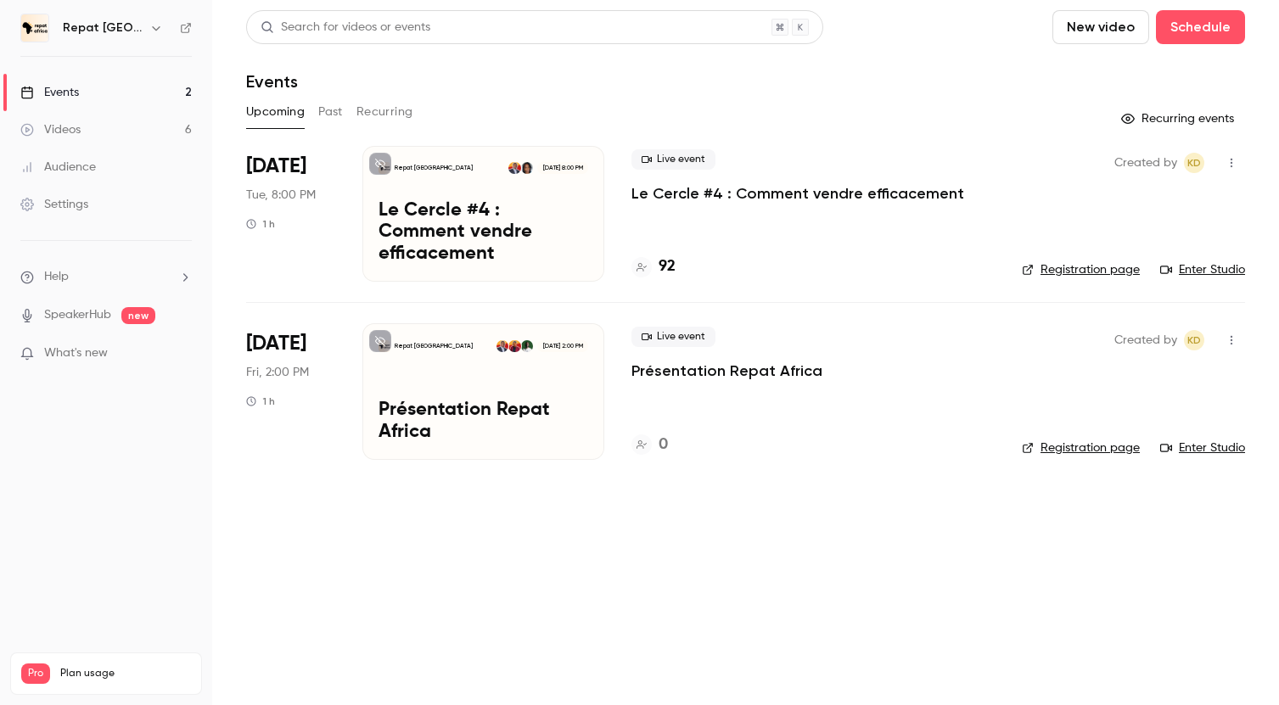
click at [74, 133] on div "Videos" at bounding box center [50, 129] width 60 height 17
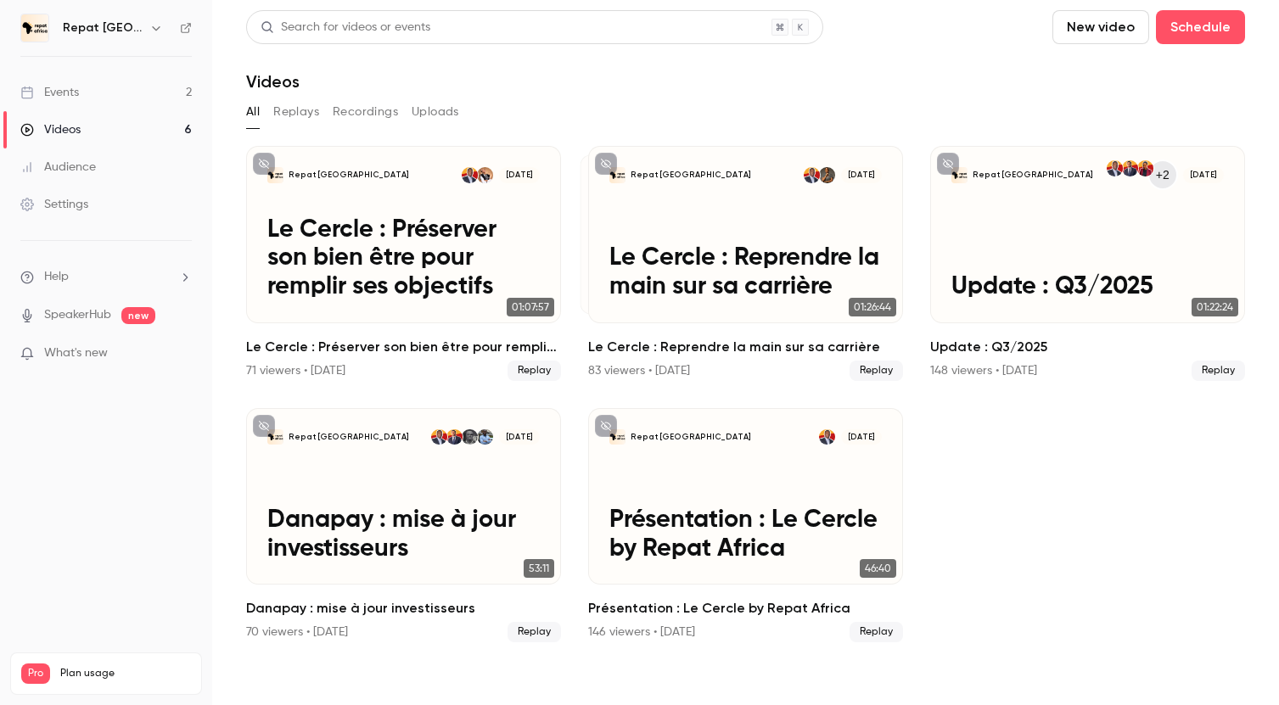
click at [76, 94] on div "Events" at bounding box center [49, 92] width 59 height 17
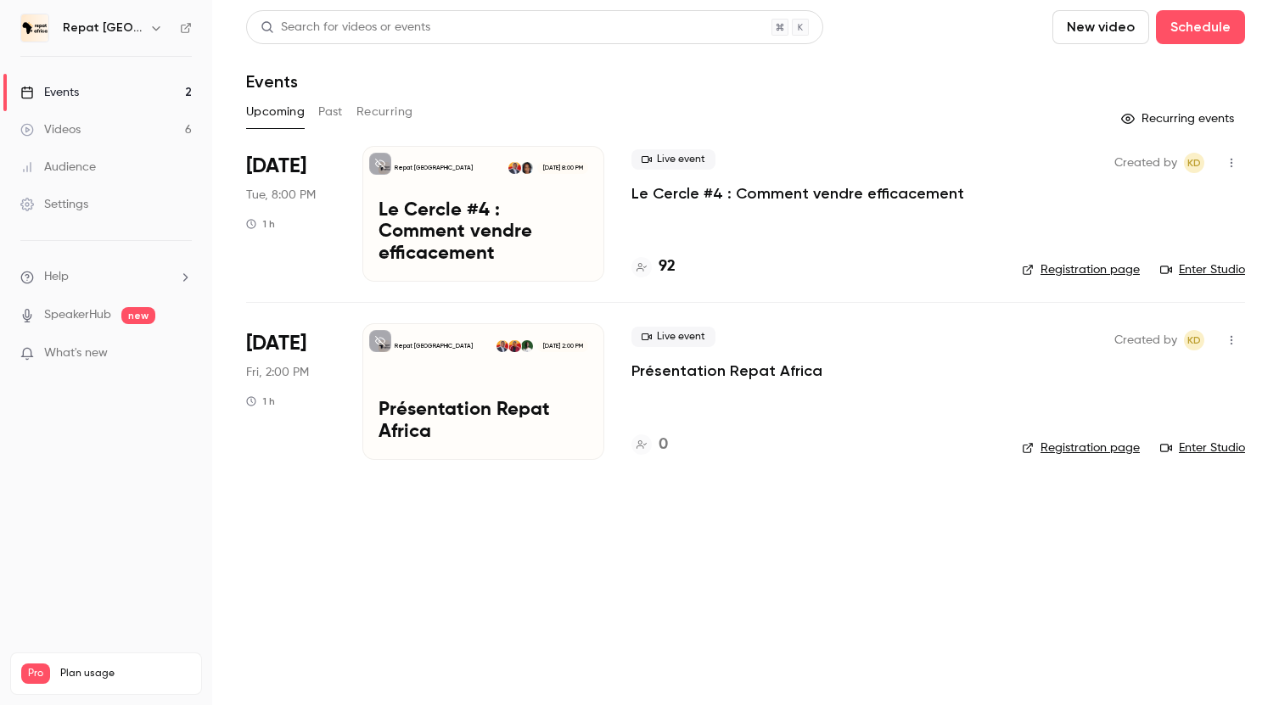
click at [116, 122] on link "Videos 6" at bounding box center [106, 129] width 212 height 37
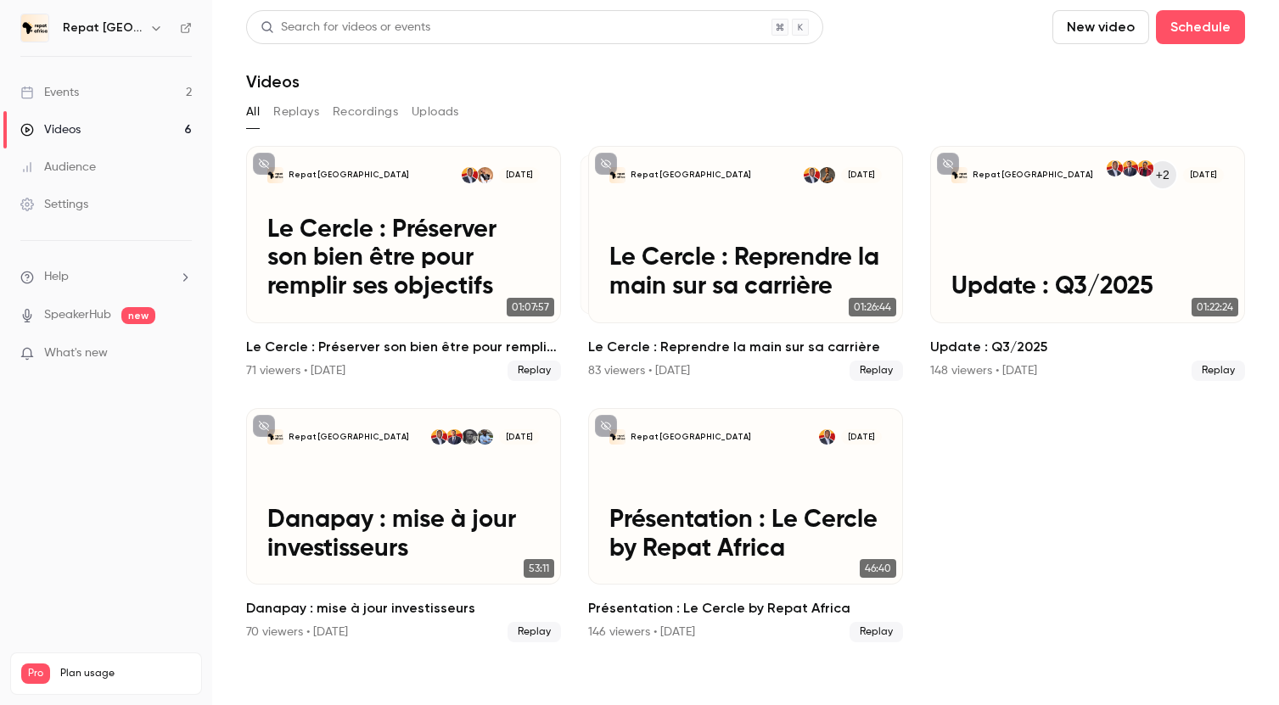
click at [104, 96] on link "Events 2" at bounding box center [106, 92] width 212 height 37
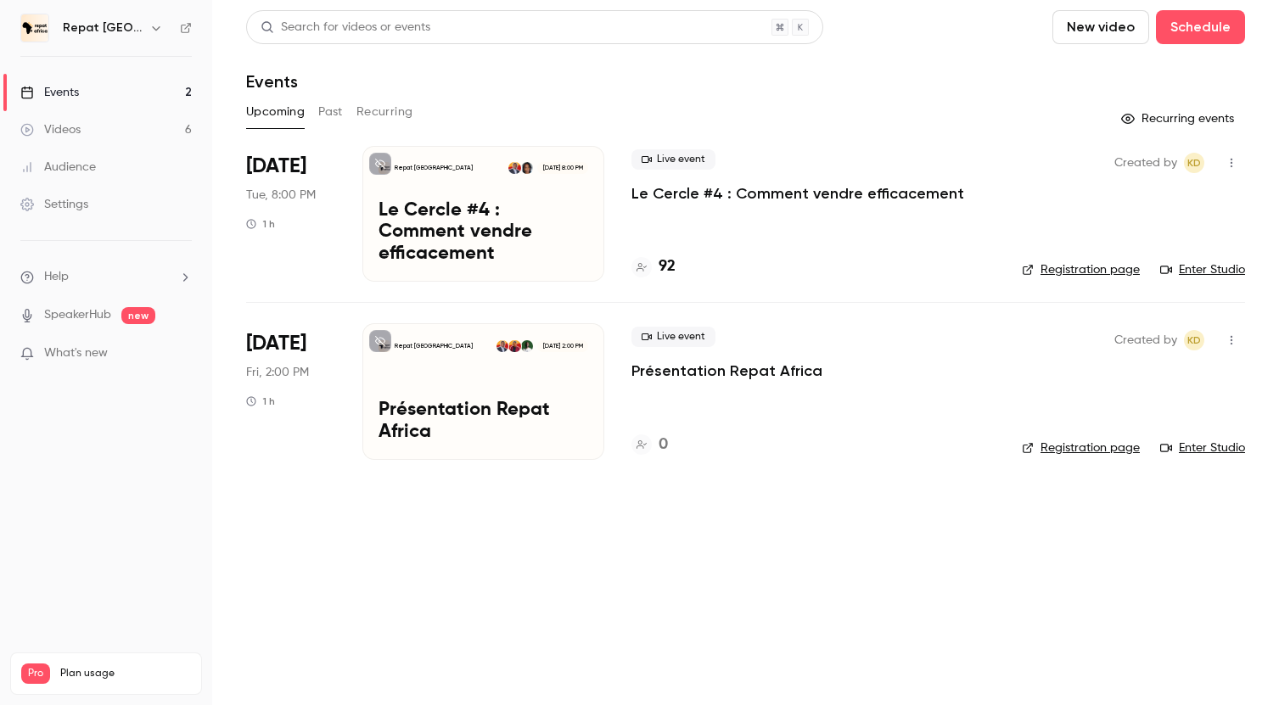
click at [104, 123] on link "Videos 6" at bounding box center [106, 129] width 212 height 37
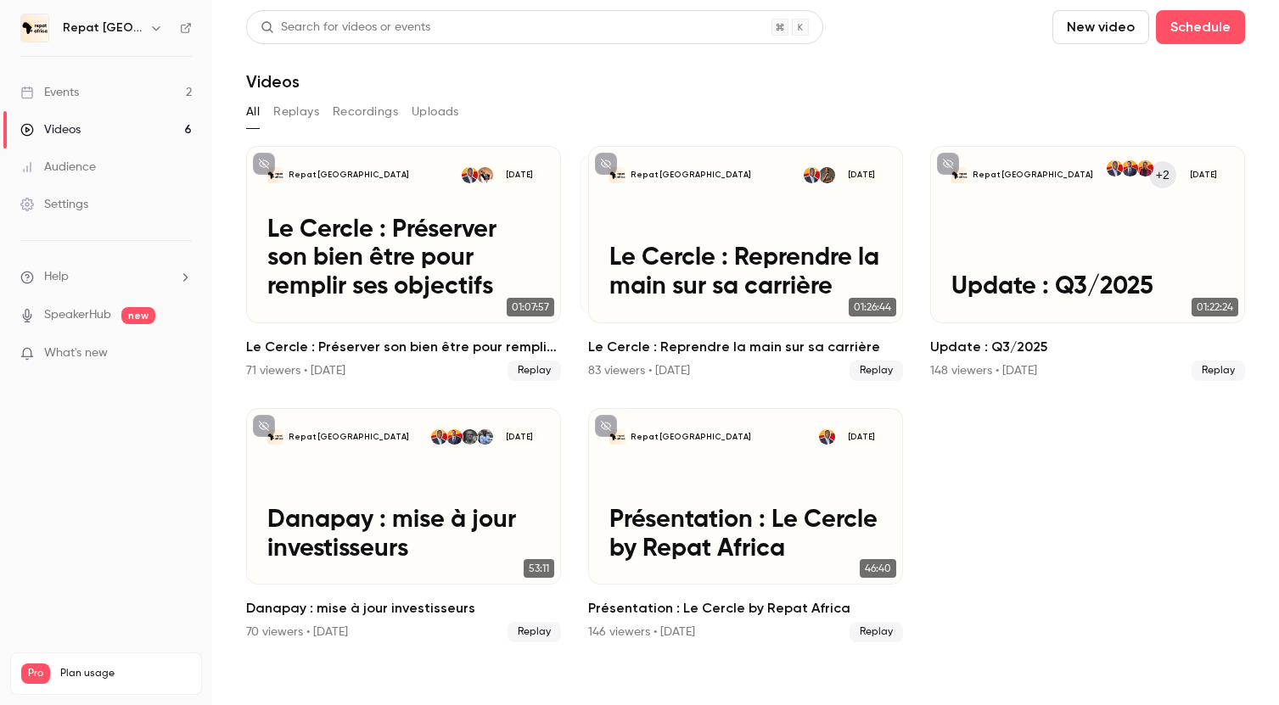
click at [87, 103] on link "Events 2" at bounding box center [106, 92] width 212 height 37
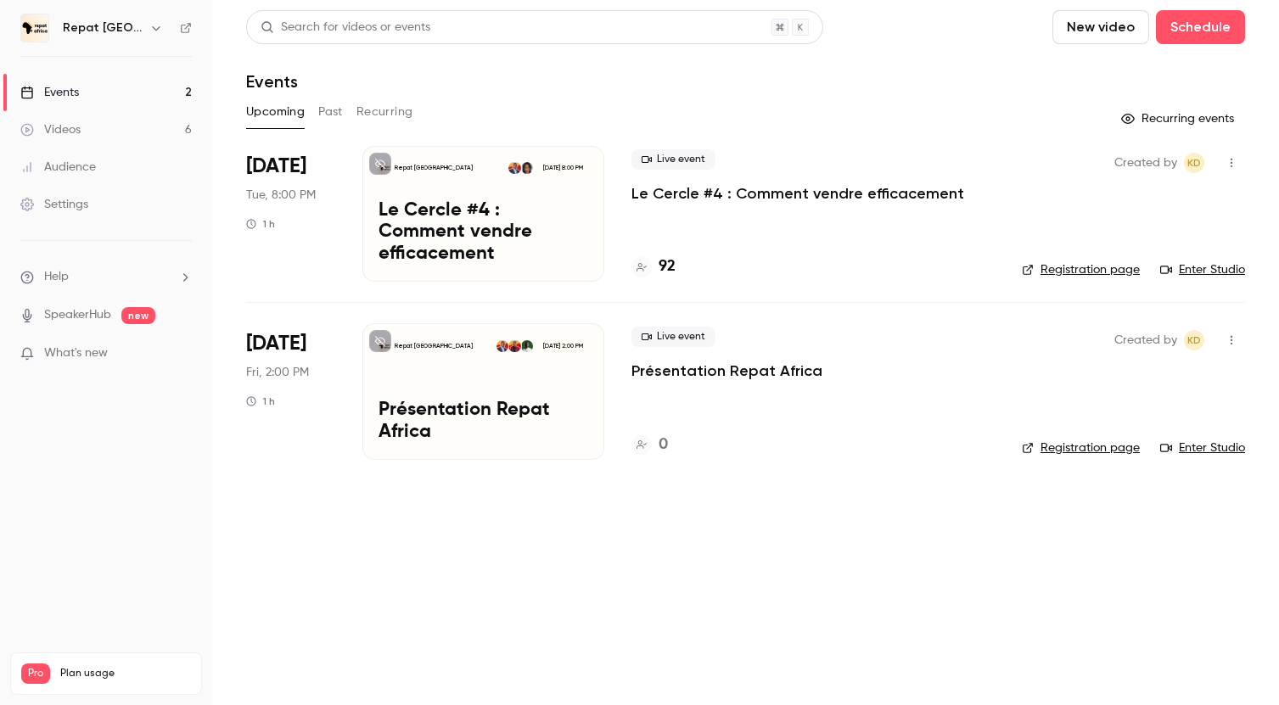
click at [140, 134] on link "Videos 6" at bounding box center [106, 129] width 212 height 37
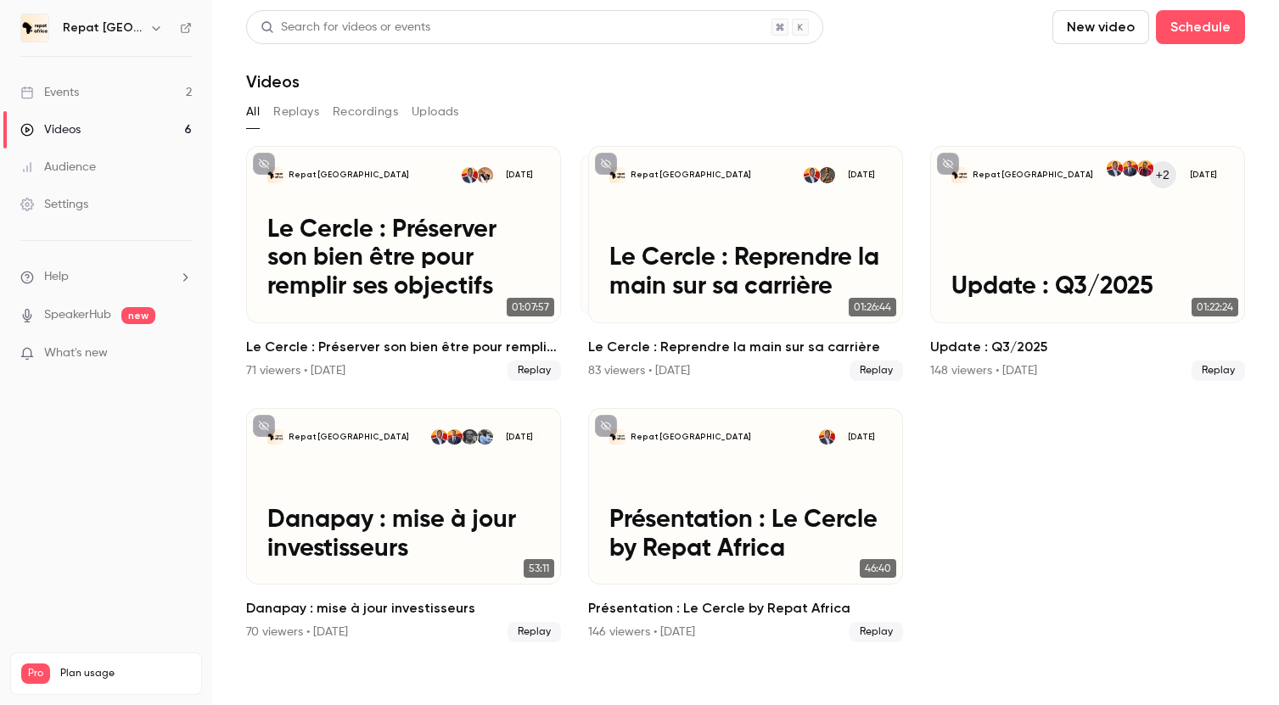
click at [115, 105] on link "Events 2" at bounding box center [106, 92] width 212 height 37
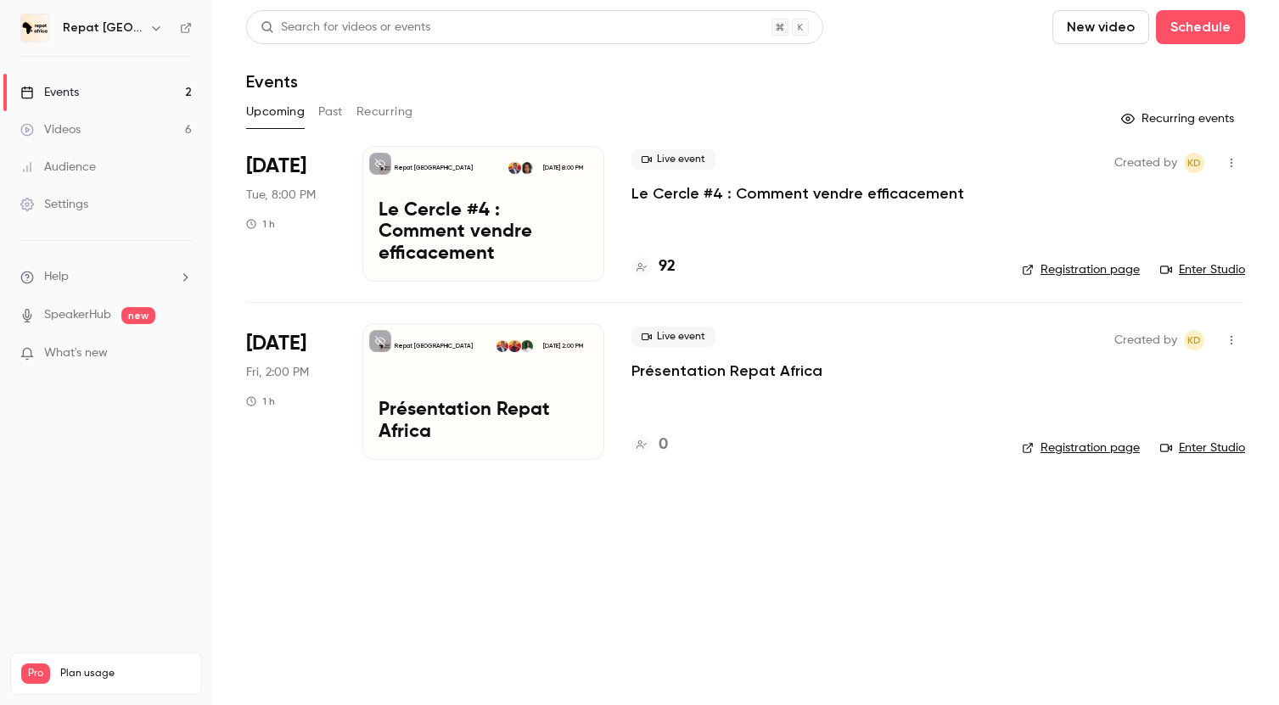
click at [687, 194] on p "Le Cercle #4 : Comment vendre efficacement" at bounding box center [797, 193] width 333 height 20
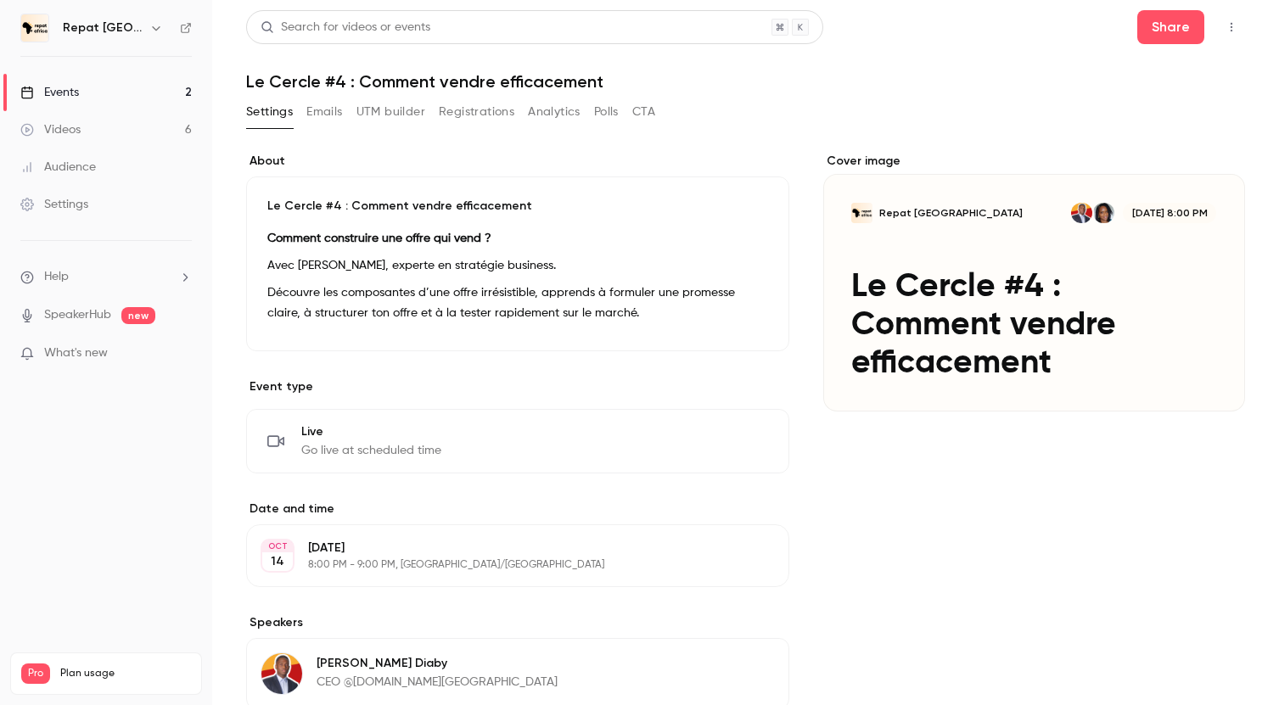
click at [61, 81] on link "Events 2" at bounding box center [106, 92] width 212 height 37
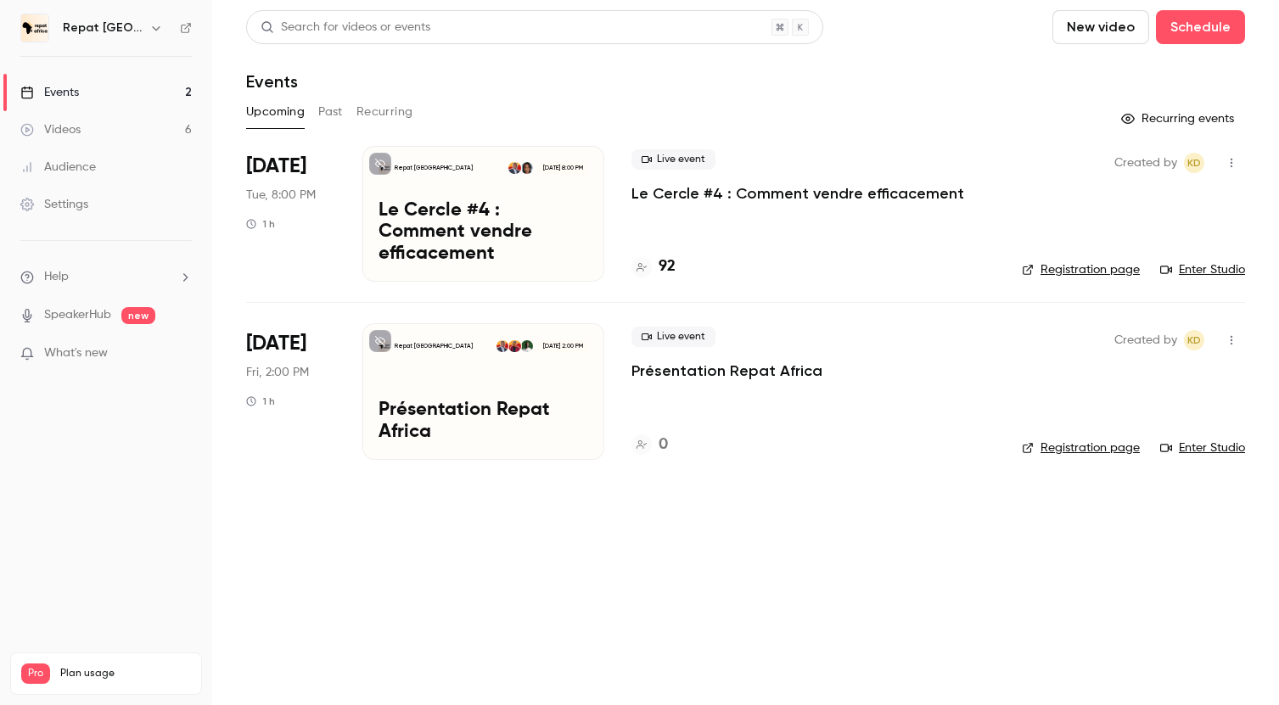
click at [82, 122] on link "Videos 6" at bounding box center [106, 129] width 212 height 37
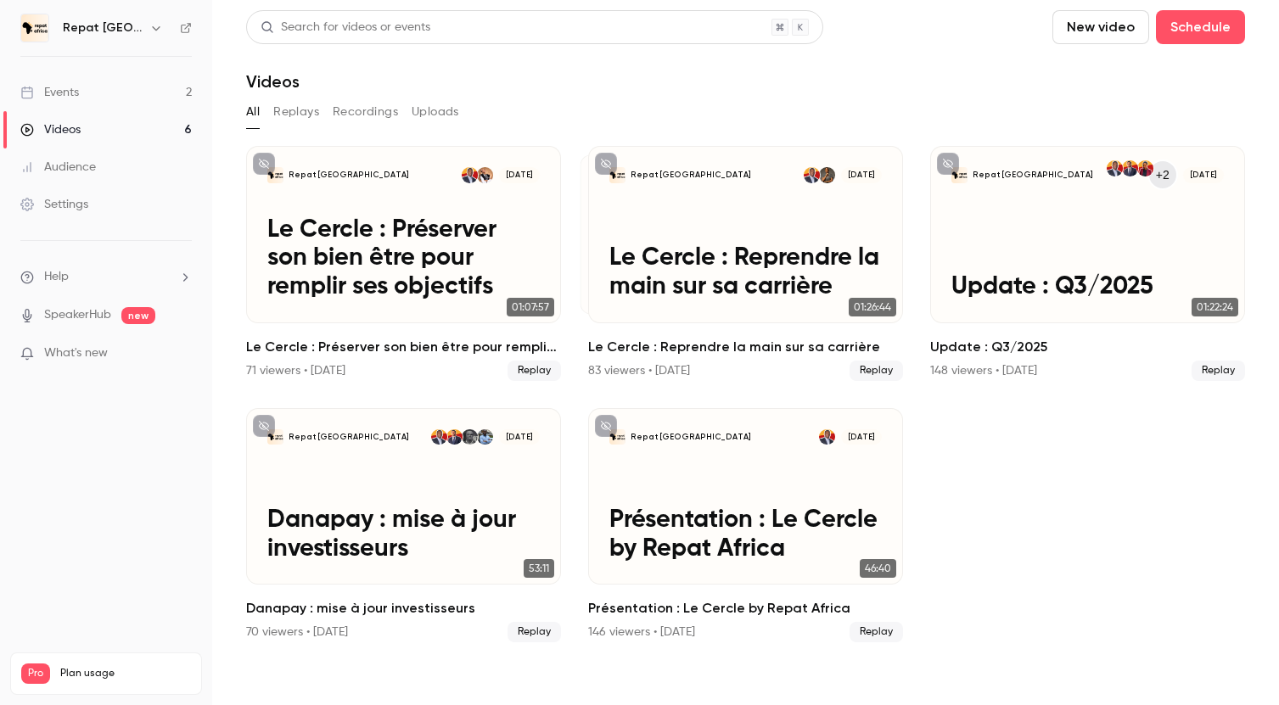
click at [75, 88] on div "Events" at bounding box center [49, 92] width 59 height 17
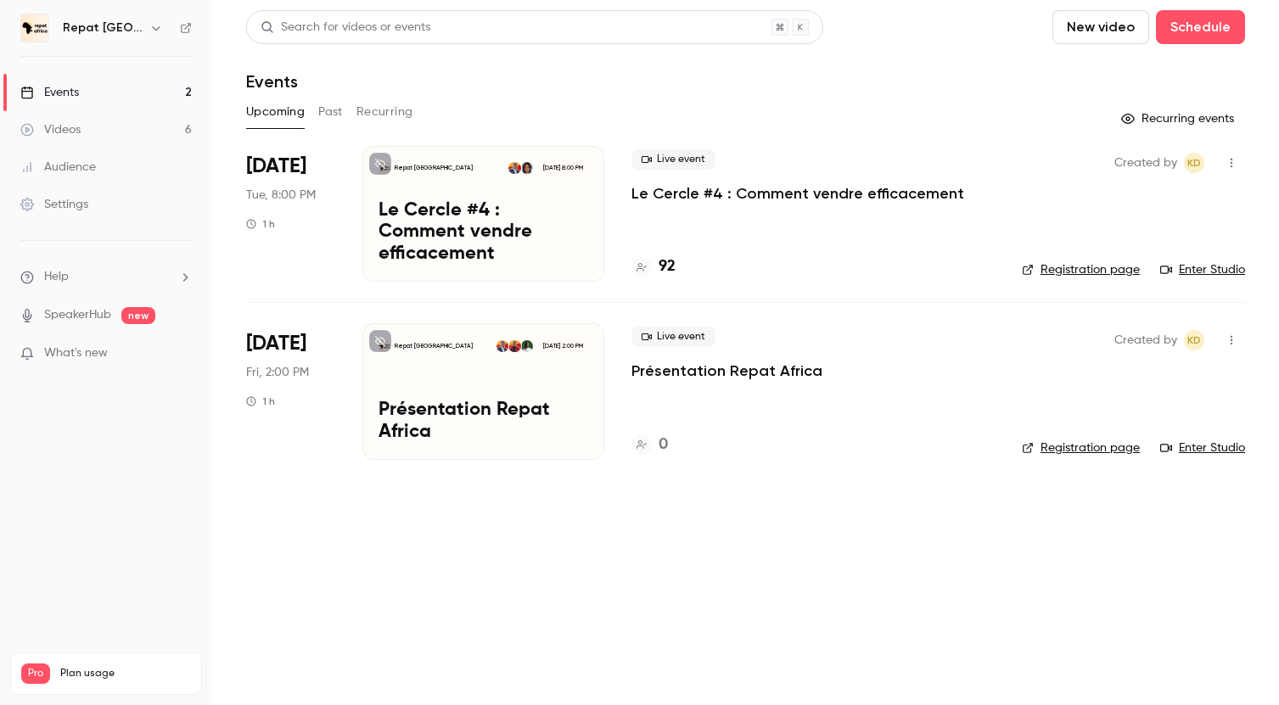
click at [101, 126] on link "Videos 6" at bounding box center [106, 129] width 212 height 37
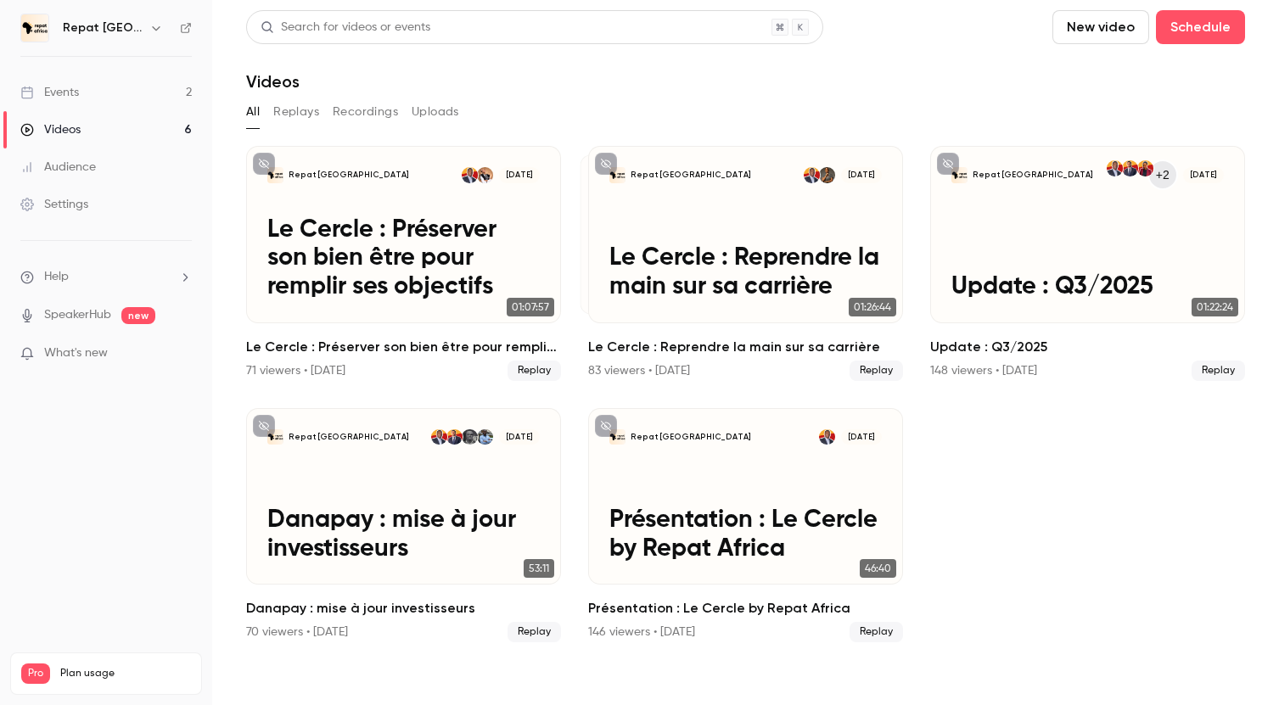
click at [98, 100] on link "Events 2" at bounding box center [106, 92] width 212 height 37
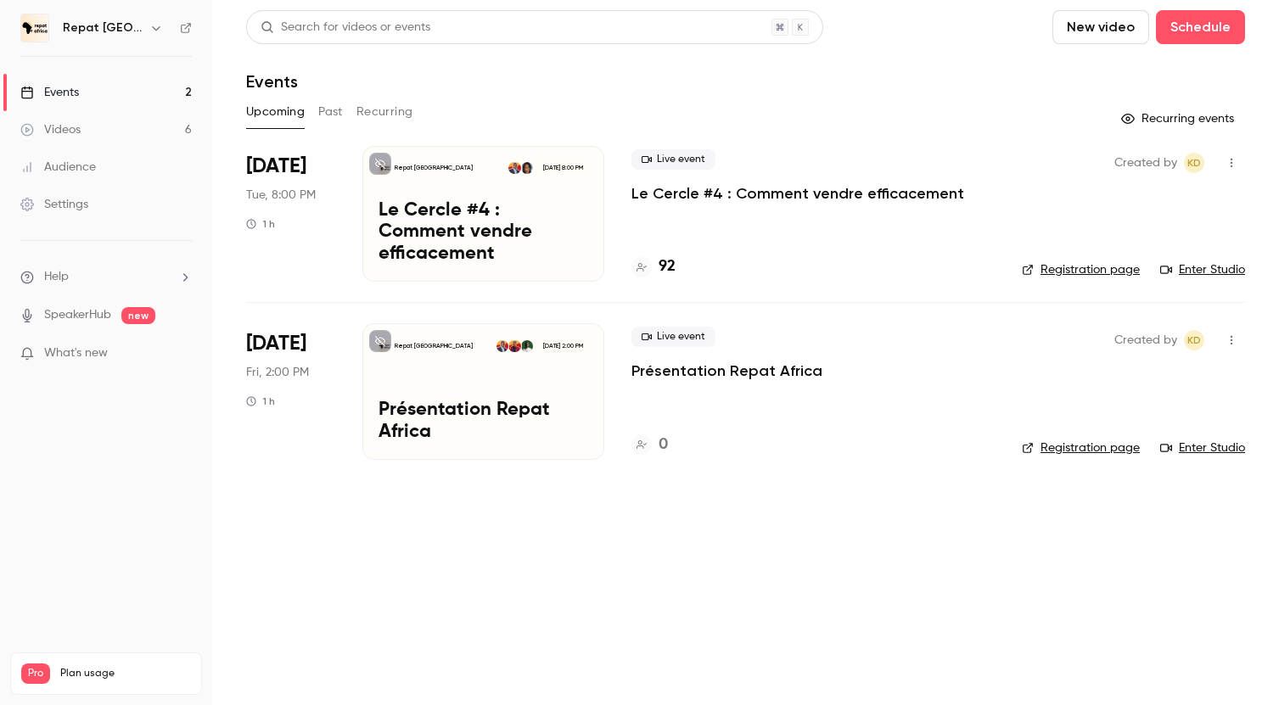
click at [691, 188] on p "Le Cercle #4 : Comment vendre efficacement" at bounding box center [797, 193] width 333 height 20
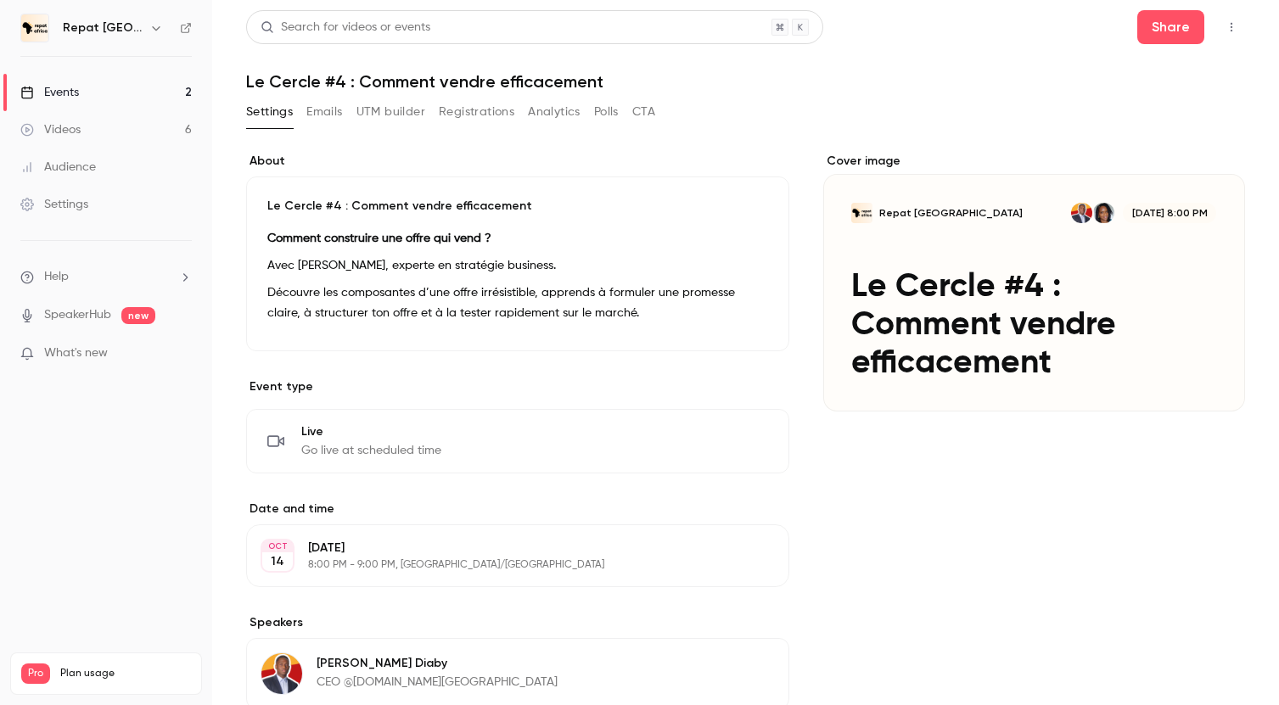
click at [58, 97] on div "Events" at bounding box center [49, 92] width 59 height 17
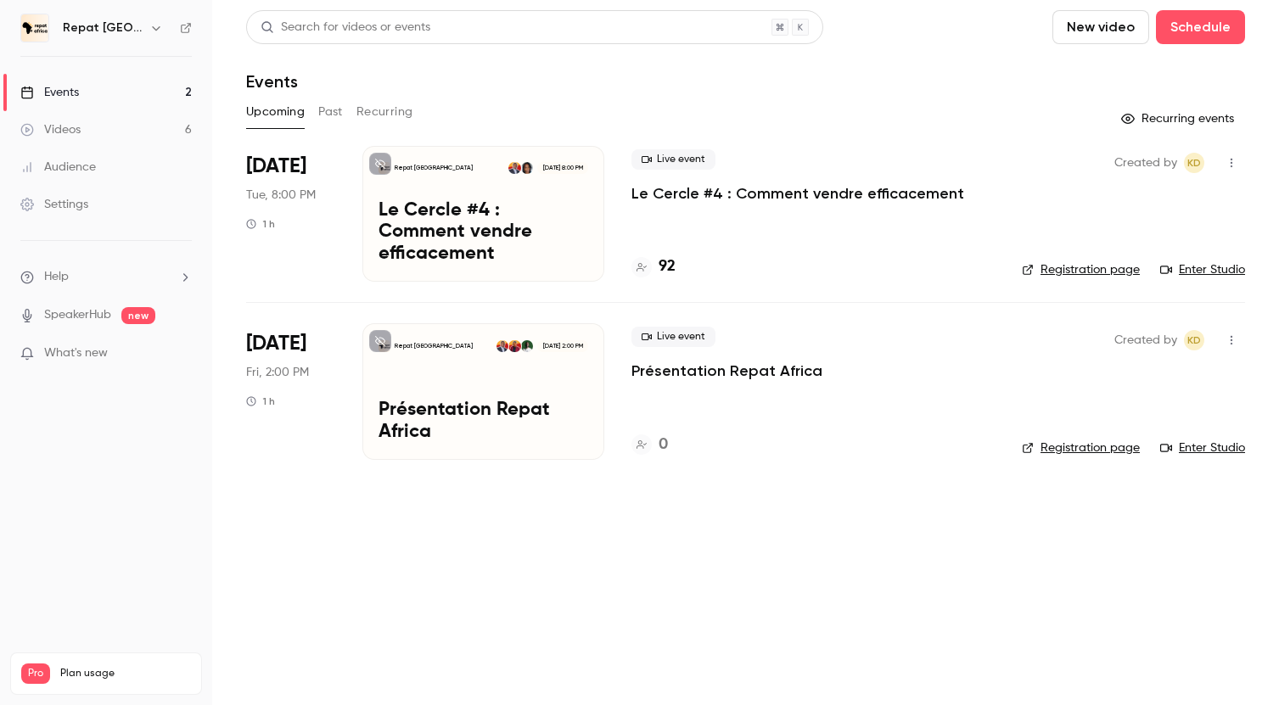
click at [91, 118] on link "Videos 6" at bounding box center [106, 129] width 212 height 37
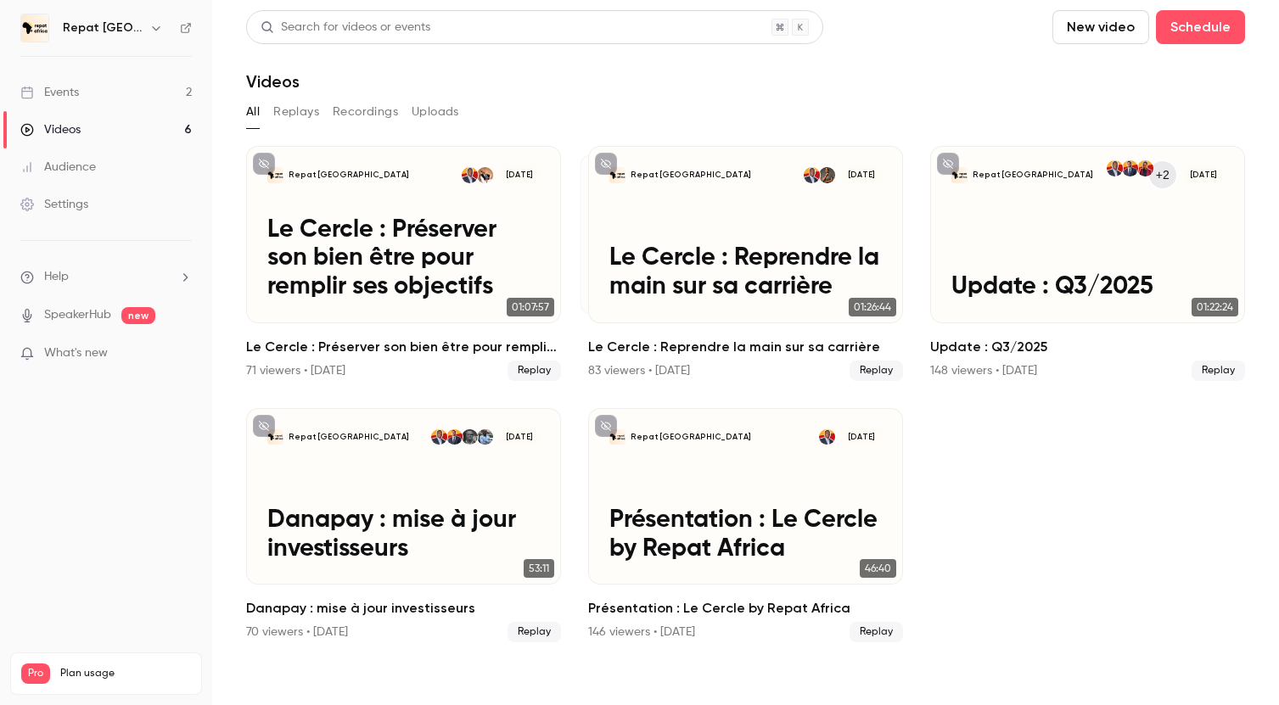
click at [87, 92] on link "Events 2" at bounding box center [106, 92] width 212 height 37
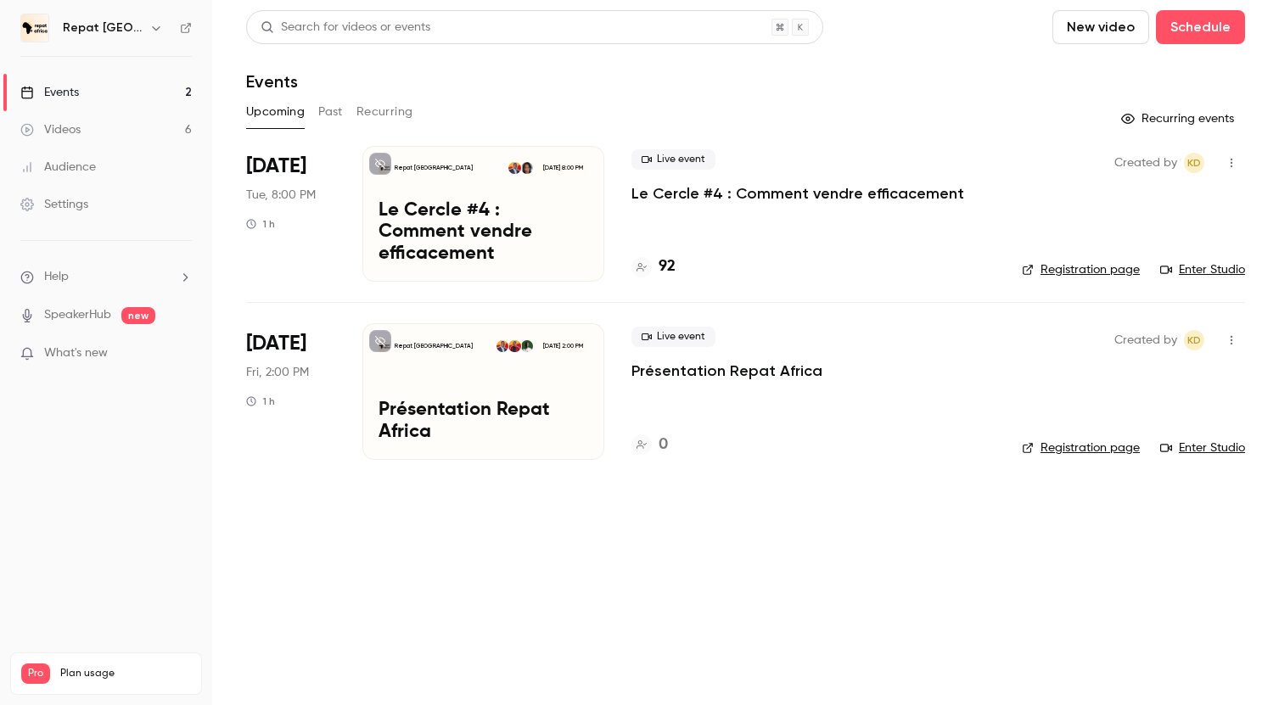
click at [694, 195] on p "Le Cercle #4 : Comment vendre efficacement" at bounding box center [797, 193] width 333 height 20
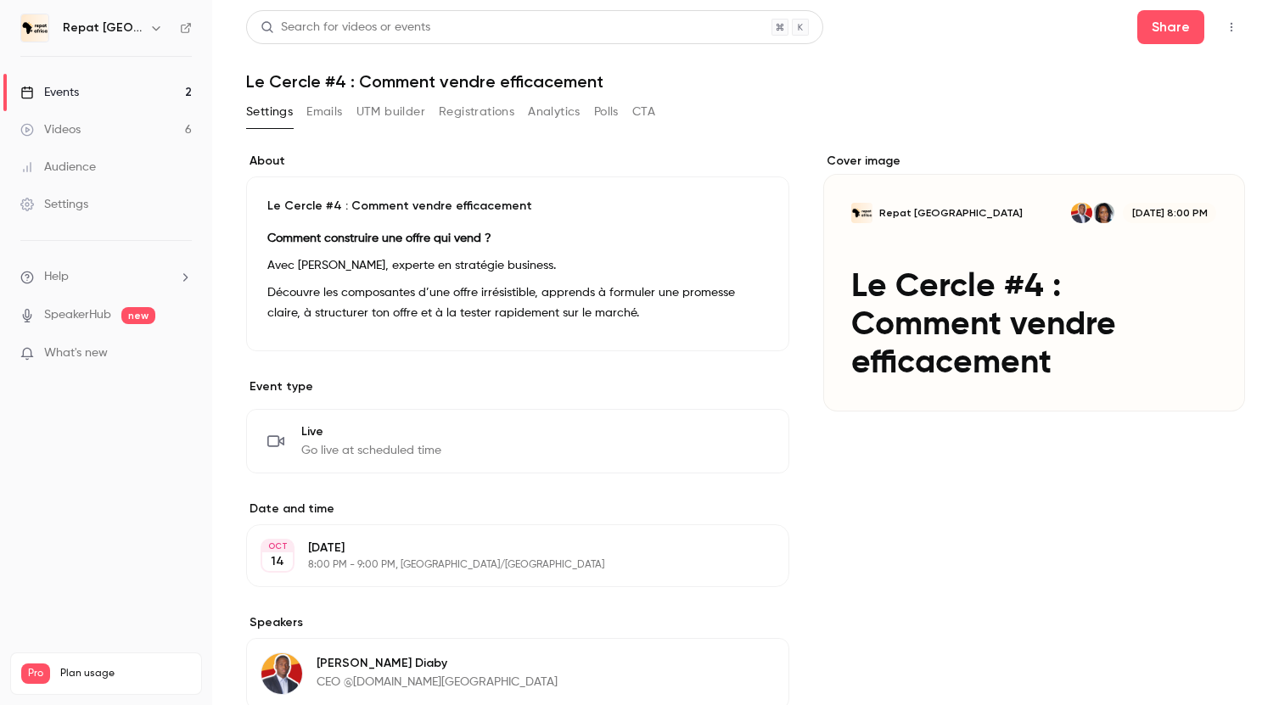
click at [81, 96] on link "Events 2" at bounding box center [106, 92] width 212 height 37
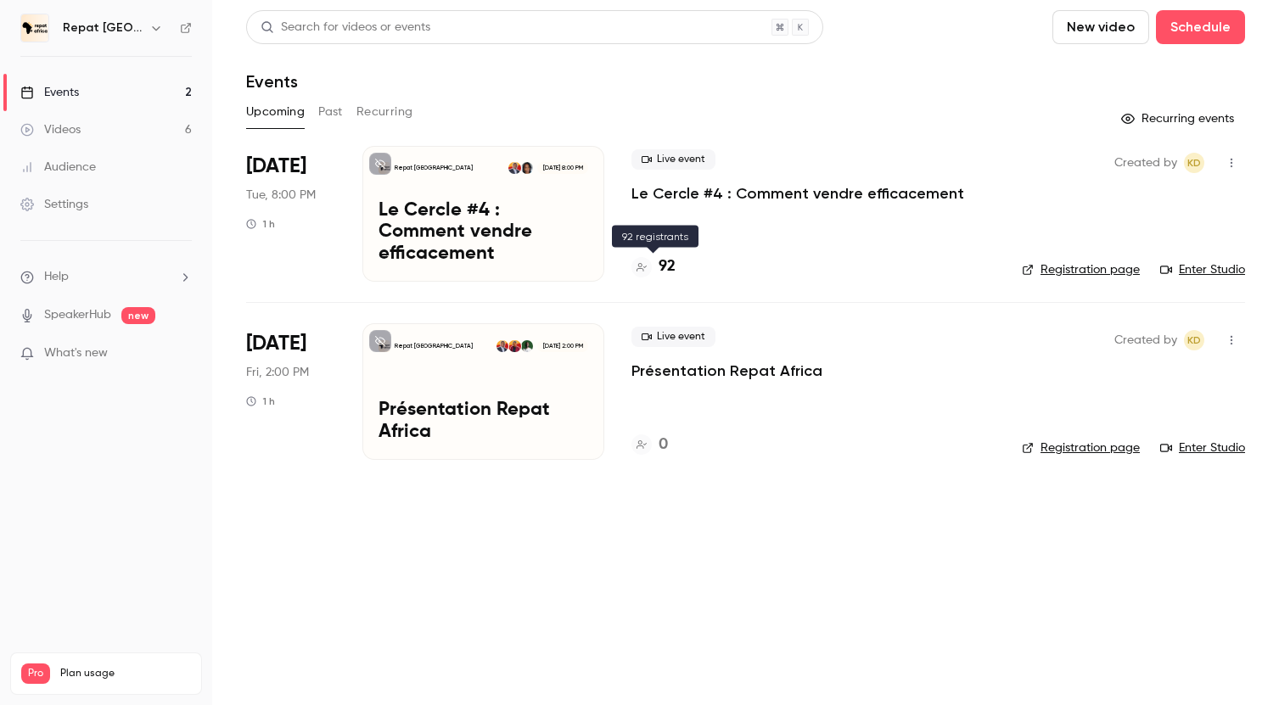
click at [668, 266] on h4 "92" at bounding box center [667, 266] width 17 height 23
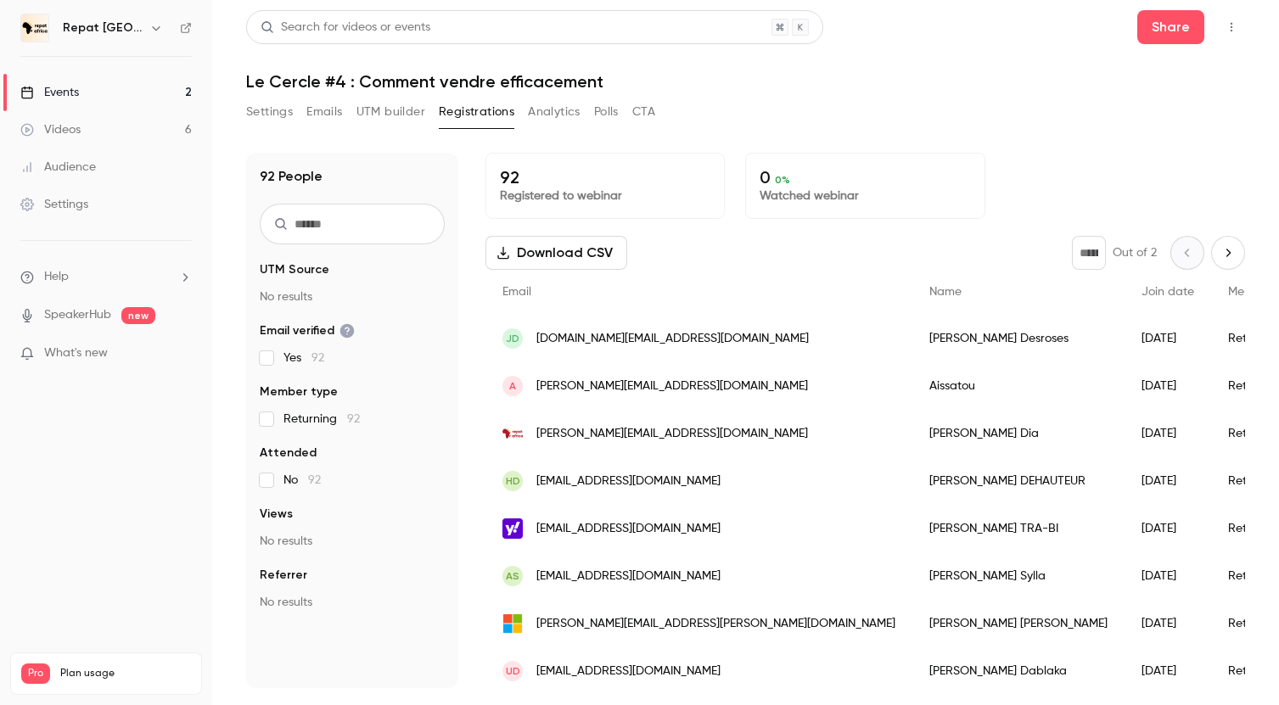
click at [137, 83] on link "Events 2" at bounding box center [106, 92] width 212 height 37
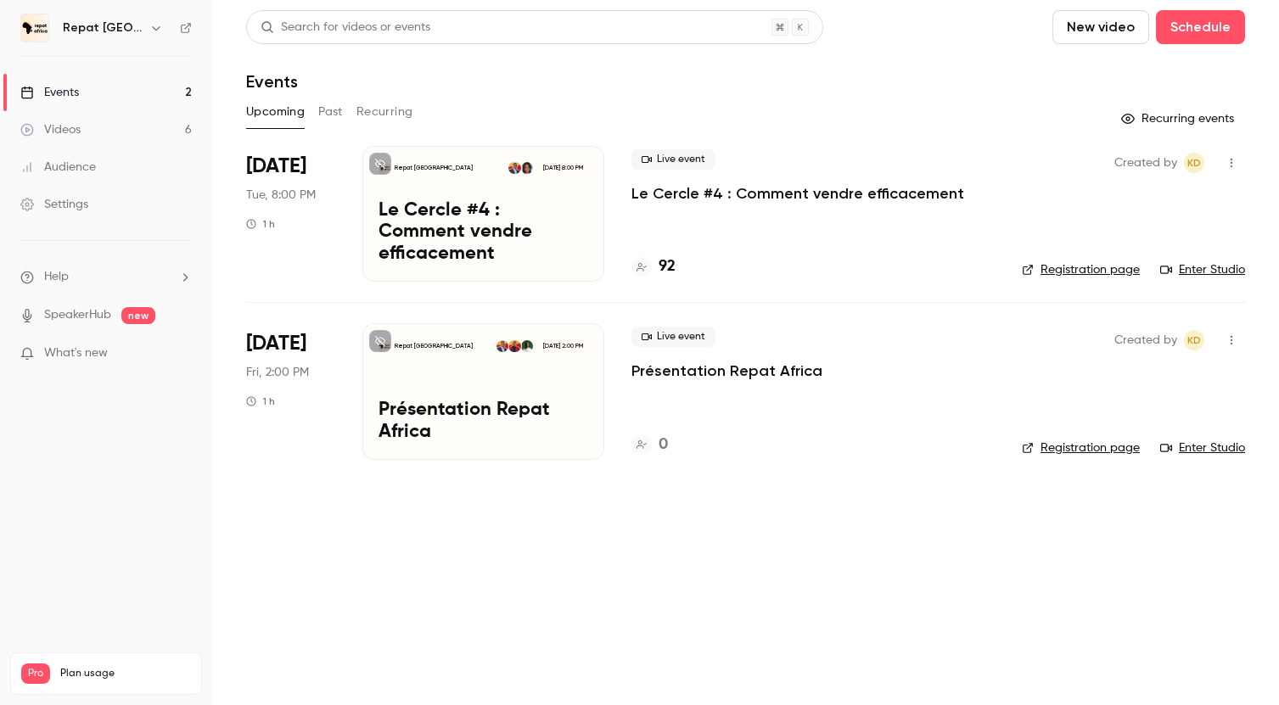
click at [137, 132] on link "Videos 6" at bounding box center [106, 129] width 212 height 37
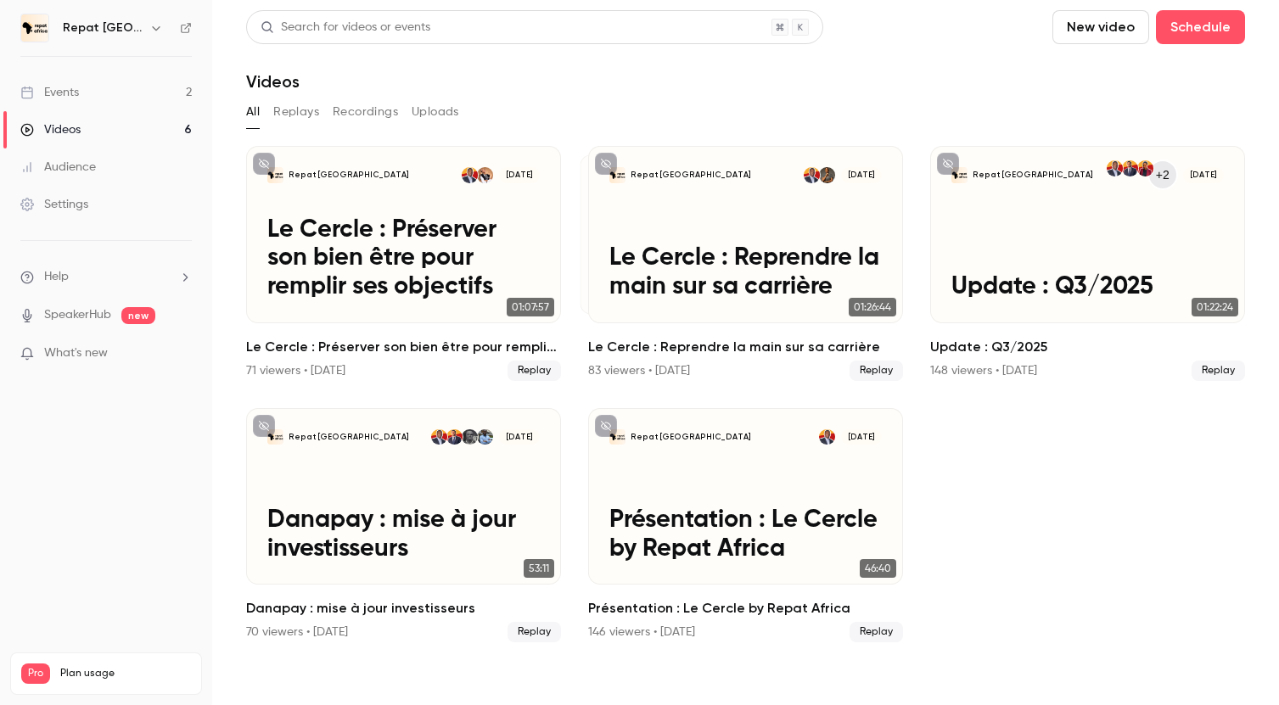
click at [140, 93] on link "Events 2" at bounding box center [106, 92] width 212 height 37
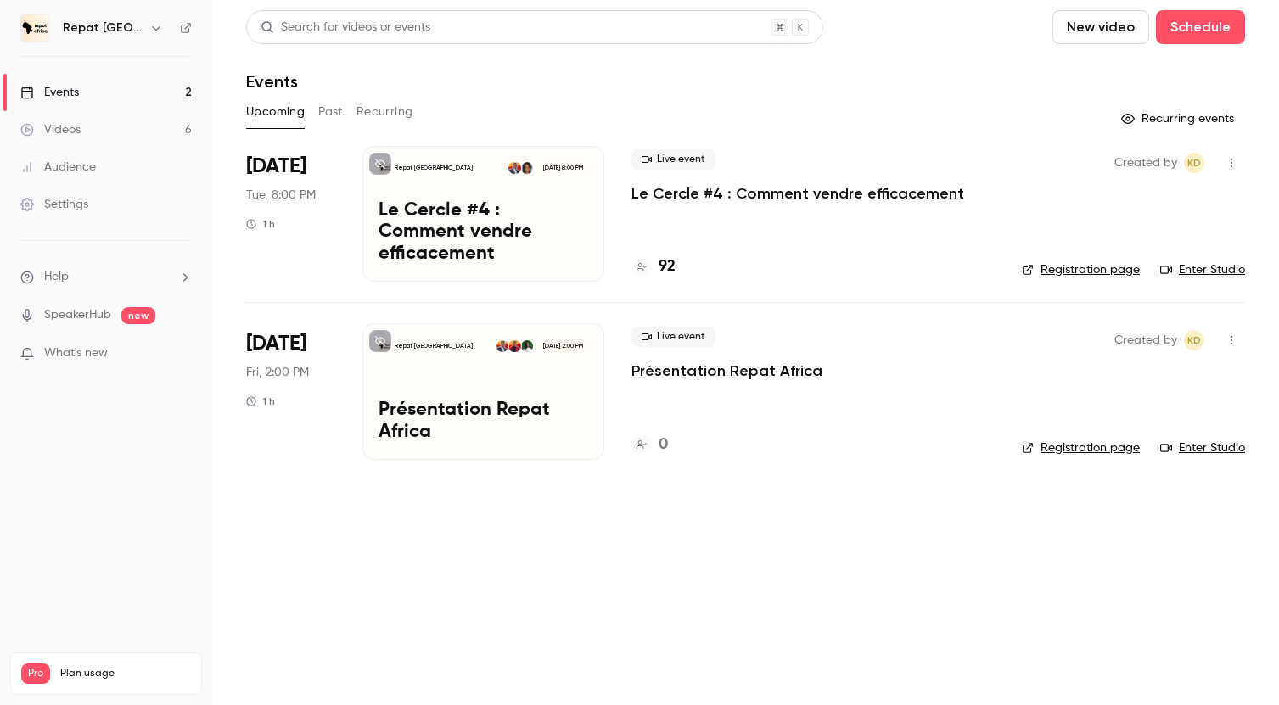
click at [193, 121] on link "Videos 6" at bounding box center [106, 129] width 212 height 37
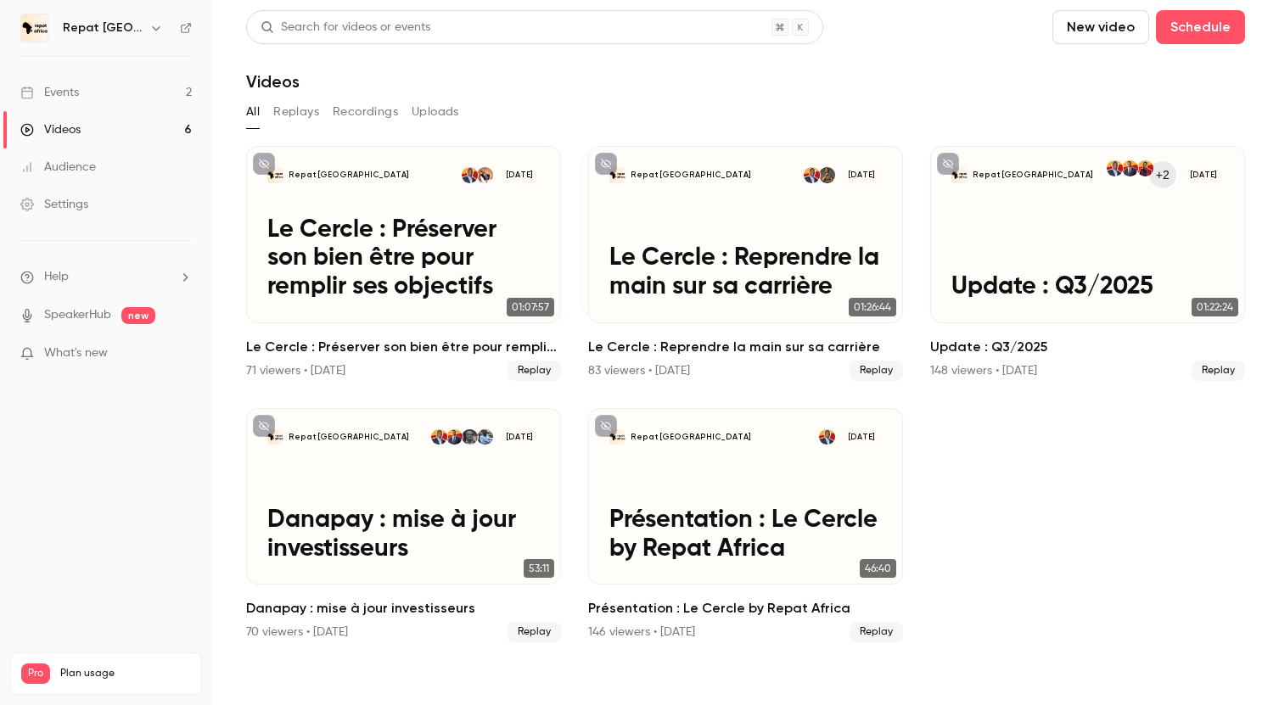
click at [190, 87] on link "Events 2" at bounding box center [106, 92] width 212 height 37
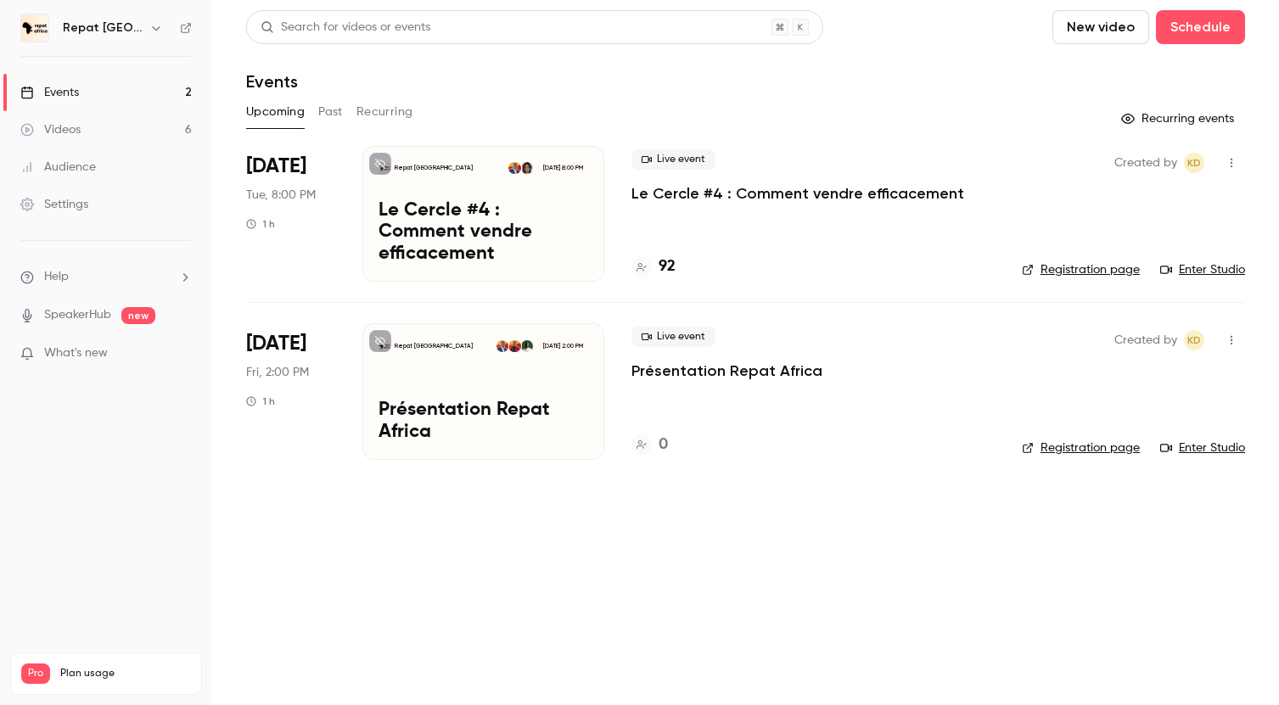
click at [328, 104] on button "Past" at bounding box center [330, 111] width 25 height 27
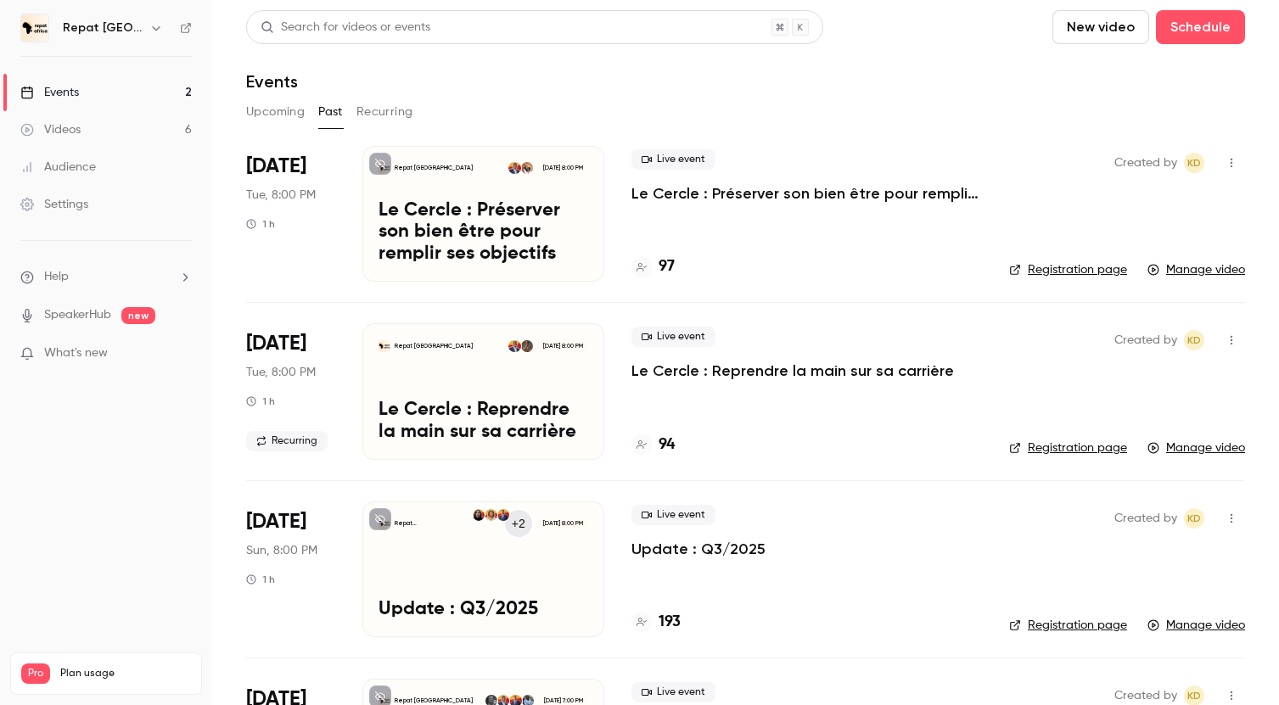
click at [391, 109] on button "Recurring" at bounding box center [384, 111] width 57 height 27
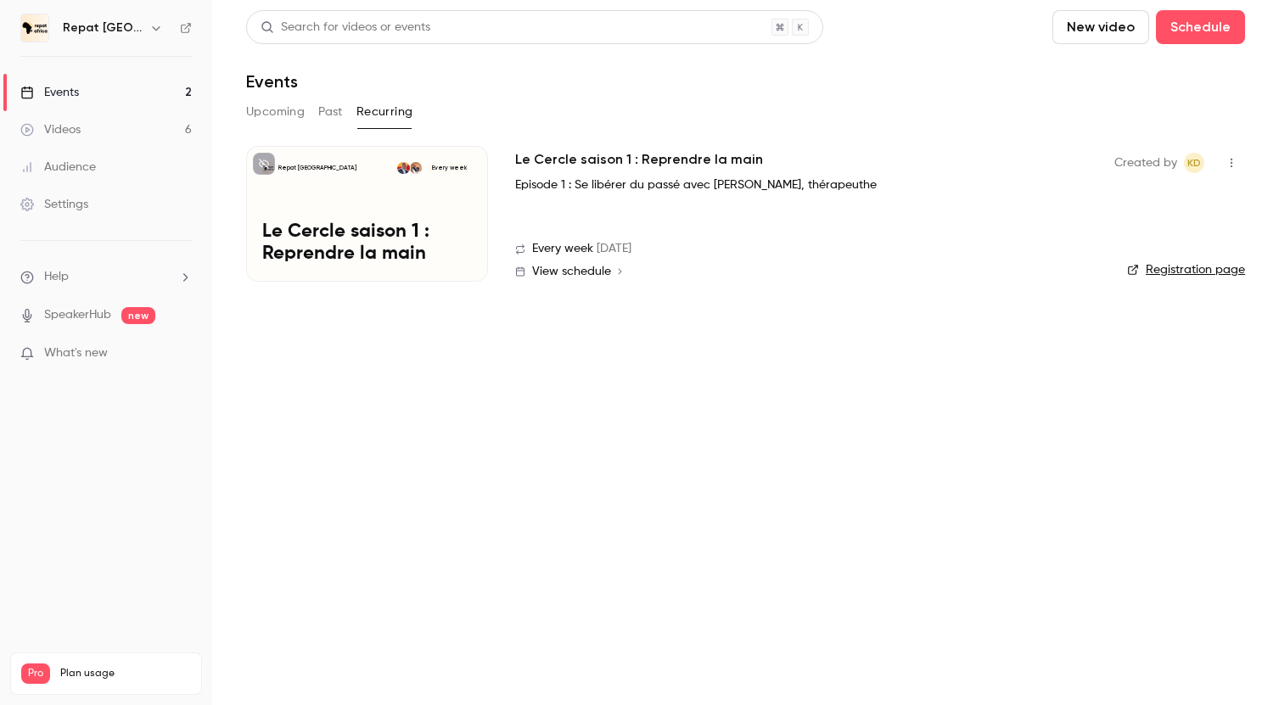
click at [341, 112] on button "Past" at bounding box center [330, 111] width 25 height 27
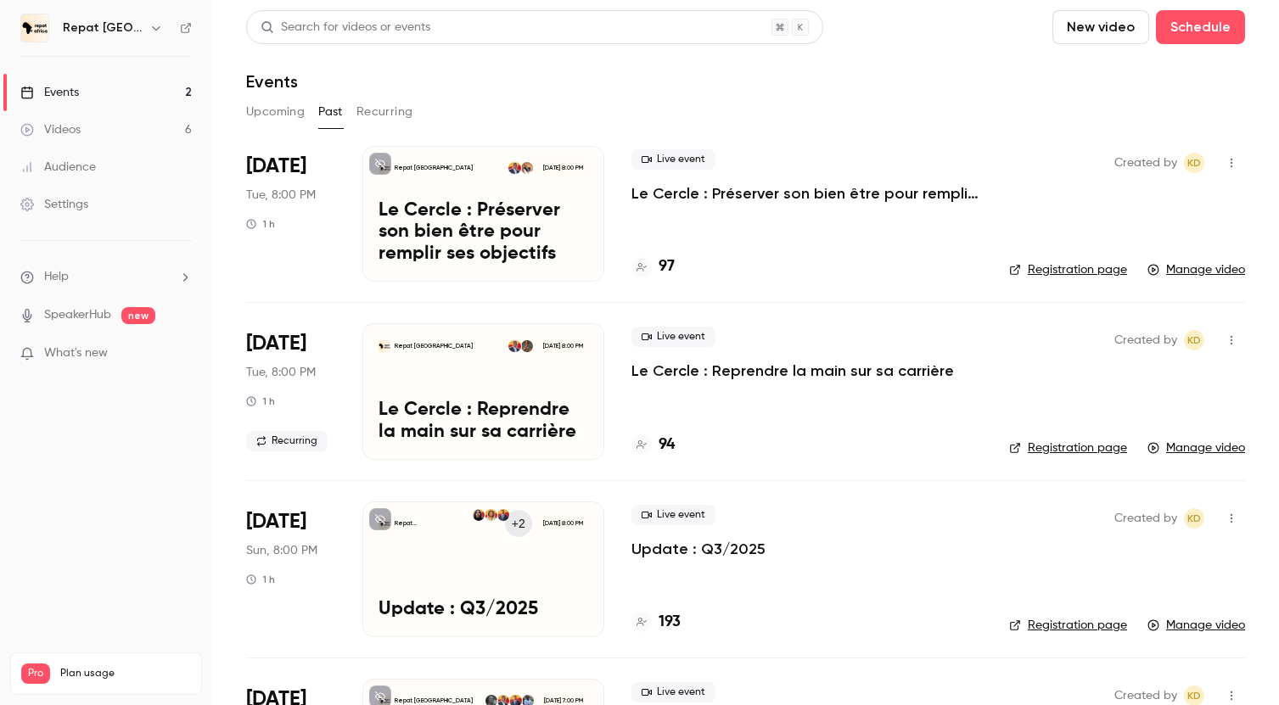
click at [266, 107] on button "Upcoming" at bounding box center [275, 111] width 59 height 27
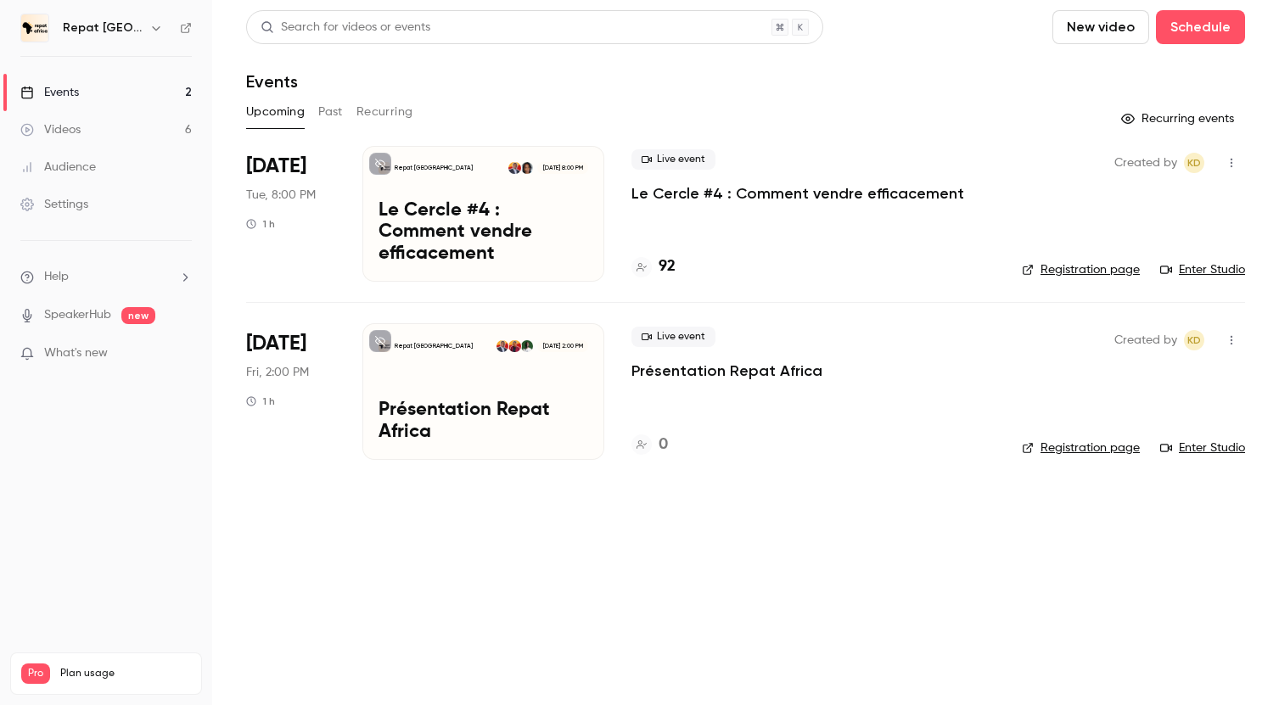
click at [329, 112] on button "Past" at bounding box center [330, 111] width 25 height 27
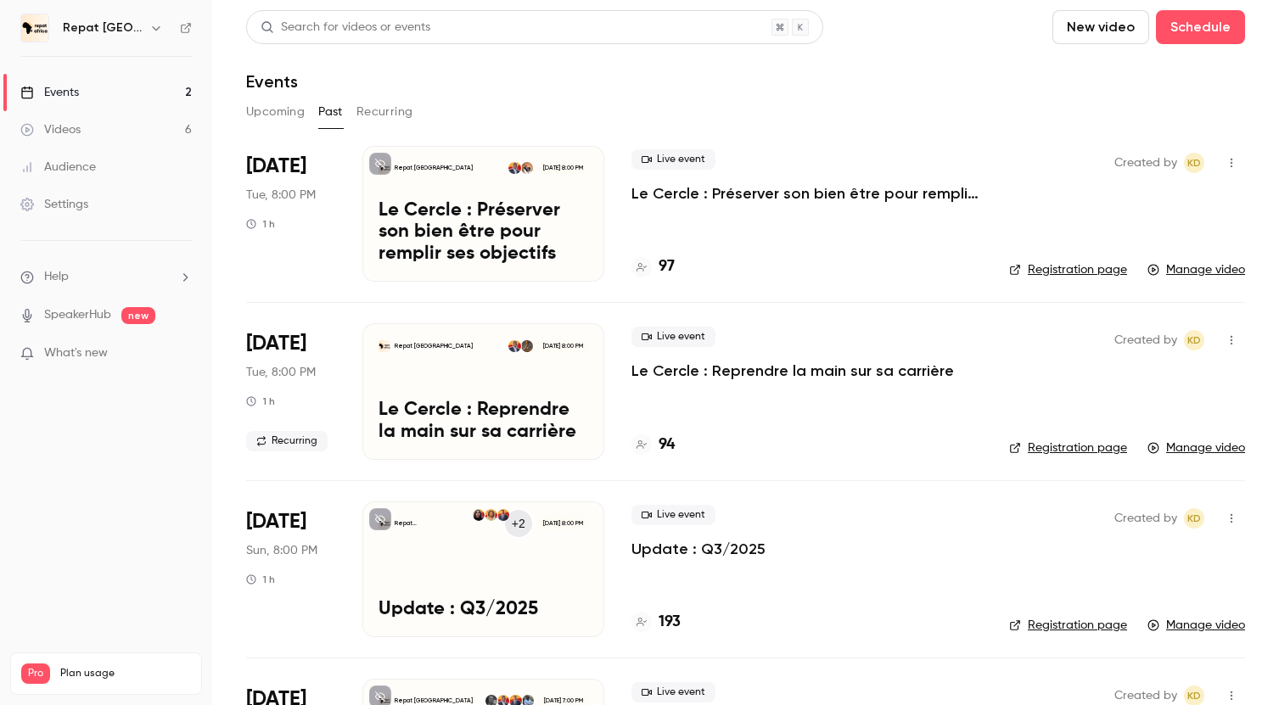
click at [272, 113] on button "Upcoming" at bounding box center [275, 111] width 59 height 27
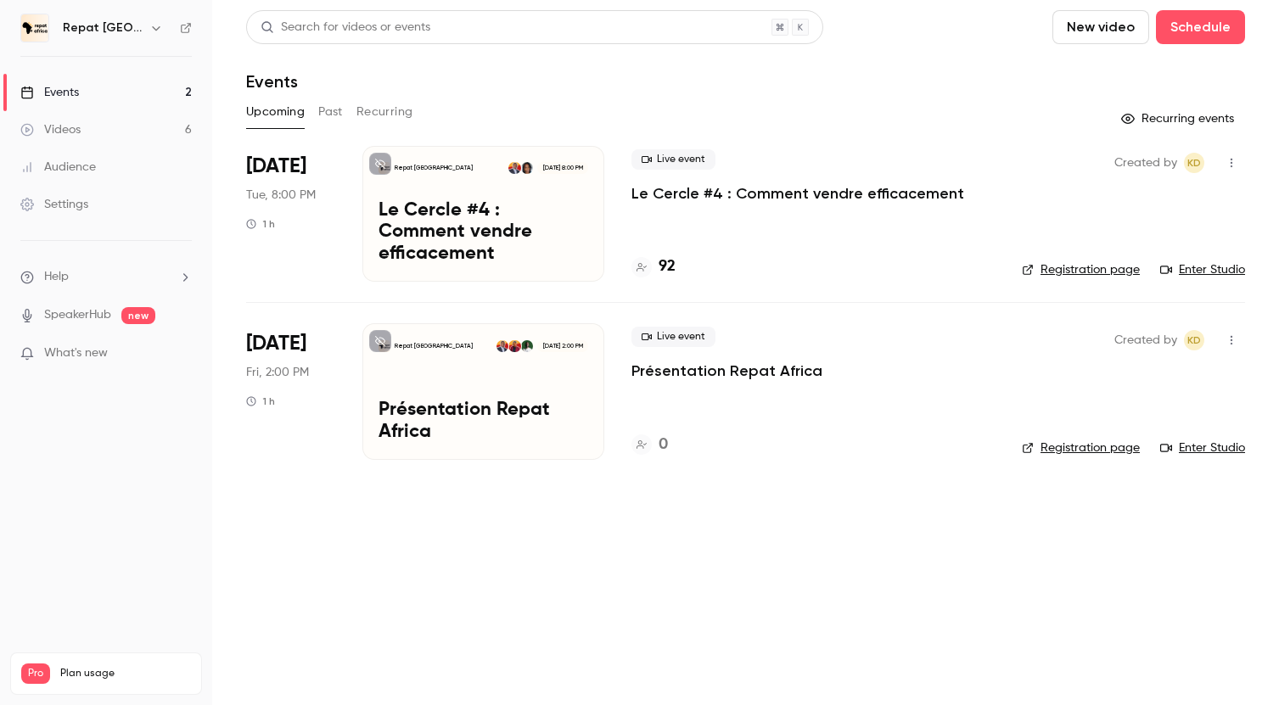
click at [661, 260] on h4 "92" at bounding box center [667, 266] width 17 height 23
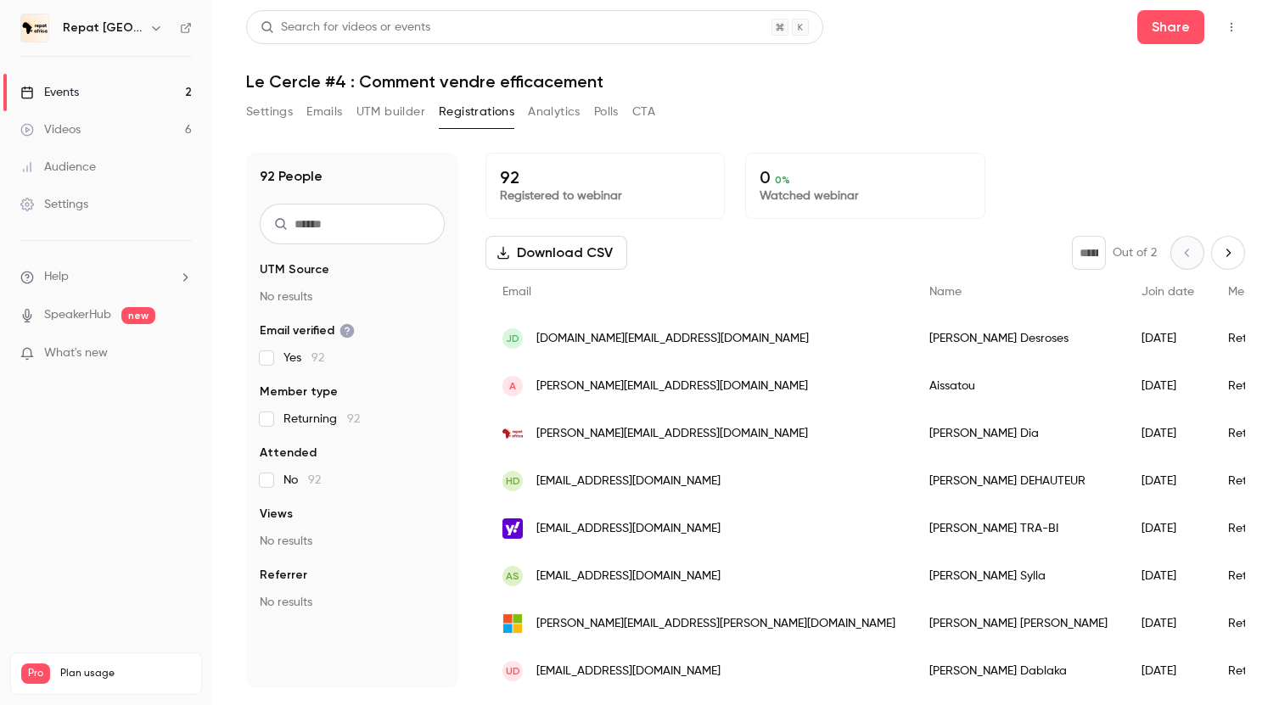
click at [93, 97] on link "Events 2" at bounding box center [106, 92] width 212 height 37
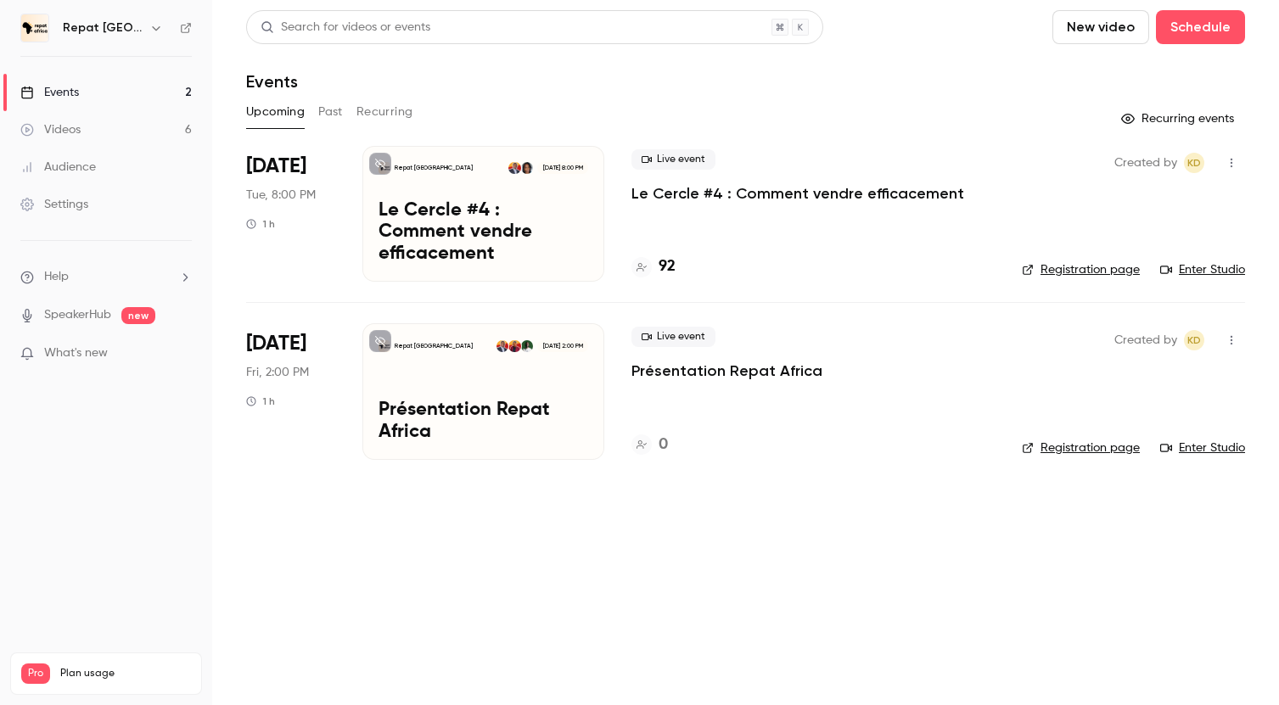
click at [286, 165] on span "[DATE]" at bounding box center [276, 166] width 60 height 27
click at [421, 232] on p "Le Cercle #4 : Comment vendre efficacement" at bounding box center [484, 232] width 210 height 65
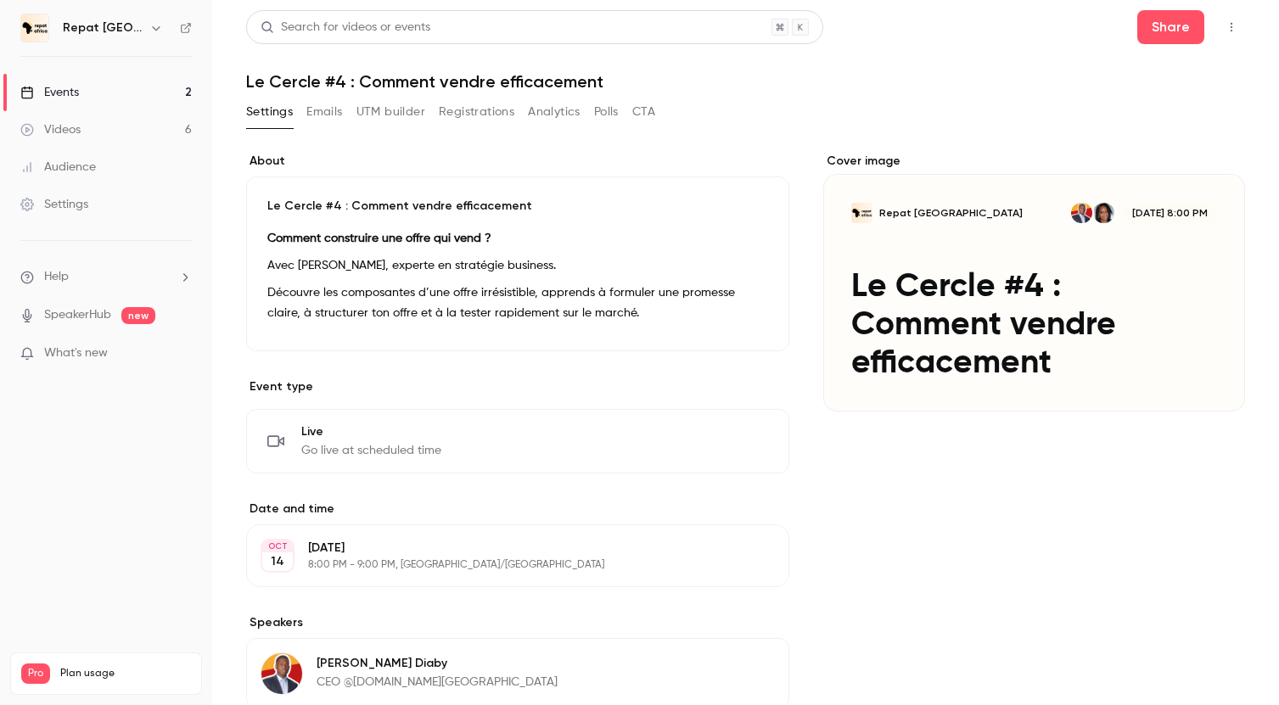
click at [127, 89] on link "Events 2" at bounding box center [106, 92] width 212 height 37
